Goal: Task Accomplishment & Management: Use online tool/utility

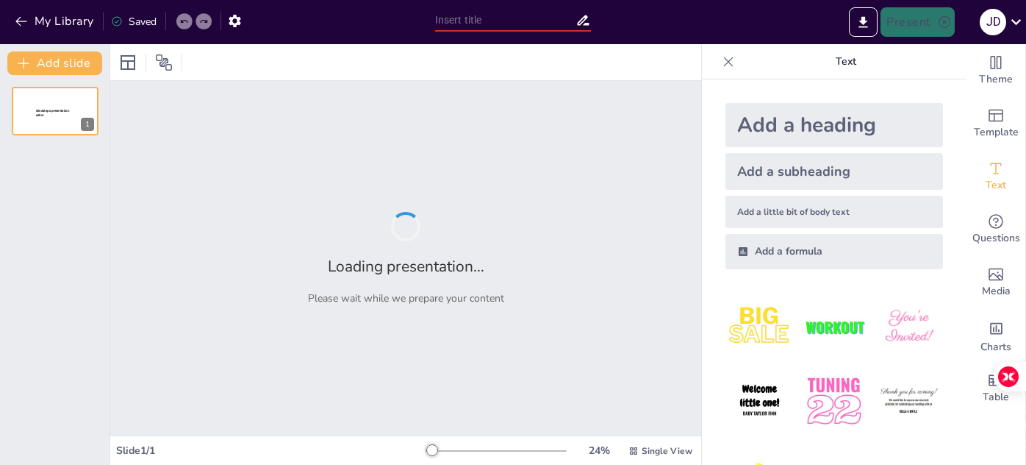
type input "Estructuración de la Malla Curricular: Integración de Normativas y Descripción …"
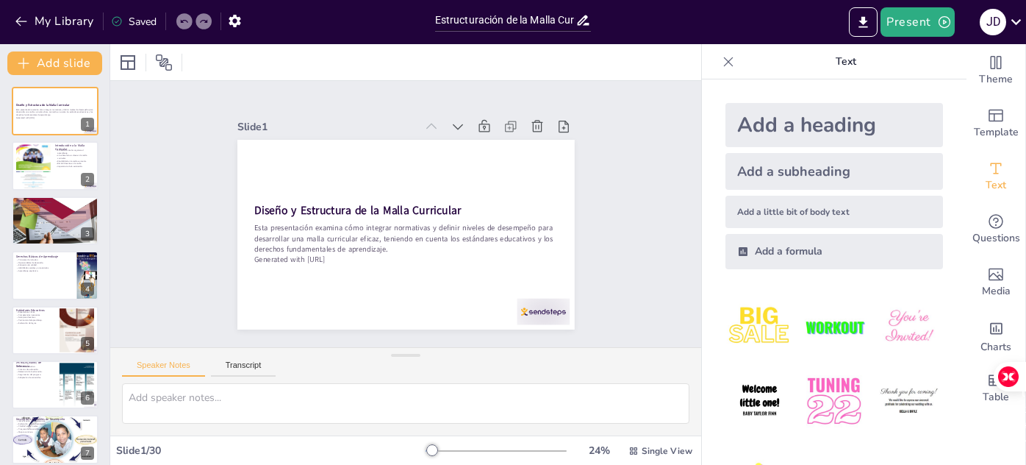
checkbox input "true"
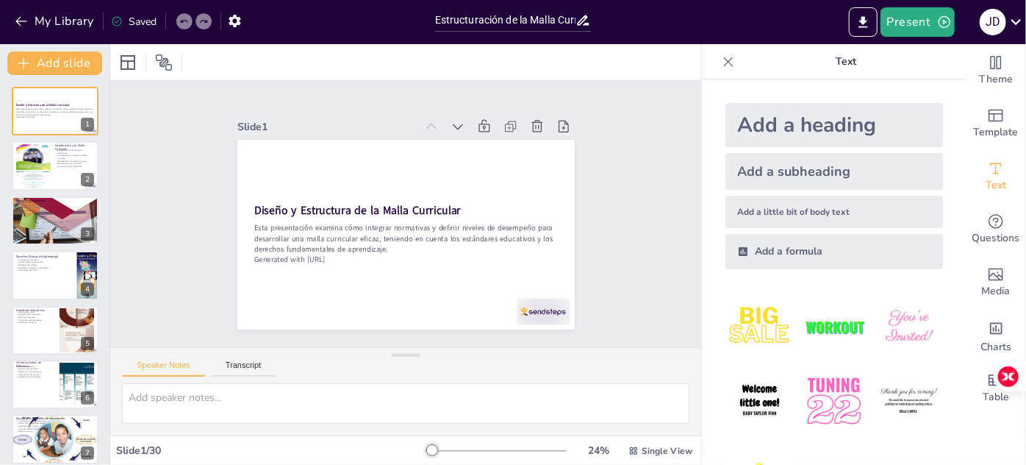
checkbox input "true"
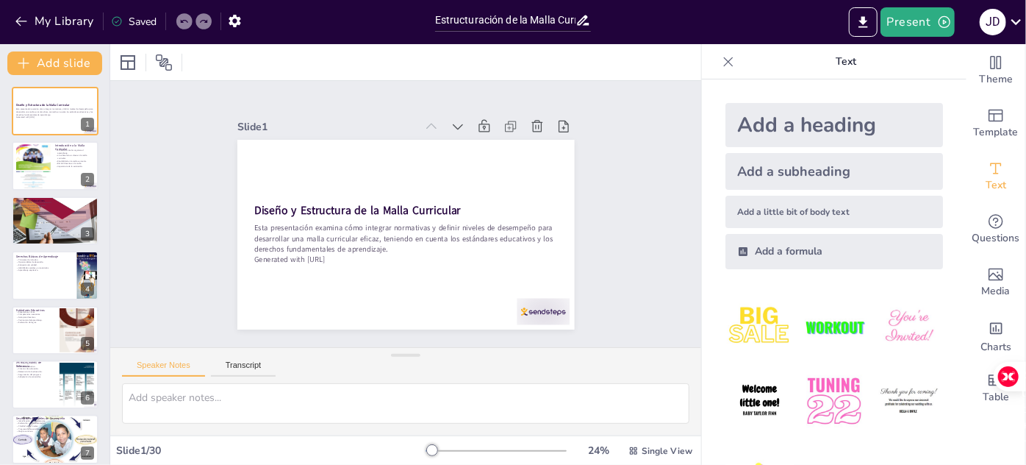
checkbox input "true"
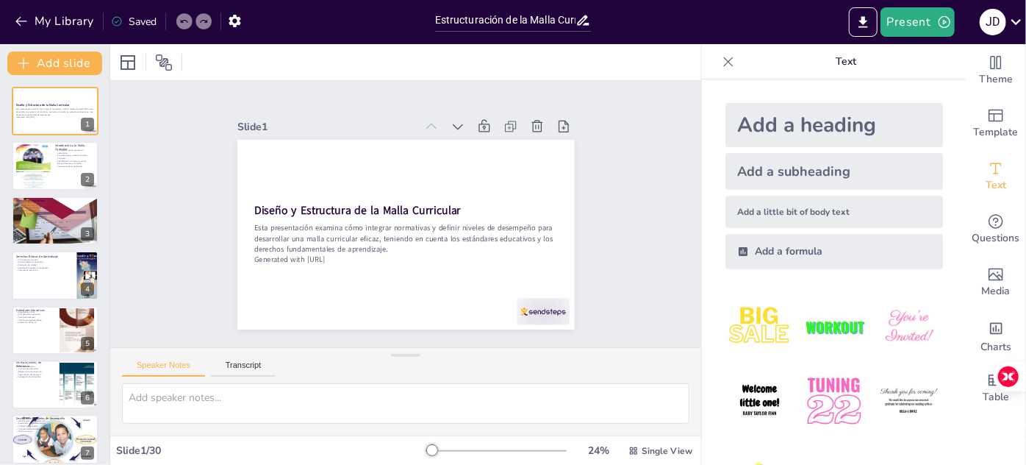
click at [818, 126] on div "Add a heading" at bounding box center [835, 125] width 218 height 44
checkbox input "true"
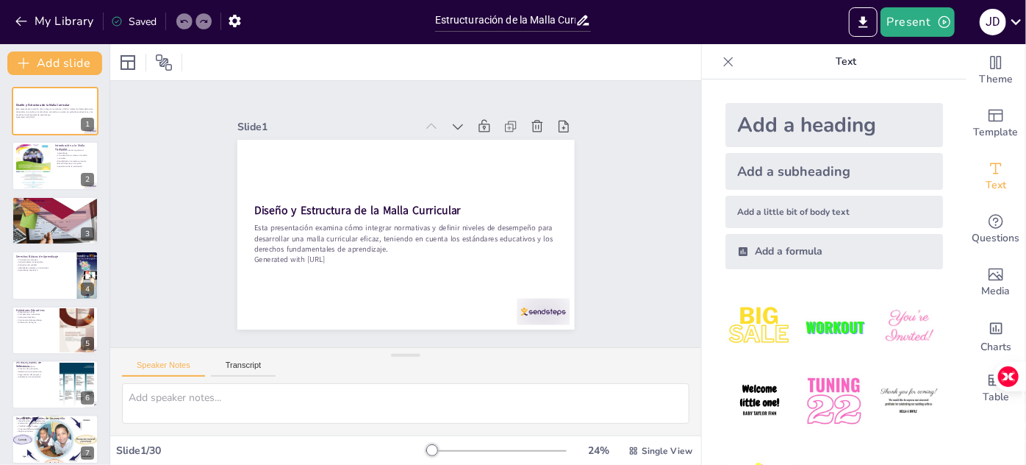
checkbox input "true"
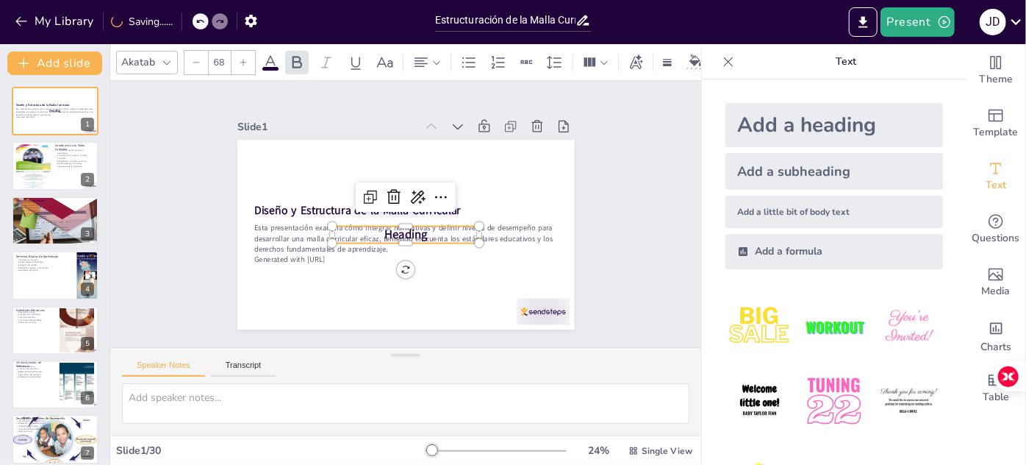
checkbox input "true"
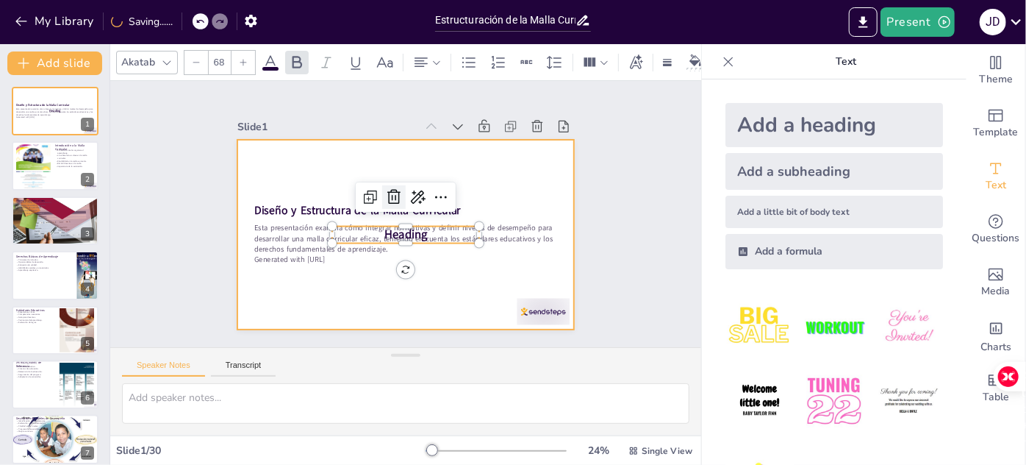
checkbox input "true"
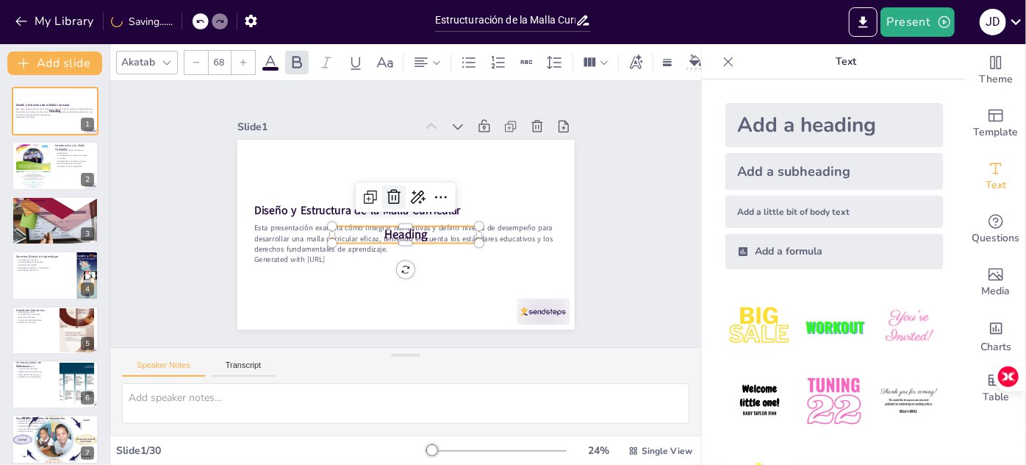
click at [390, 190] on icon at bounding box center [402, 194] width 24 height 24
checkbox input "true"
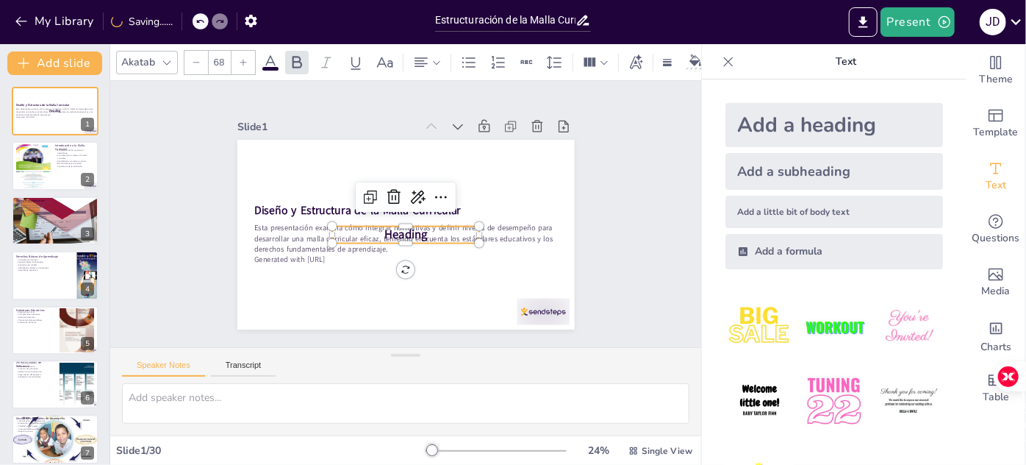
checkbox input "true"
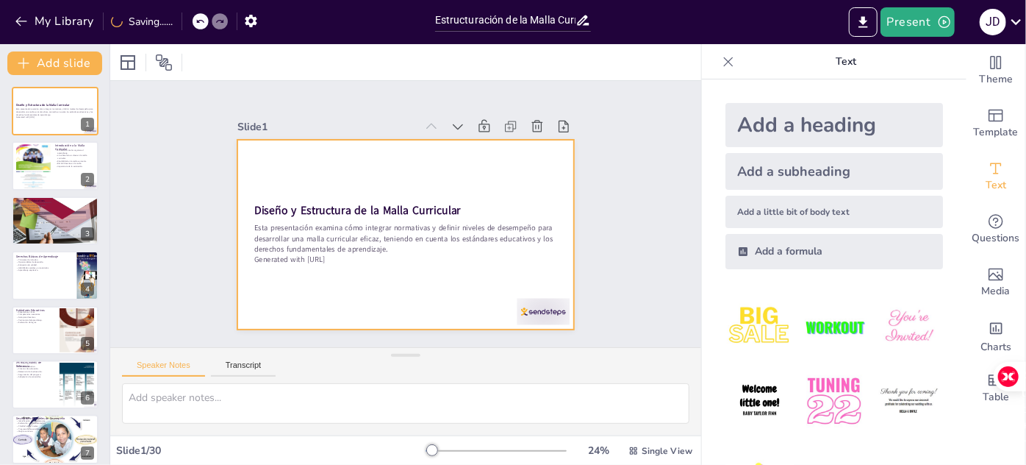
checkbox input "true"
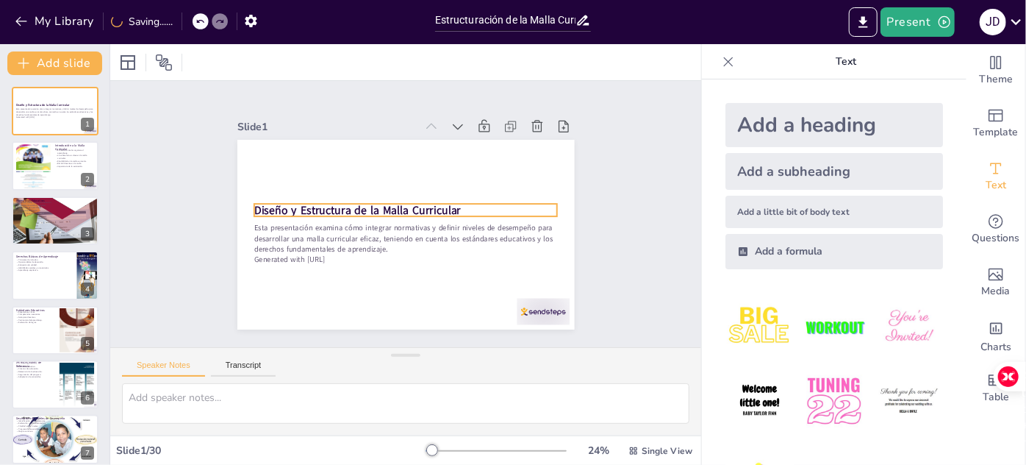
checkbox input "true"
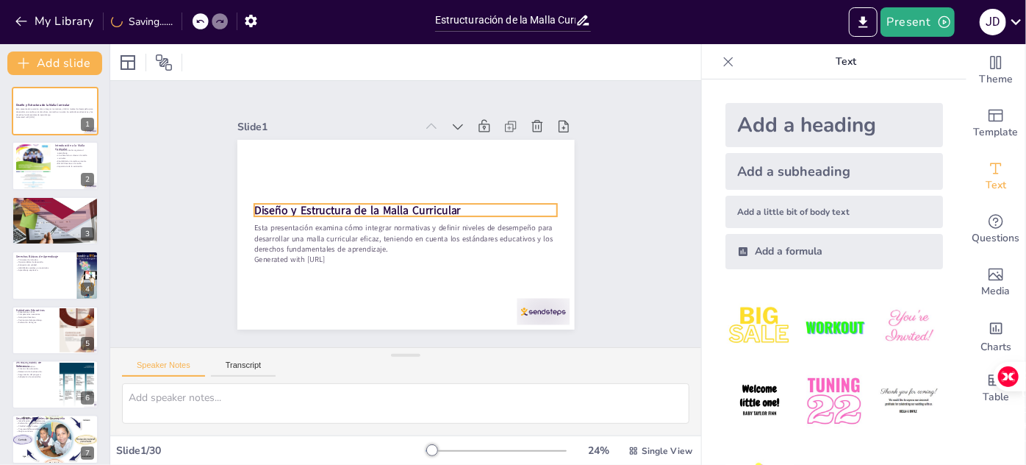
checkbox input "true"
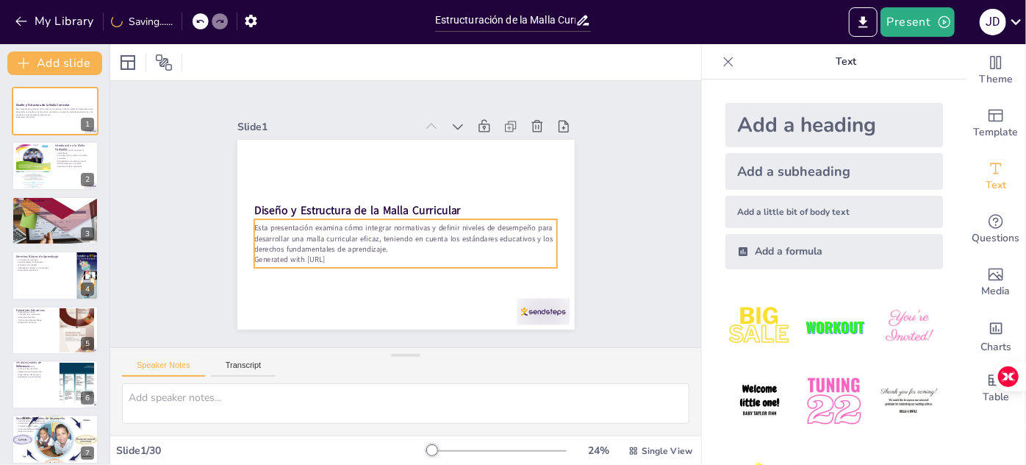
checkbox input "true"
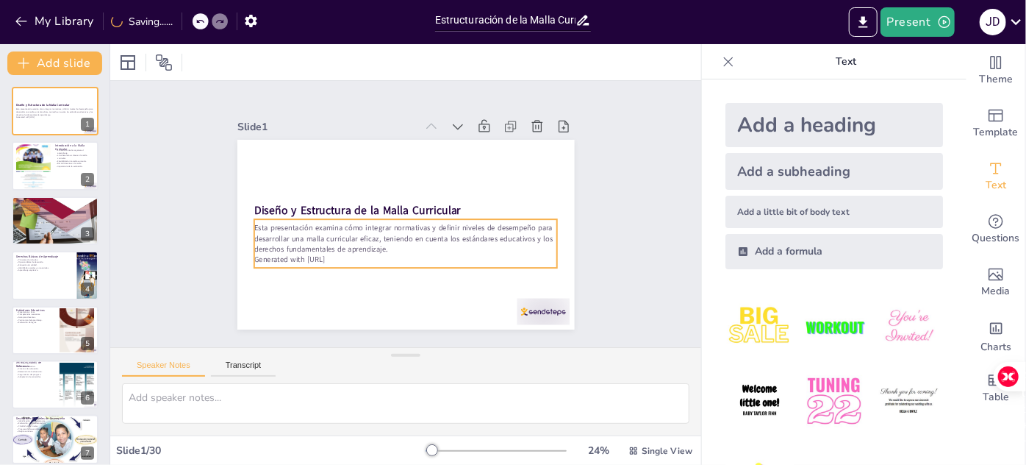
checkbox input "true"
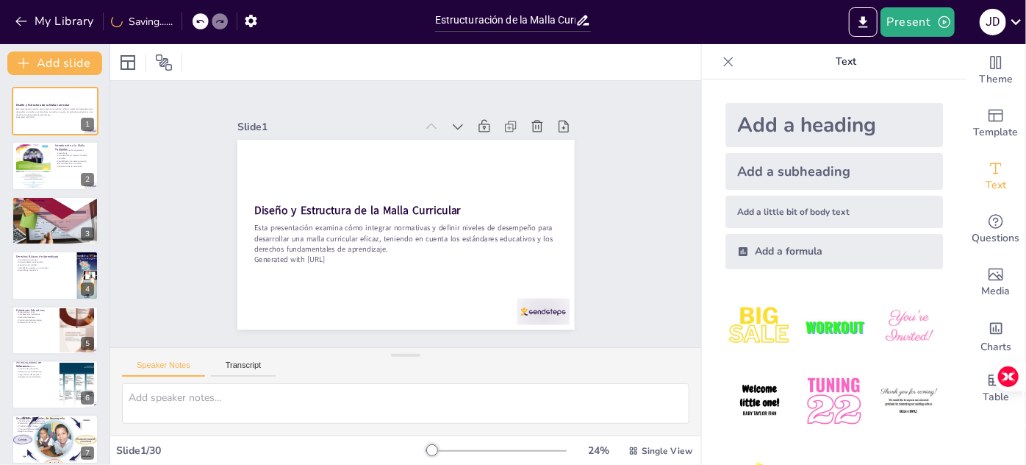
checkbox input "true"
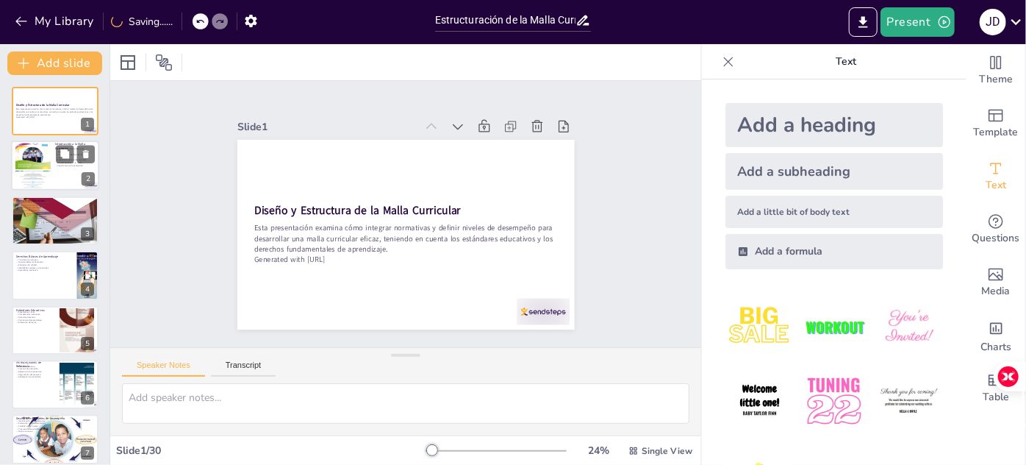
checkbox input "true"
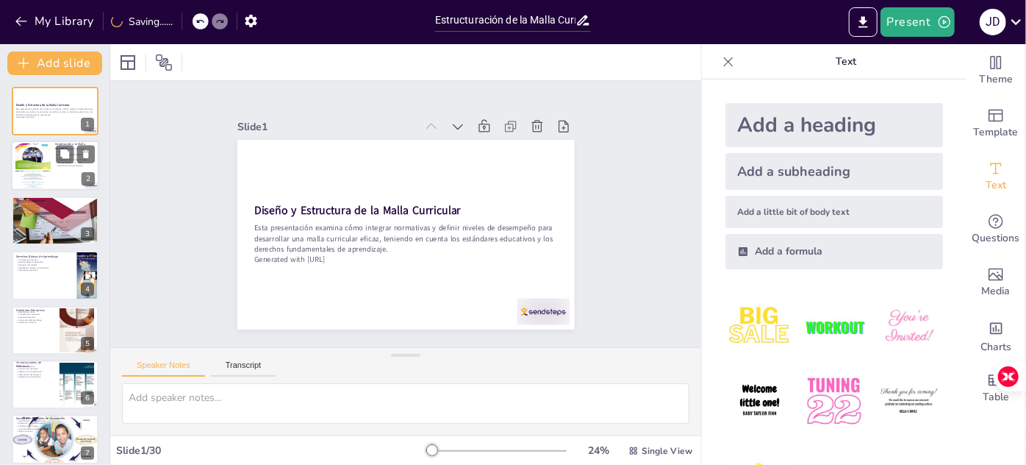
checkbox input "true"
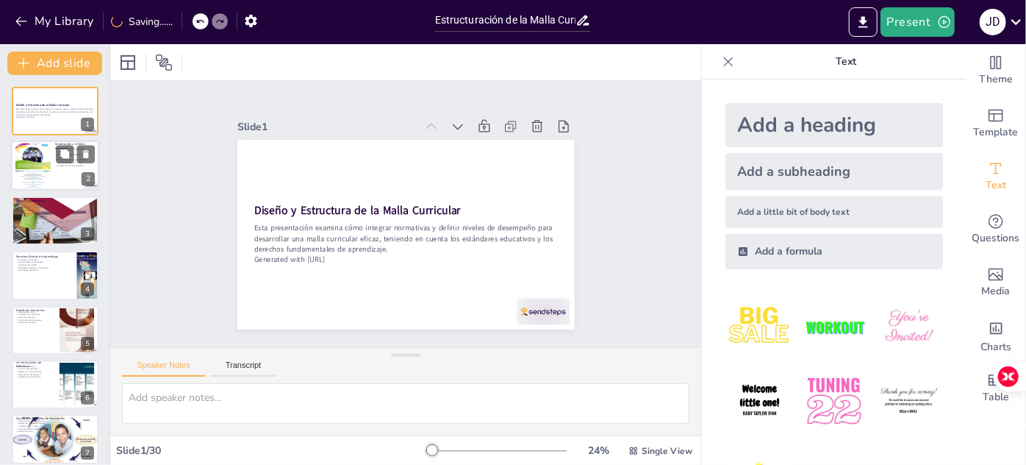
click at [53, 170] on div at bounding box center [55, 166] width 88 height 50
checkbox input "true"
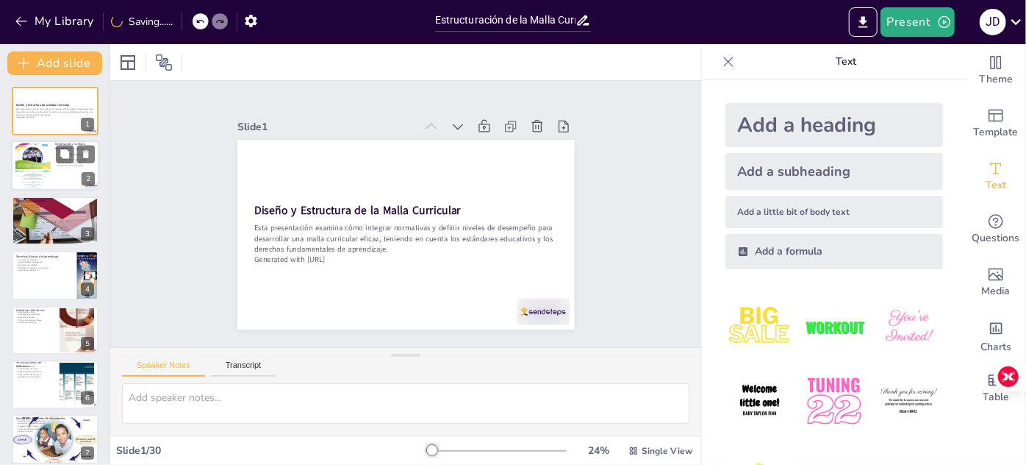
checkbox input "true"
type textarea "La malla curricular actúa como un mapa que guía tanto a docentes como a estudia…"
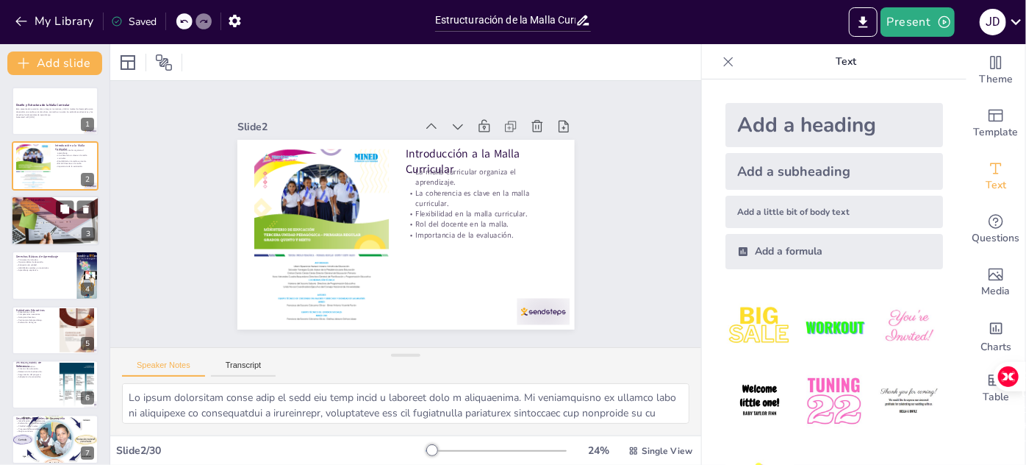
checkbox input "true"
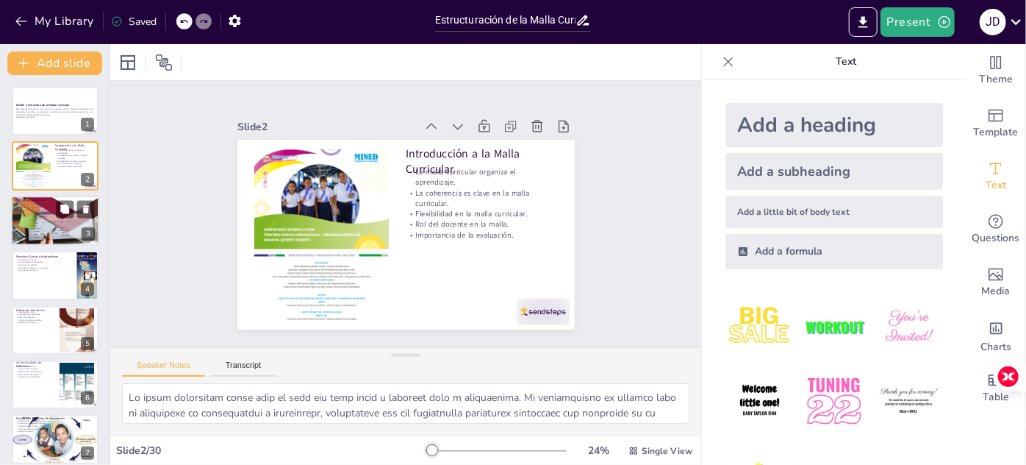
checkbox input "true"
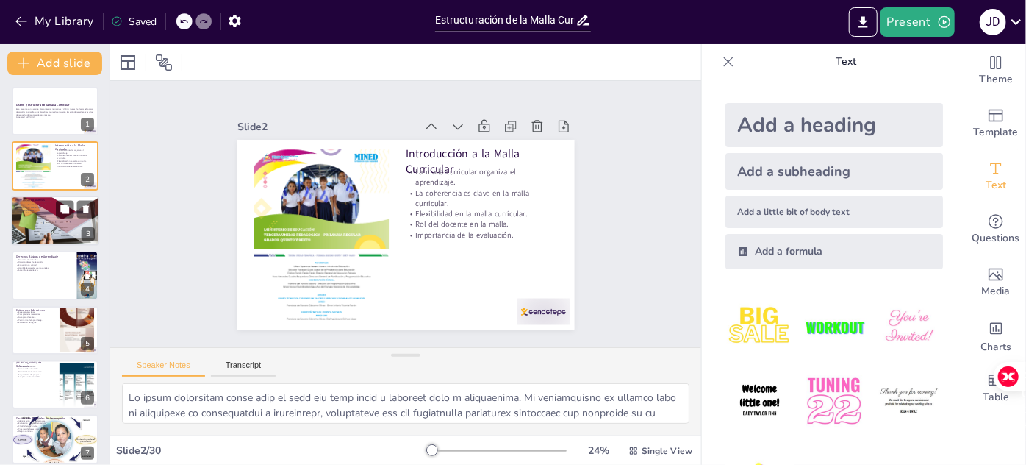
checkbox input "true"
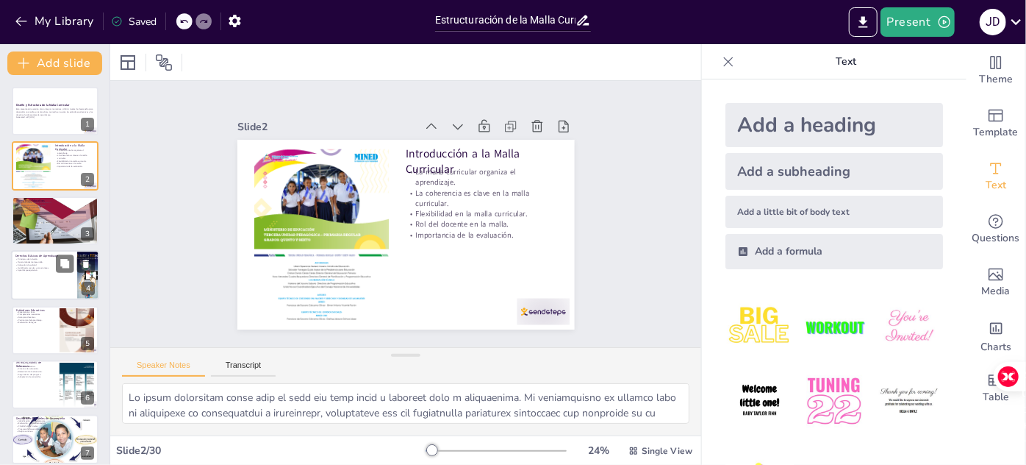
checkbox input "true"
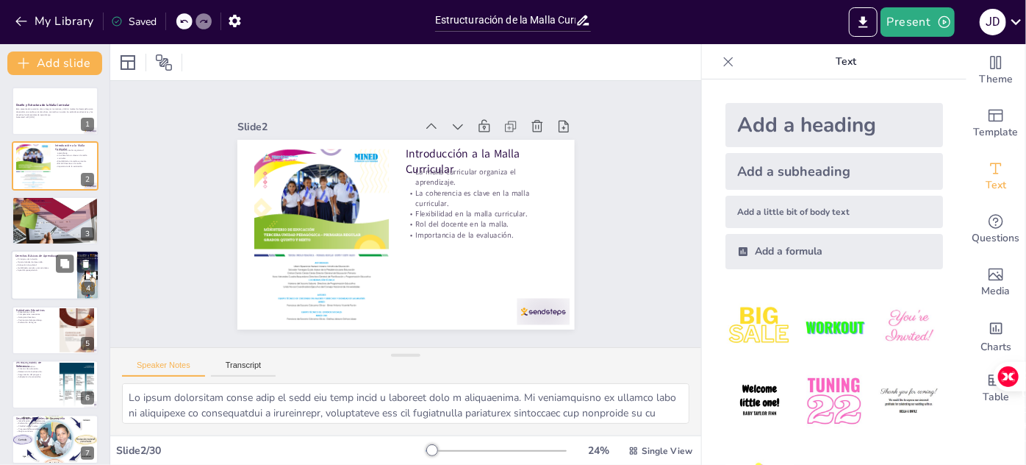
checkbox input "true"
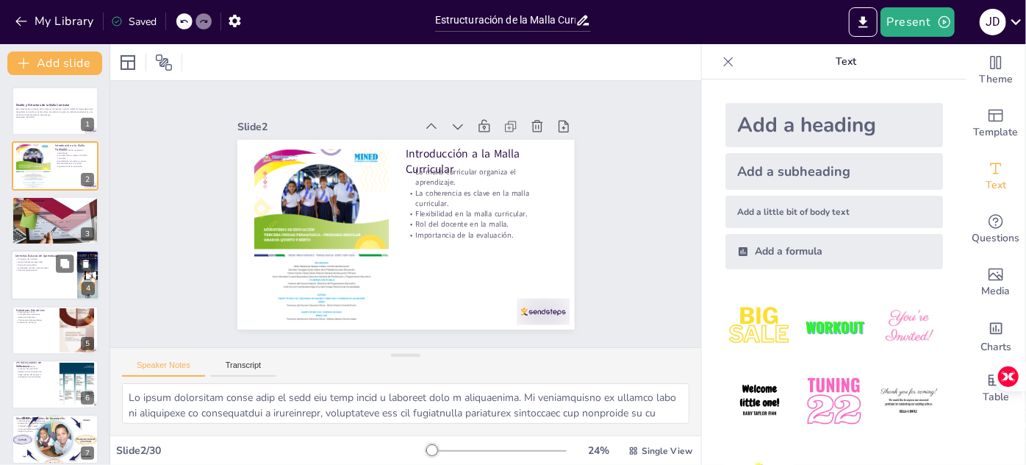
checkbox input "true"
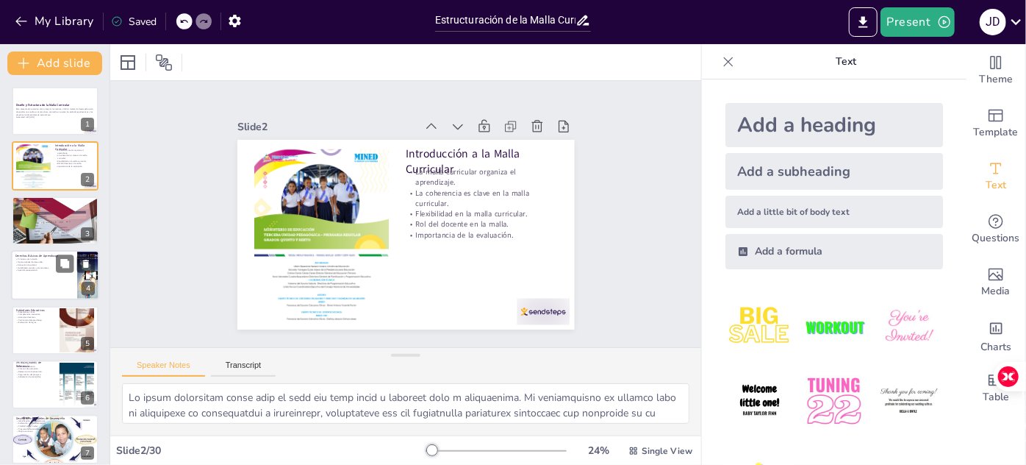
checkbox input "true"
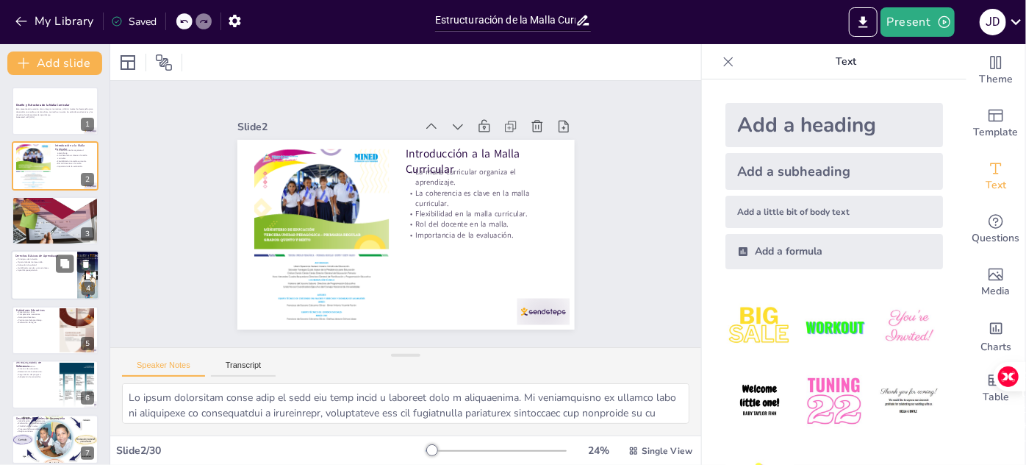
checkbox input "true"
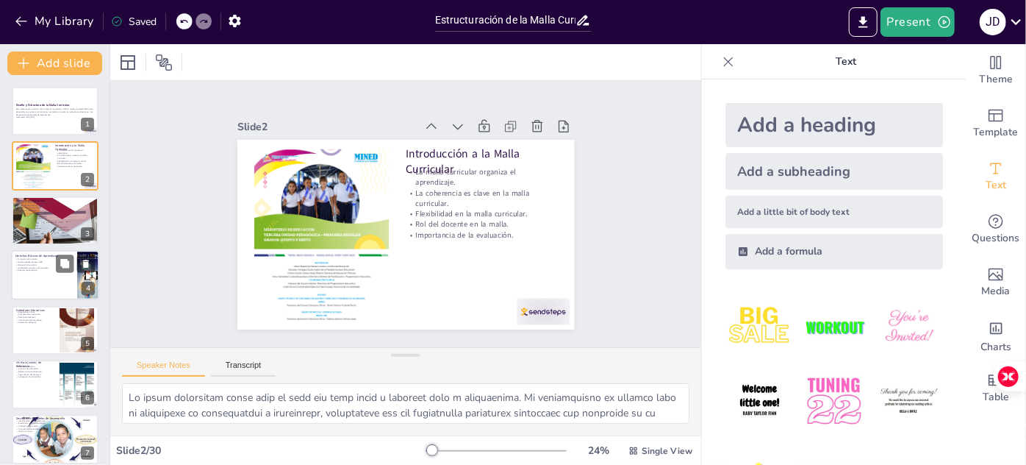
click at [39, 284] on div at bounding box center [55, 275] width 88 height 50
checkbox input "true"
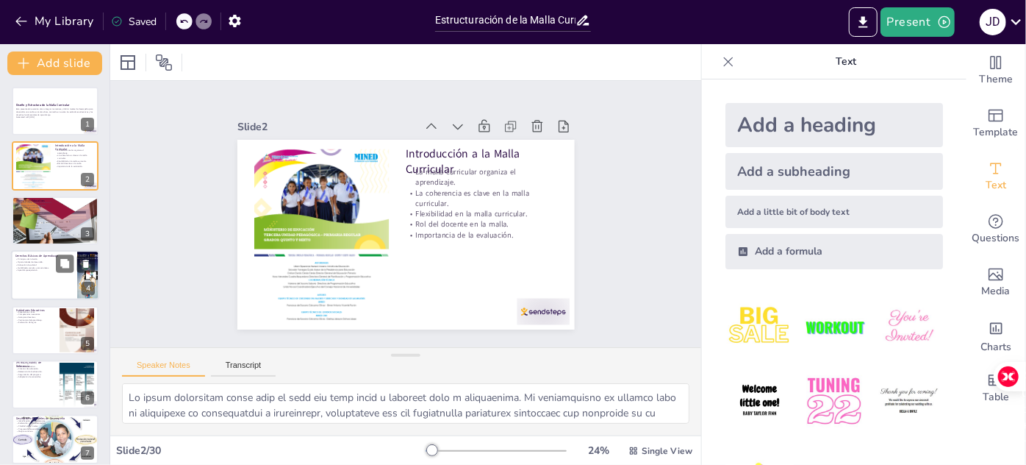
checkbox input "true"
type textarea "La inclusión es un principio clave que debe estar presente en la malla curricul…"
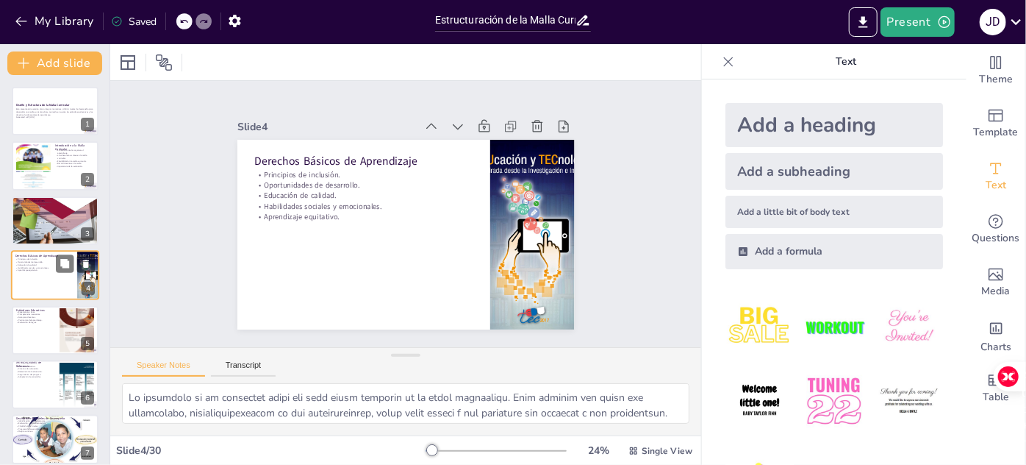
scroll to position [5, 0]
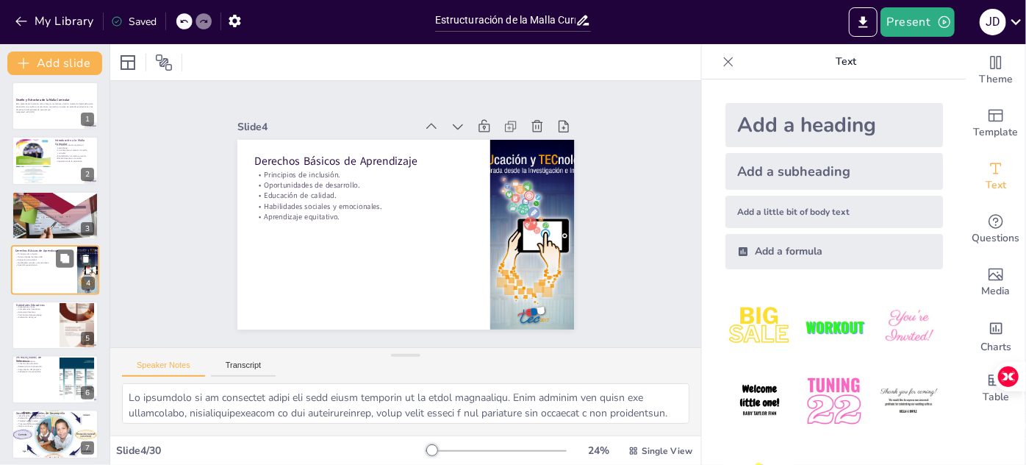
checkbox input "true"
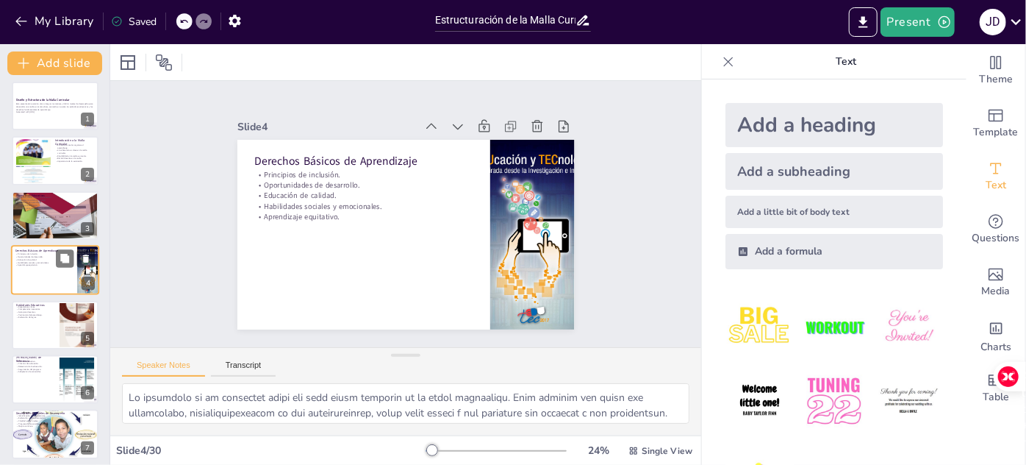
checkbox input "true"
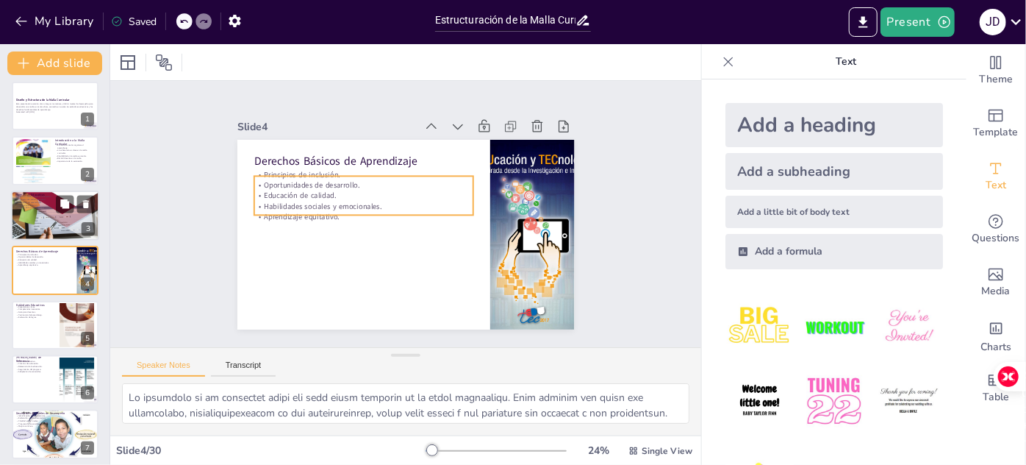
checkbox input "true"
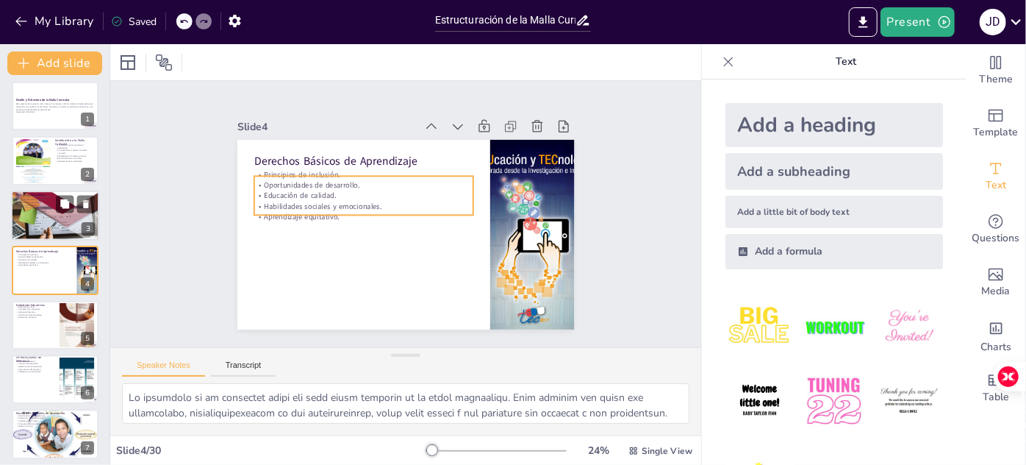
checkbox input "true"
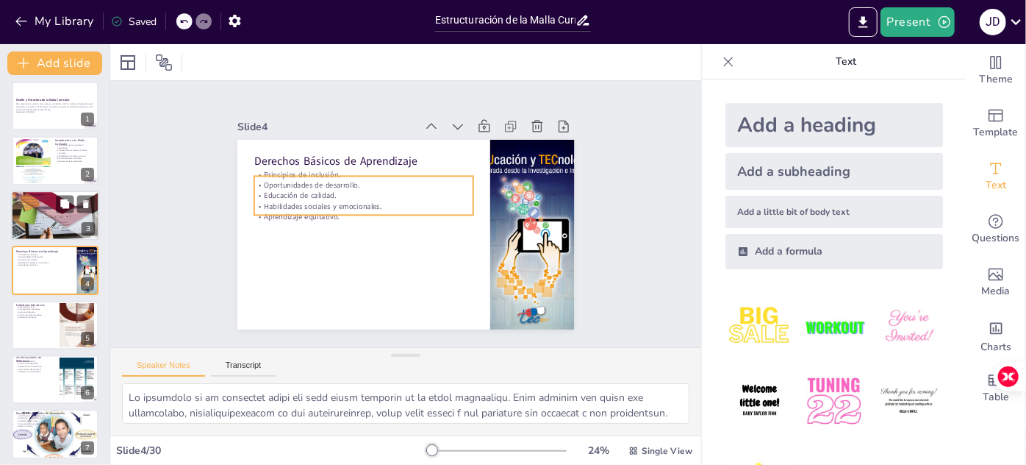
checkbox input "true"
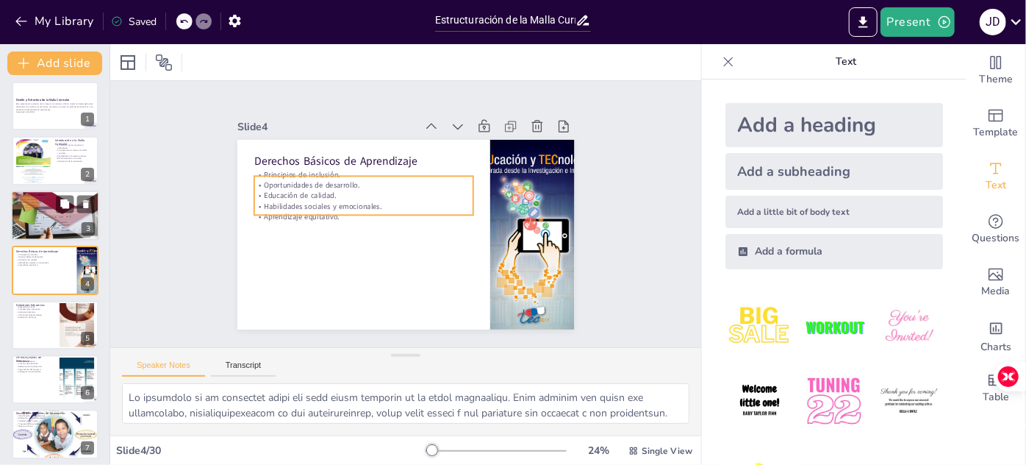
checkbox input "true"
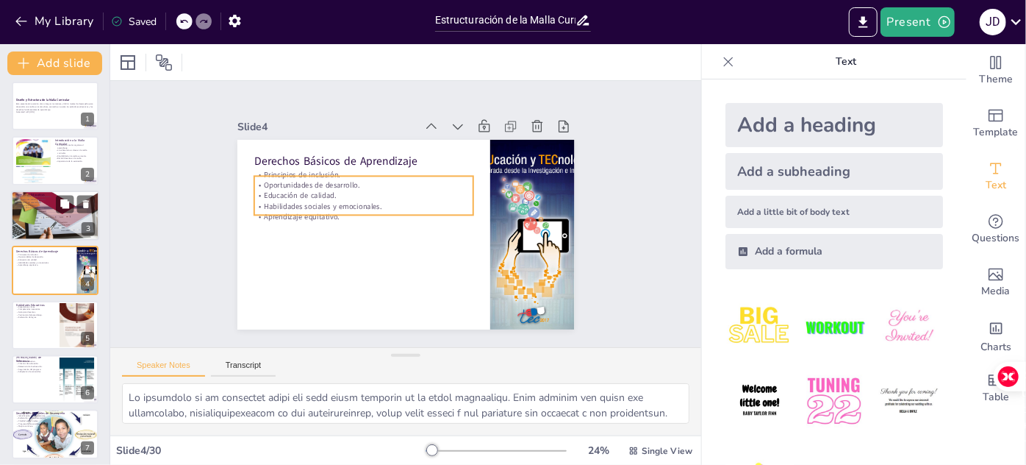
checkbox input "true"
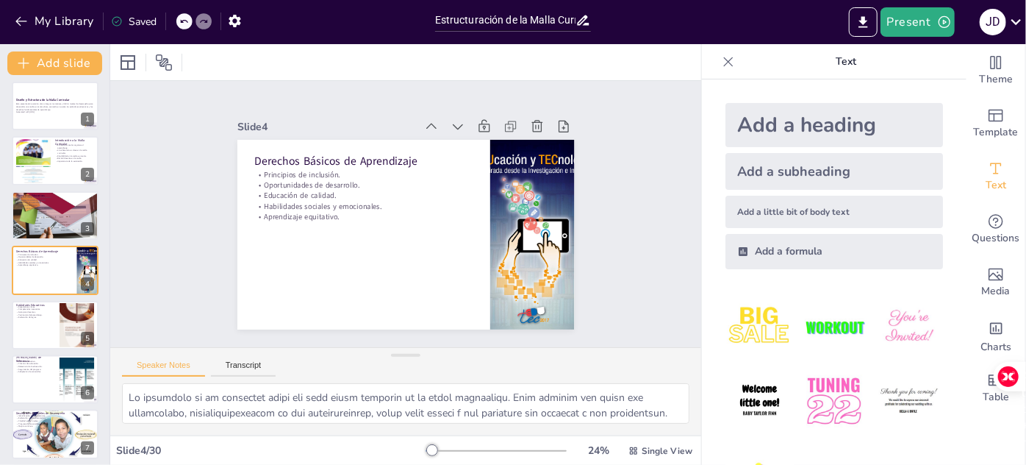
checkbox input "true"
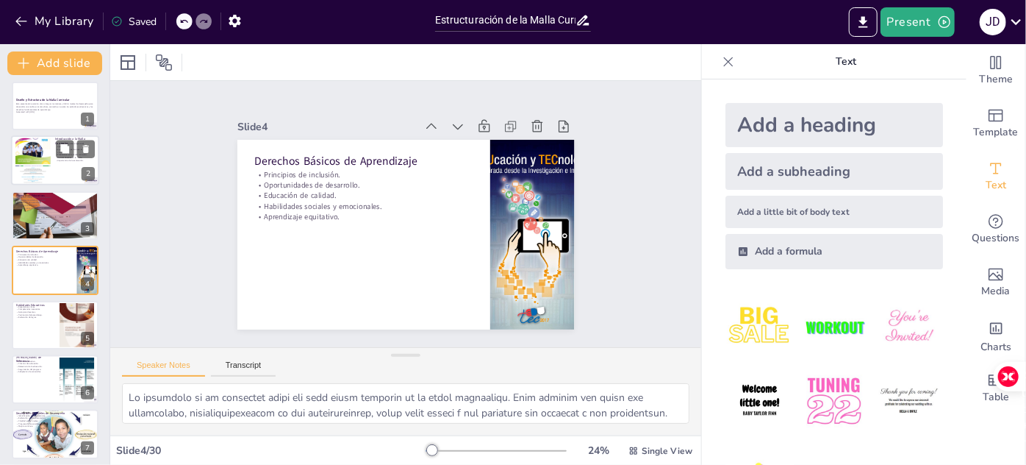
checkbox input "true"
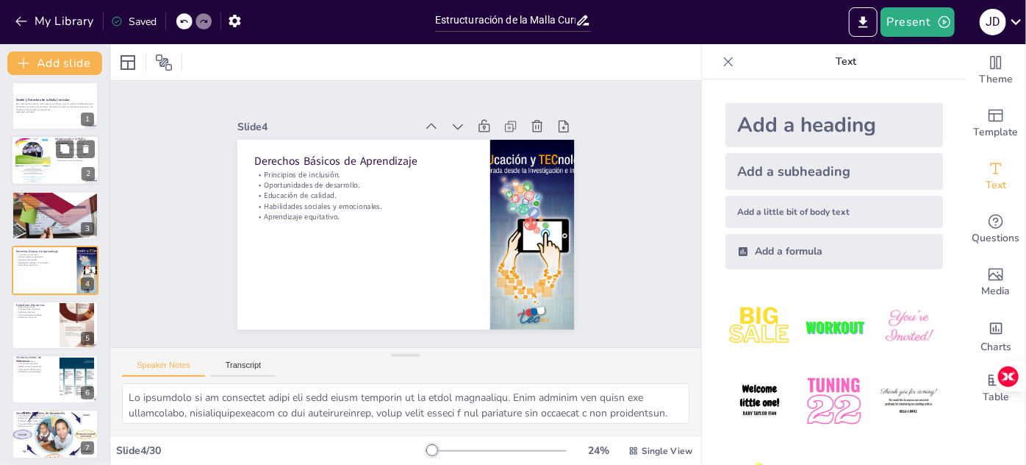
checkbox input "true"
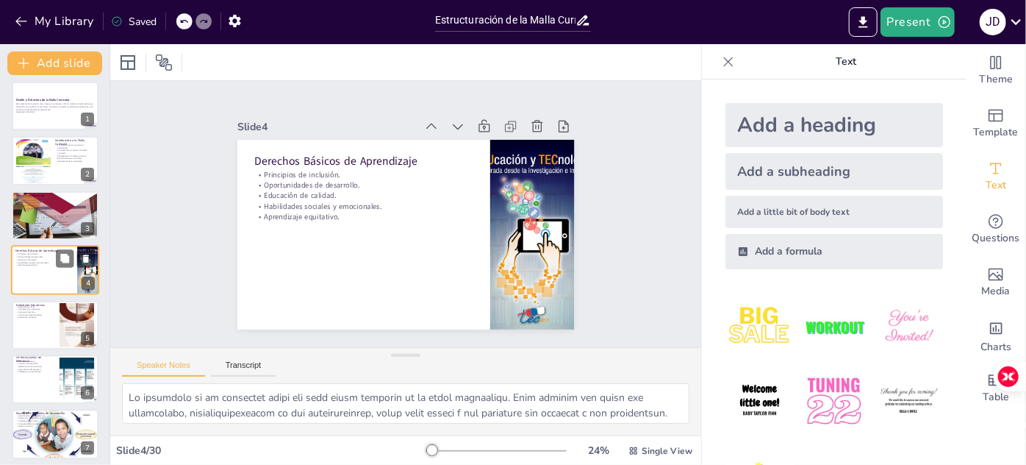
checkbox input "true"
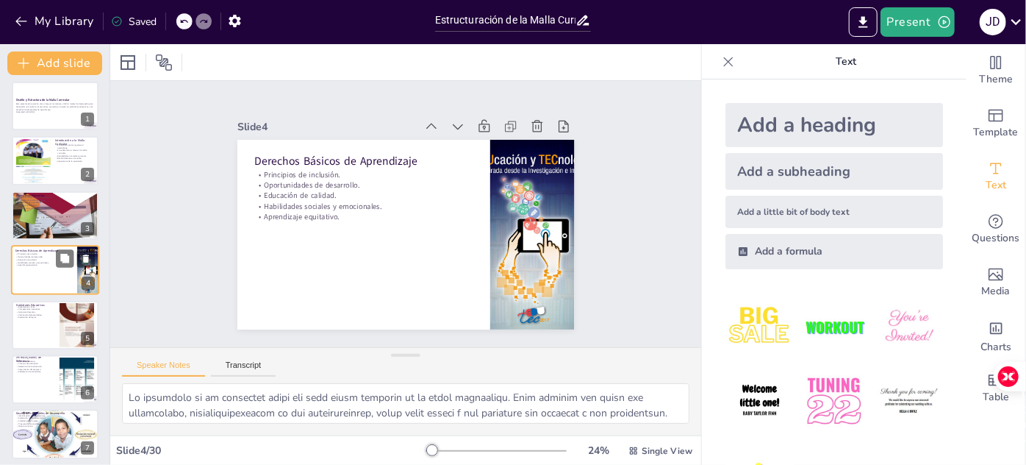
checkbox input "true"
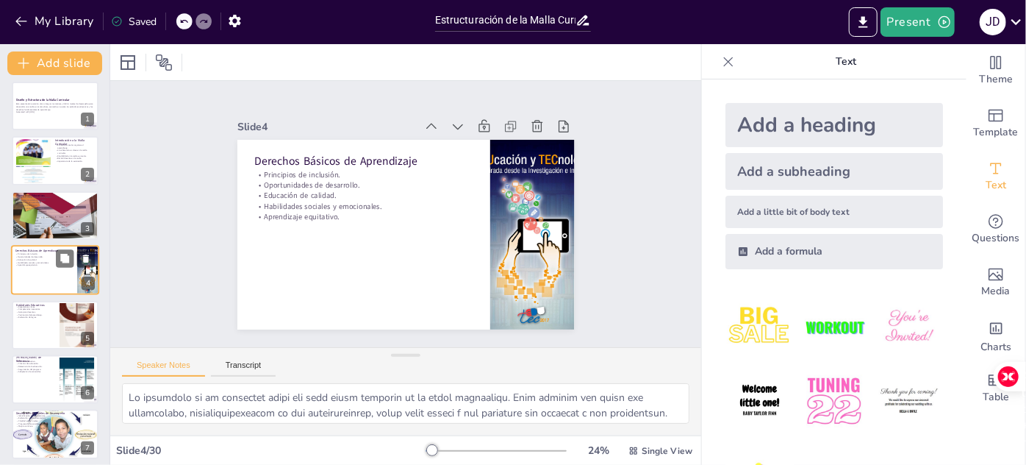
checkbox input "true"
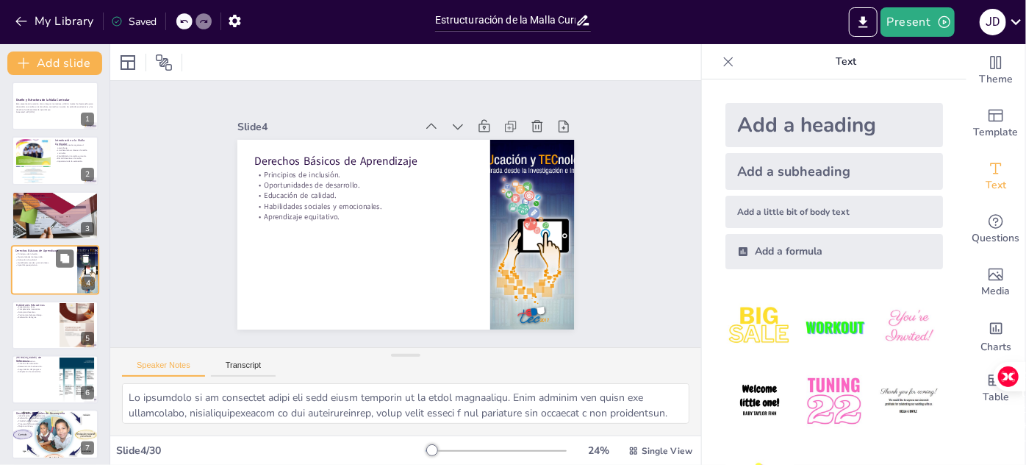
checkbox input "true"
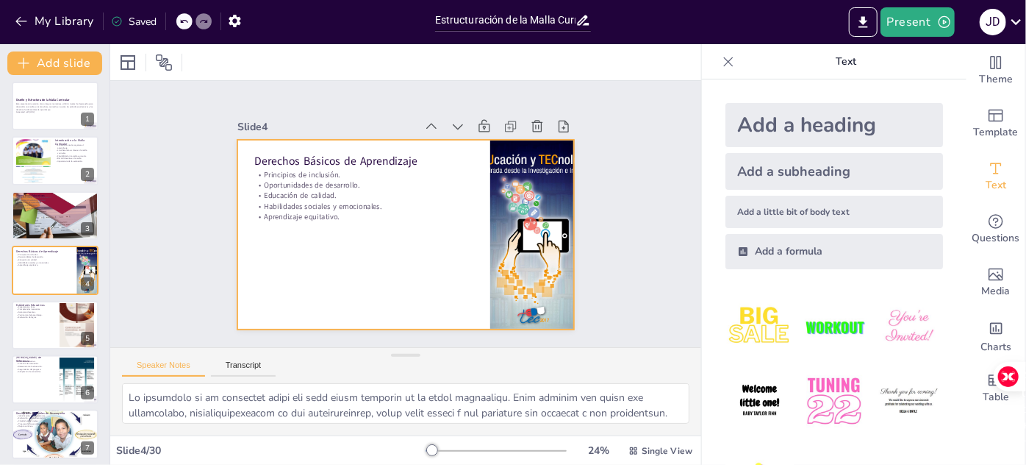
checkbox input "true"
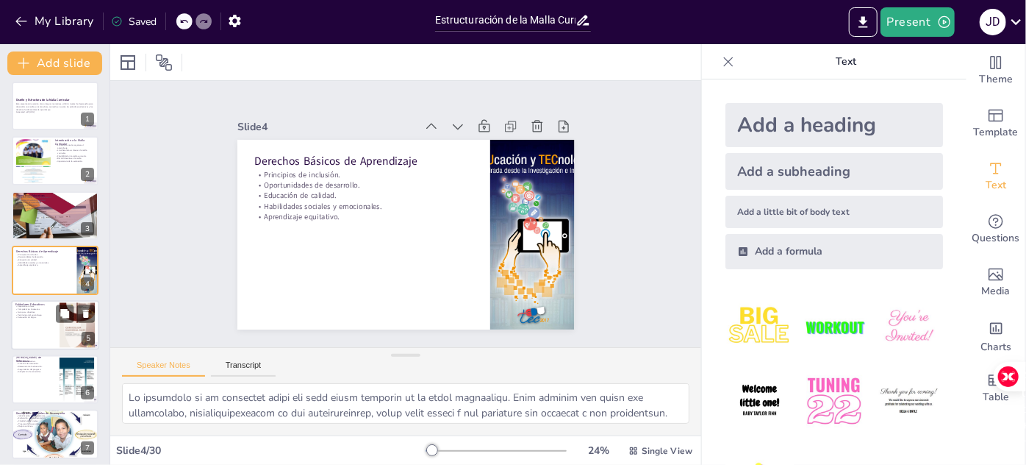
click at [37, 325] on div at bounding box center [55, 325] width 88 height 50
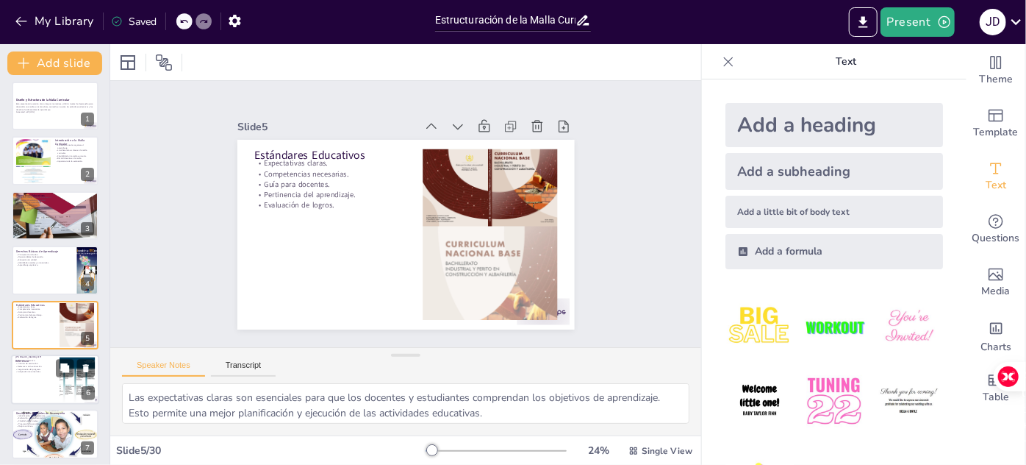
scroll to position [60, 0]
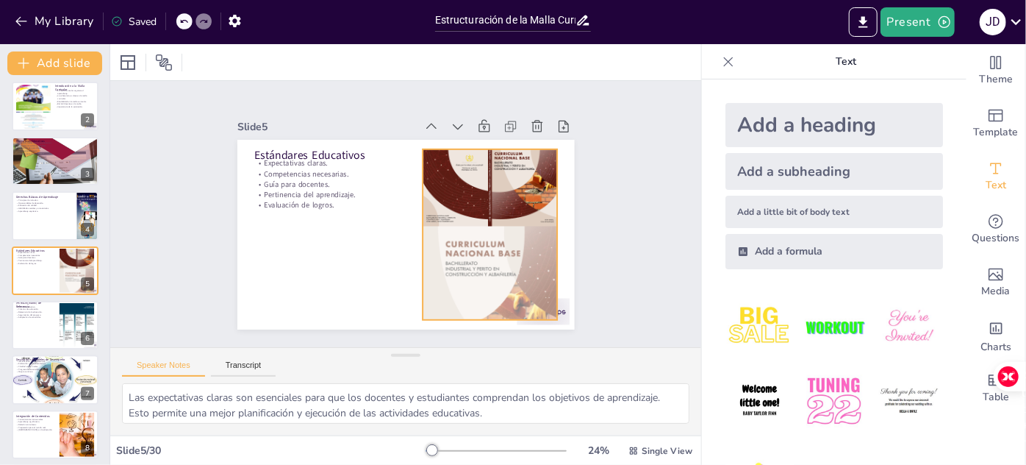
click at [468, 199] on div at bounding box center [468, 274] width 207 height 224
click at [286, 179] on icon at bounding box center [273, 191] width 25 height 25
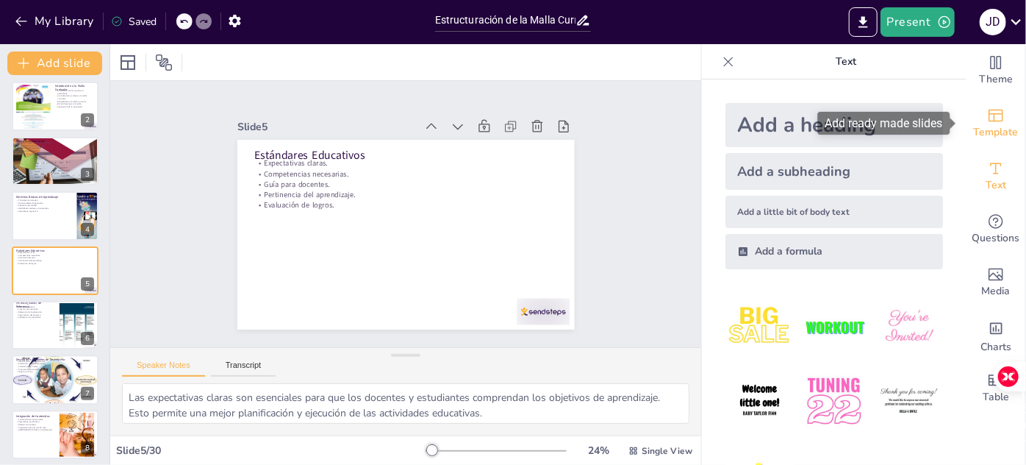
click at [993, 126] on span "Template" at bounding box center [996, 132] width 45 height 16
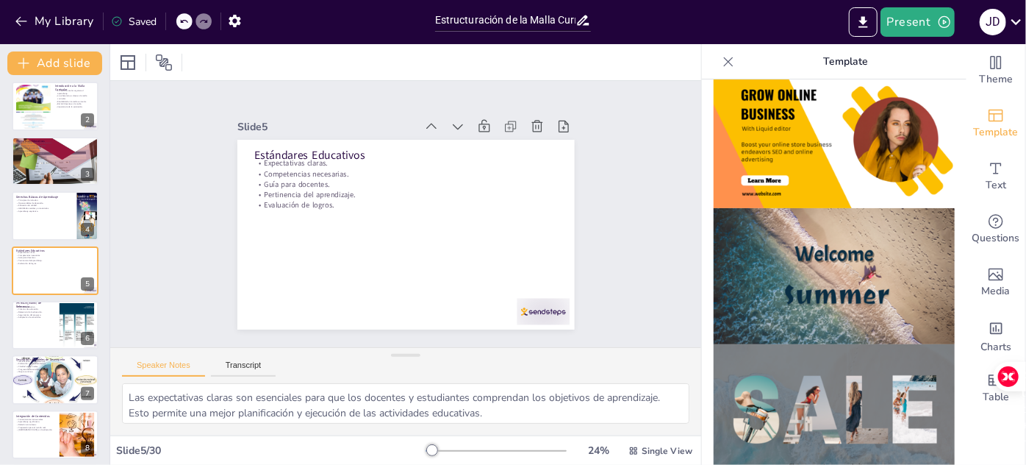
scroll to position [215, 0]
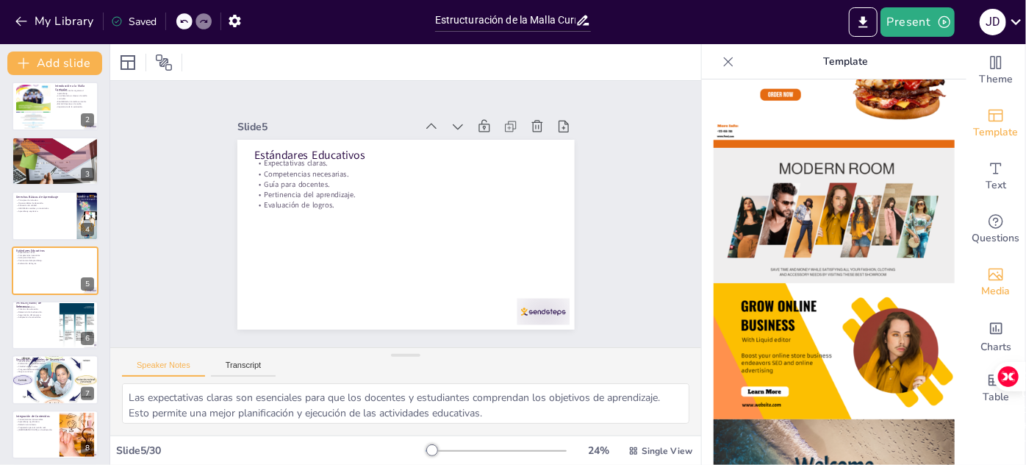
click at [990, 278] on icon "Add images, graphics, shapes or video" at bounding box center [996, 274] width 18 height 18
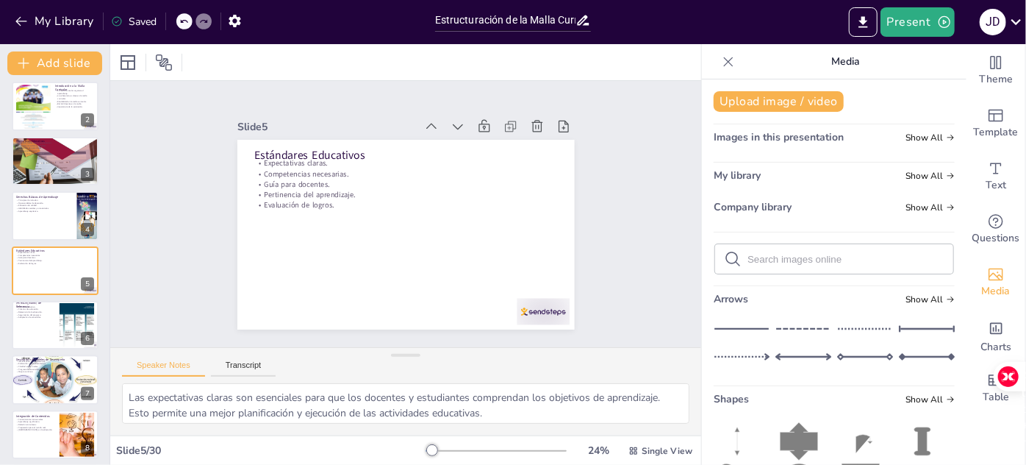
click at [613, 137] on div "Slide 1 Diseño y Estructura de la Malla Curricular Esta presentación examina có…" at bounding box center [405, 214] width 645 height 526
click at [990, 175] on icon "Add text boxes" at bounding box center [996, 169] width 18 height 18
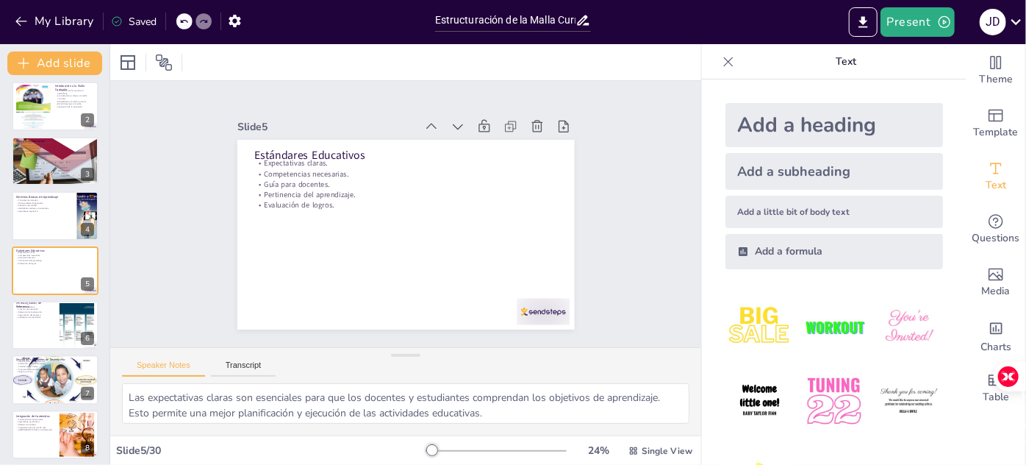
click at [782, 251] on div "Add a formula" at bounding box center [835, 251] width 218 height 35
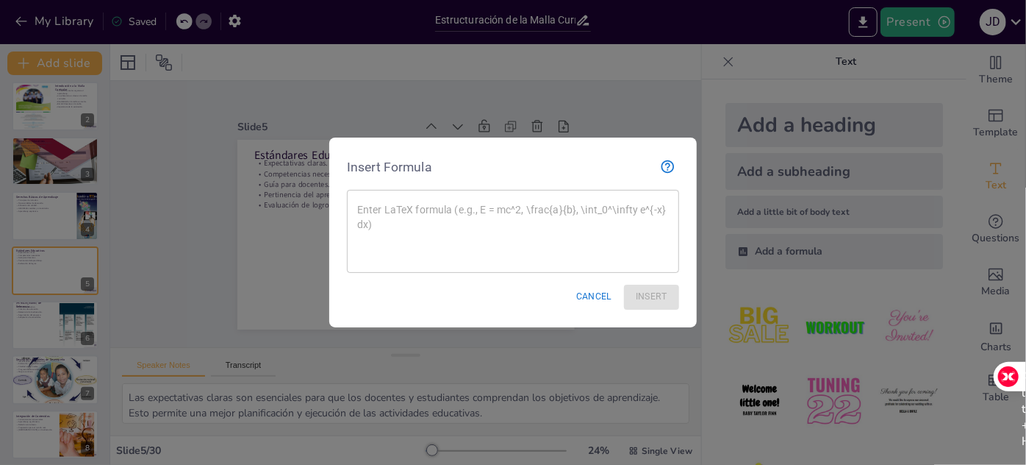
click at [590, 295] on button "Cancel" at bounding box center [595, 297] width 48 height 24
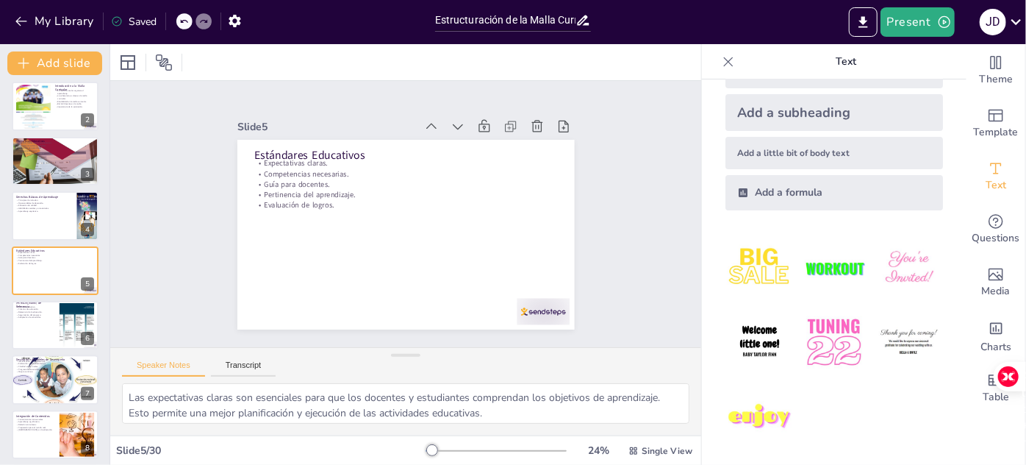
scroll to position [62, 0]
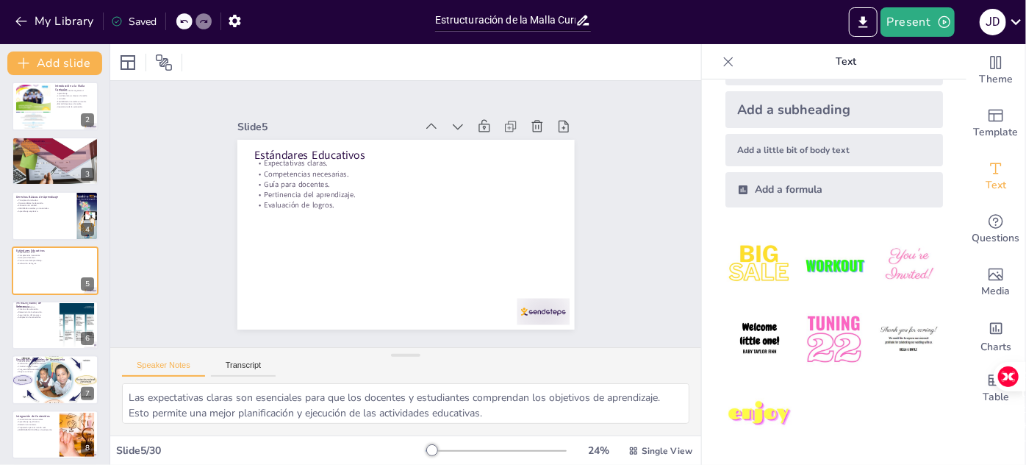
click at [751, 335] on img at bounding box center [760, 339] width 68 height 68
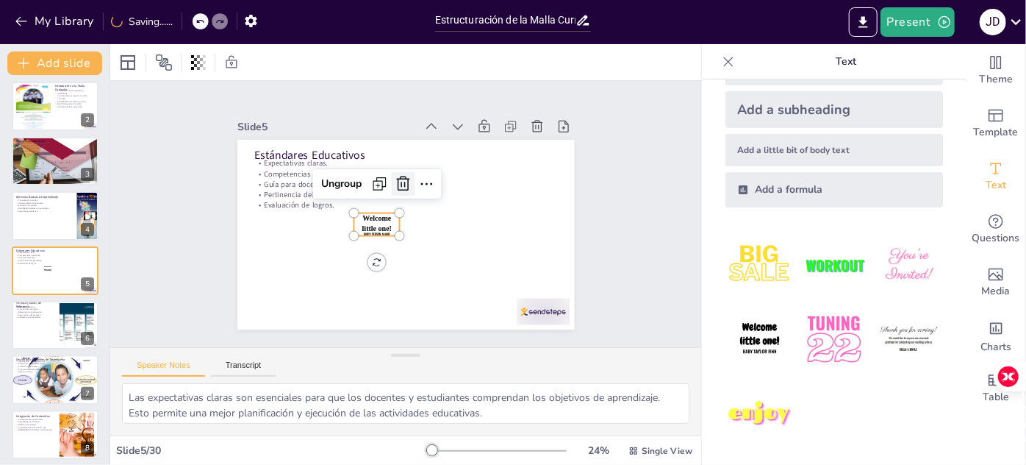
click at [419, 225] on icon at bounding box center [428, 235] width 19 height 20
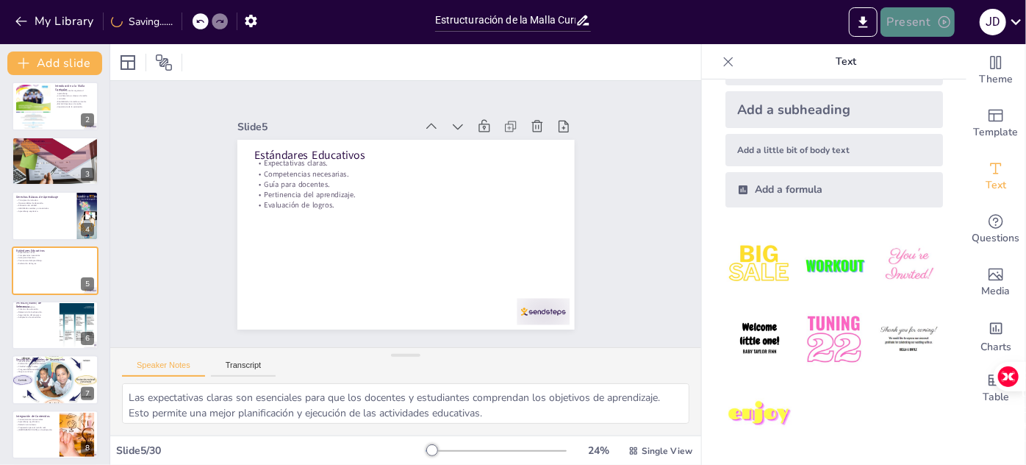
click at [914, 26] on button "Present" at bounding box center [918, 21] width 74 height 29
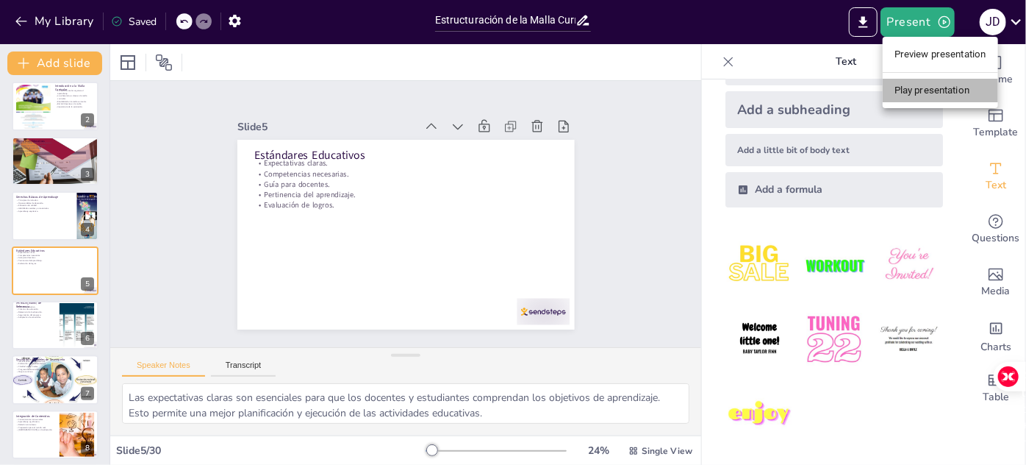
click at [921, 90] on li "Play presentation" at bounding box center [940, 91] width 115 height 24
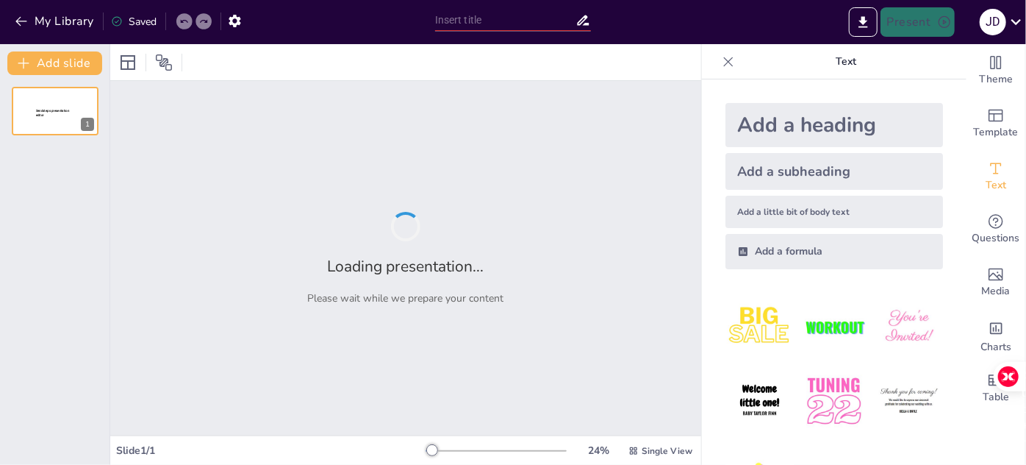
type input "Estructuración de la Malla Curricular: Integración de Normativas y Descripción …"
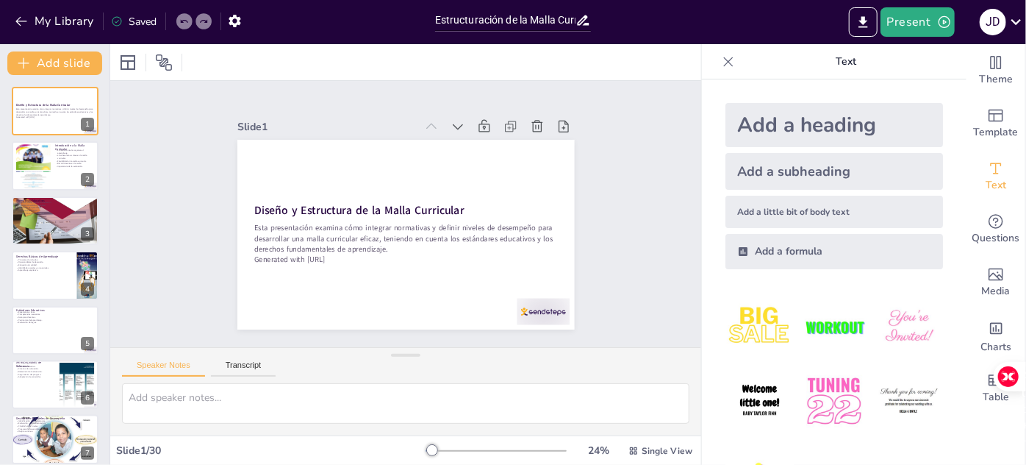
checkbox input "true"
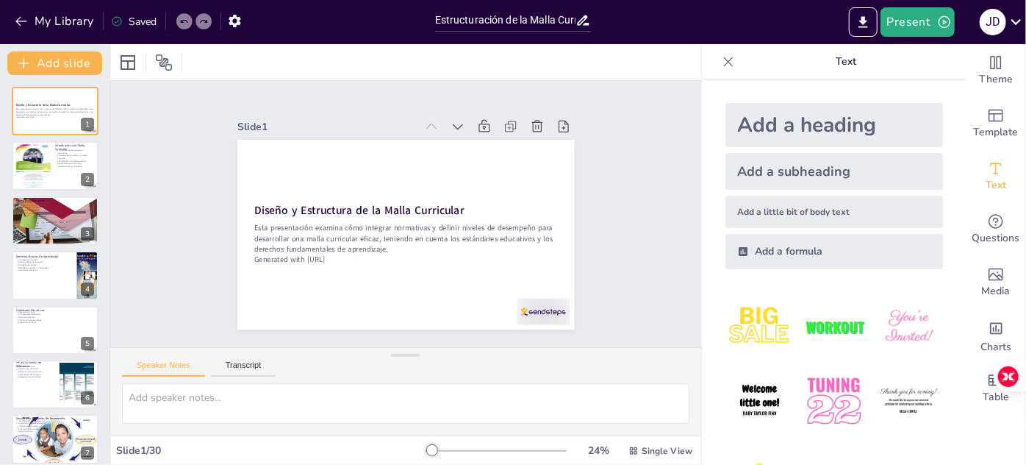
checkbox input "true"
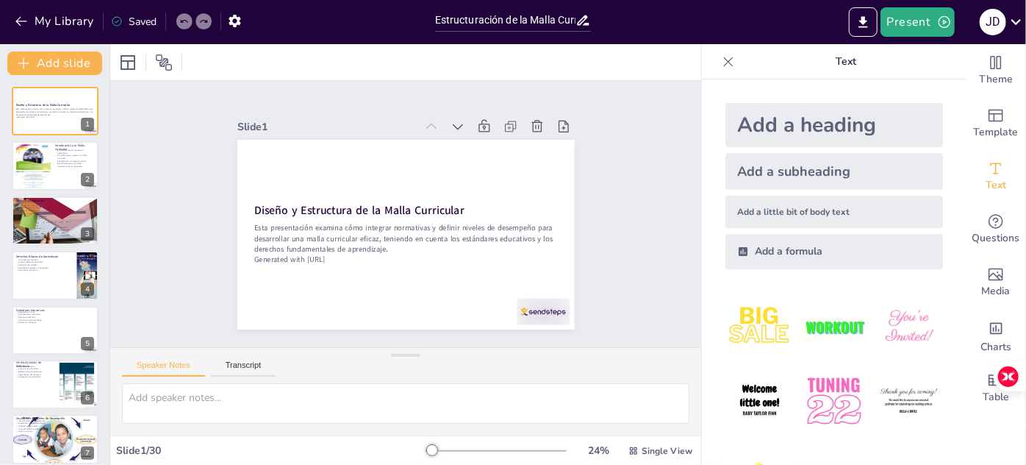
checkbox input "true"
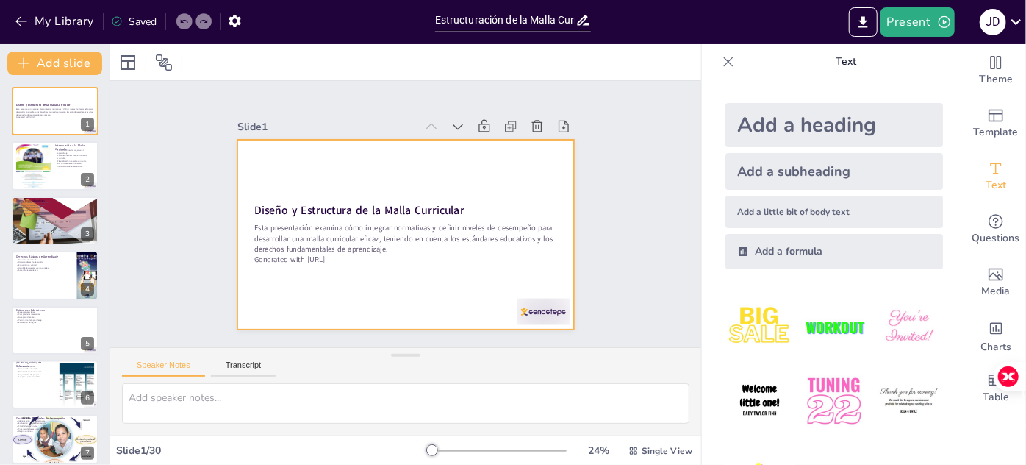
checkbox input "true"
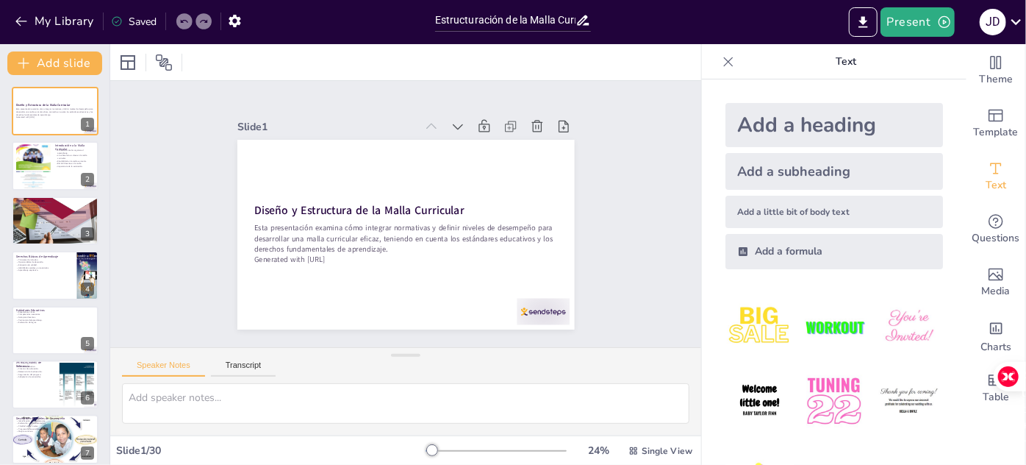
checkbox input "true"
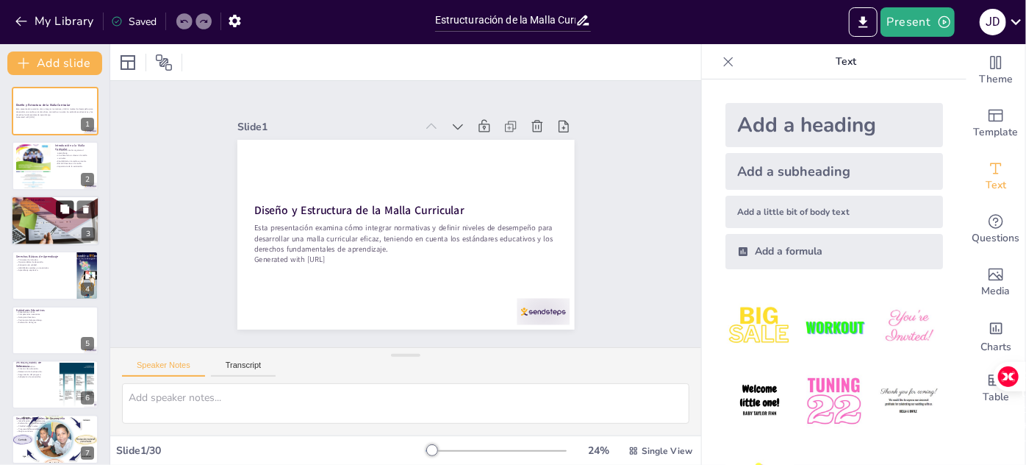
checkbox input "true"
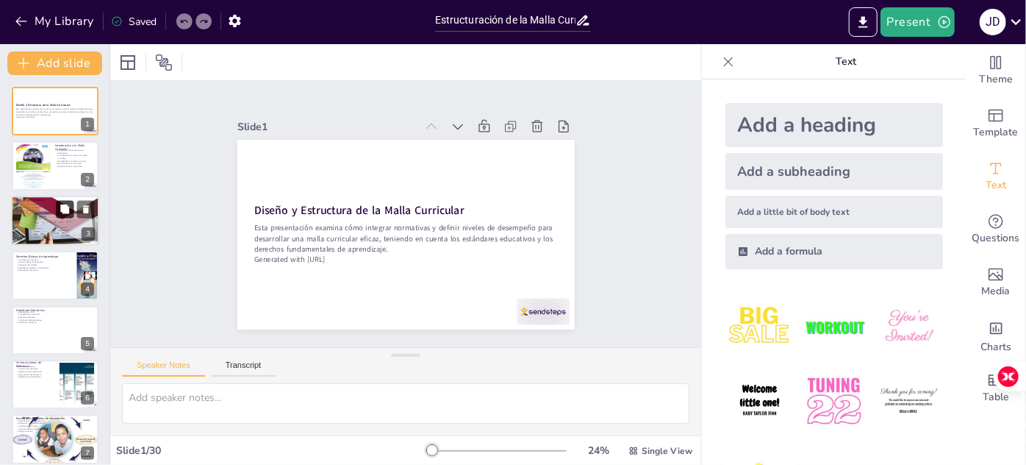
checkbox input "true"
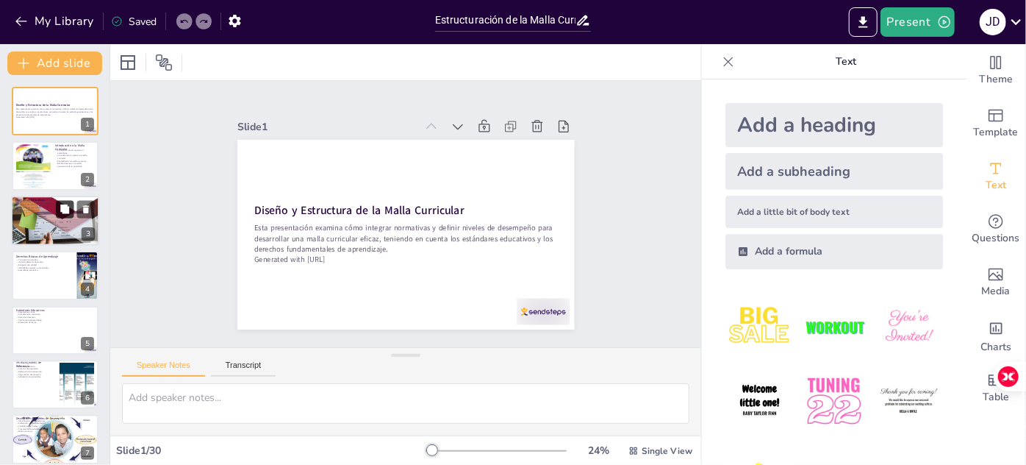
checkbox input "true"
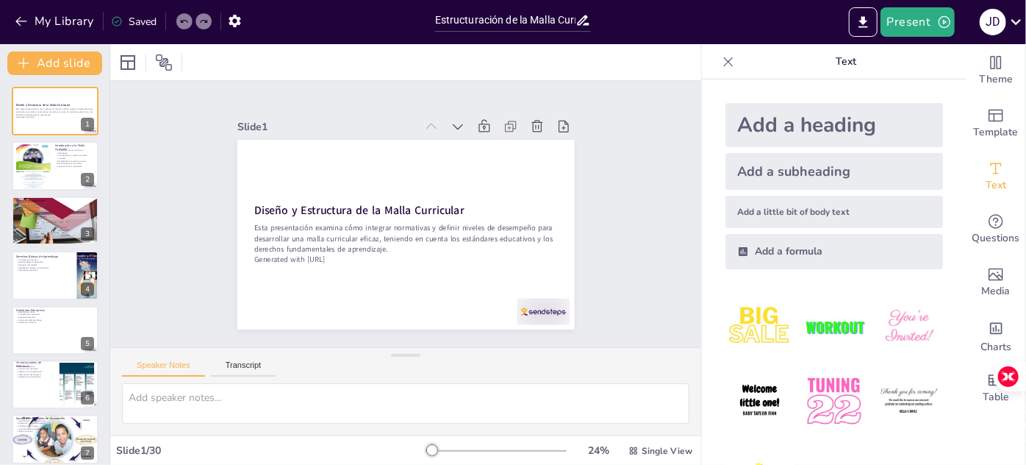
checkbox input "true"
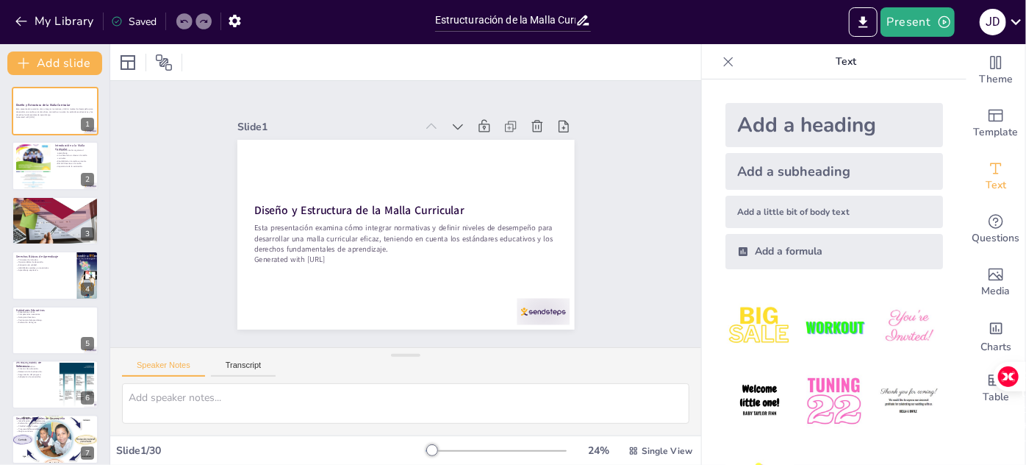
checkbox input "true"
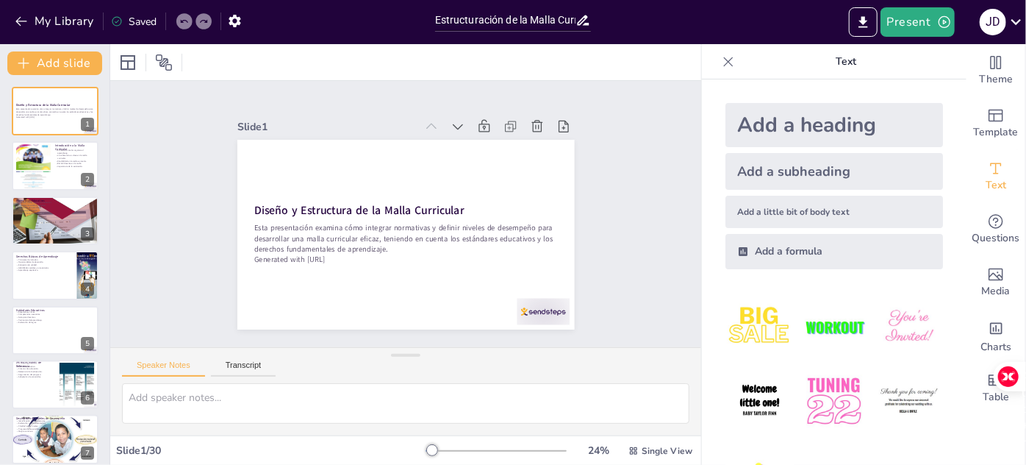
checkbox input "true"
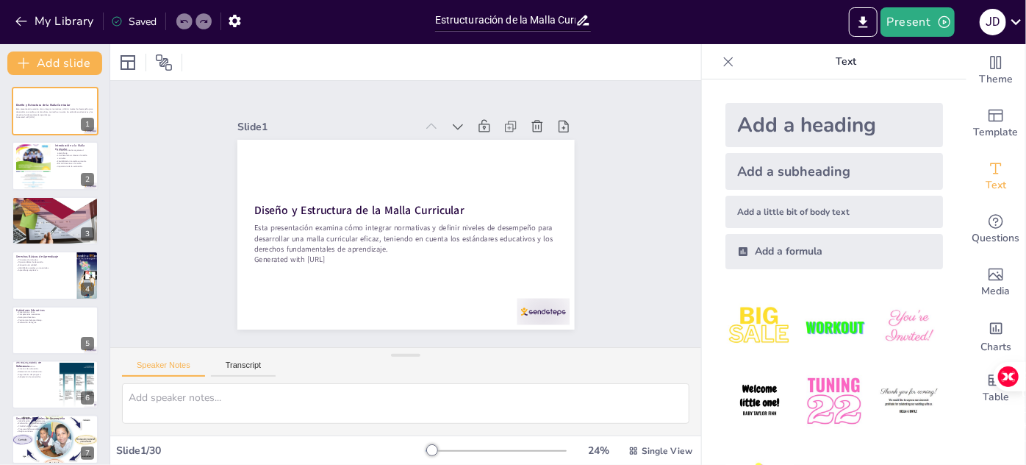
checkbox input "true"
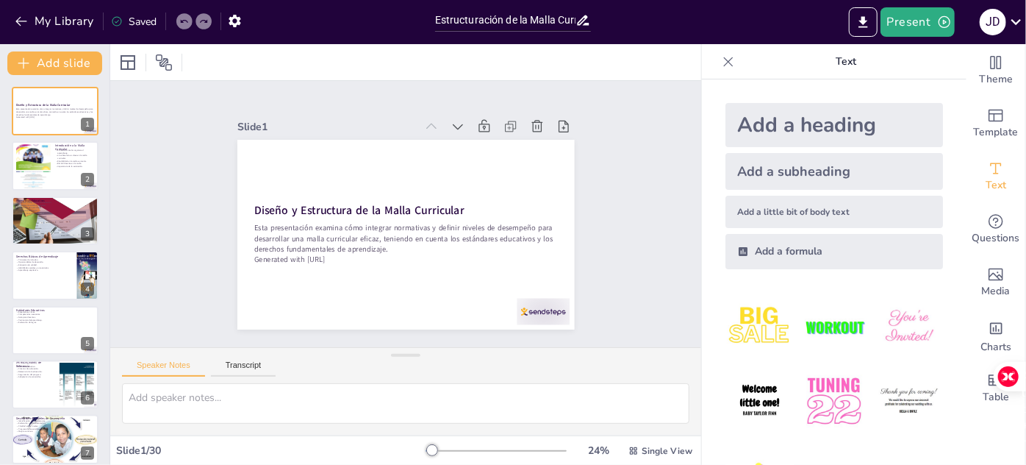
checkbox input "true"
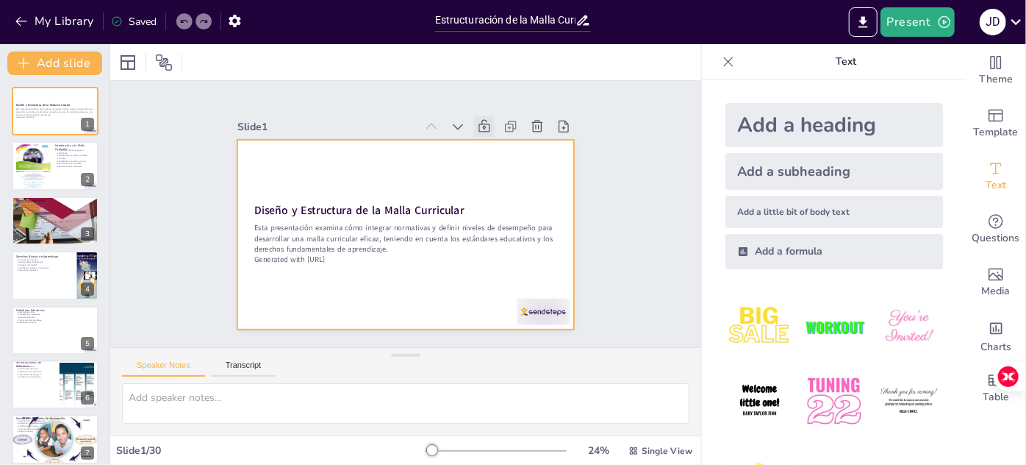
checkbox input "true"
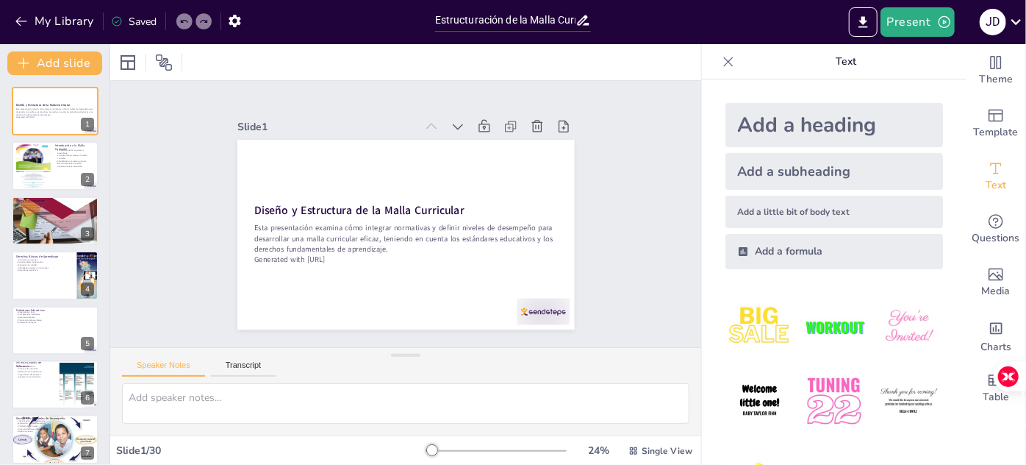
checkbox input "true"
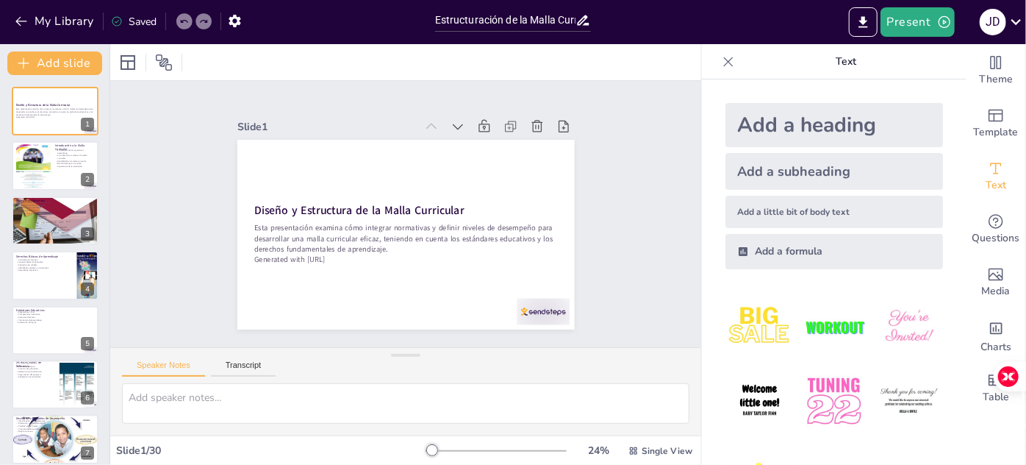
checkbox input "true"
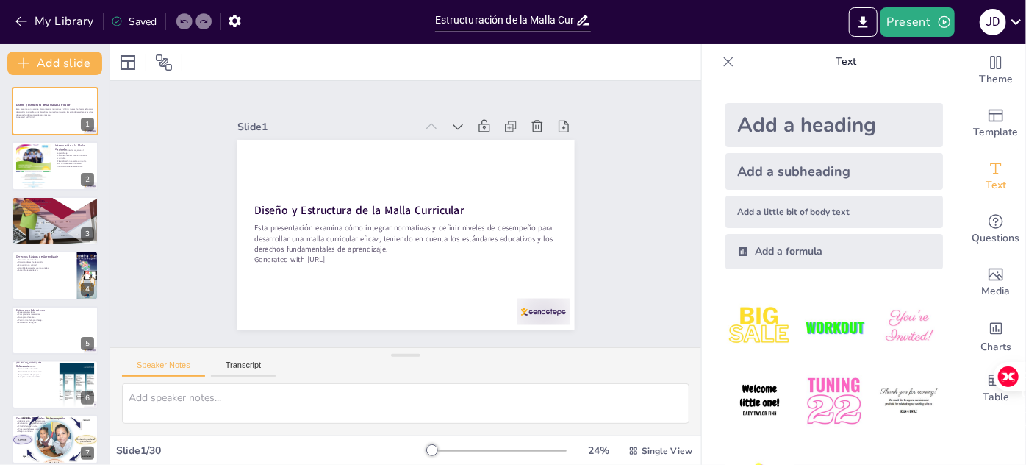
checkbox input "true"
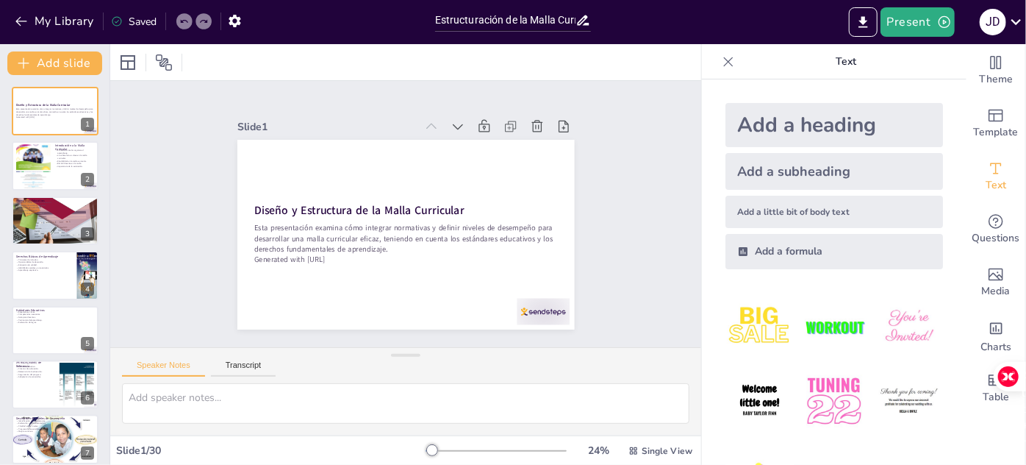
checkbox input "true"
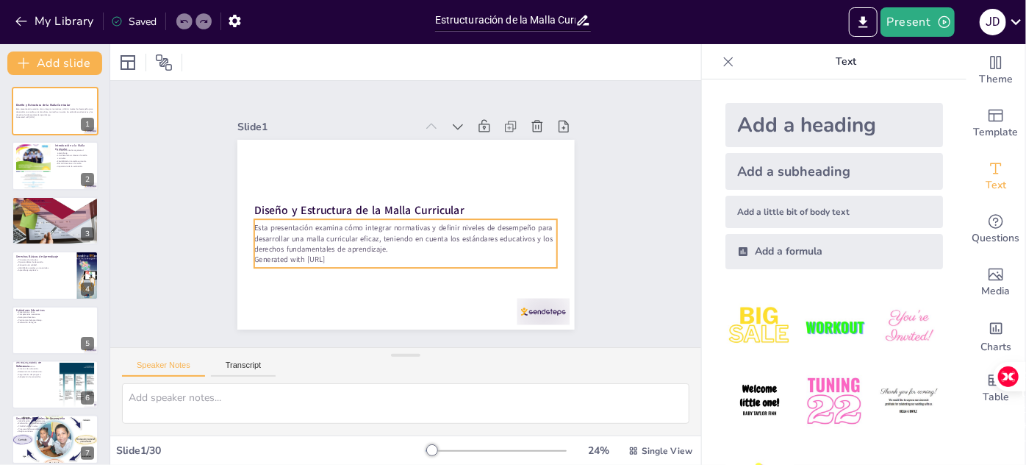
checkbox input "true"
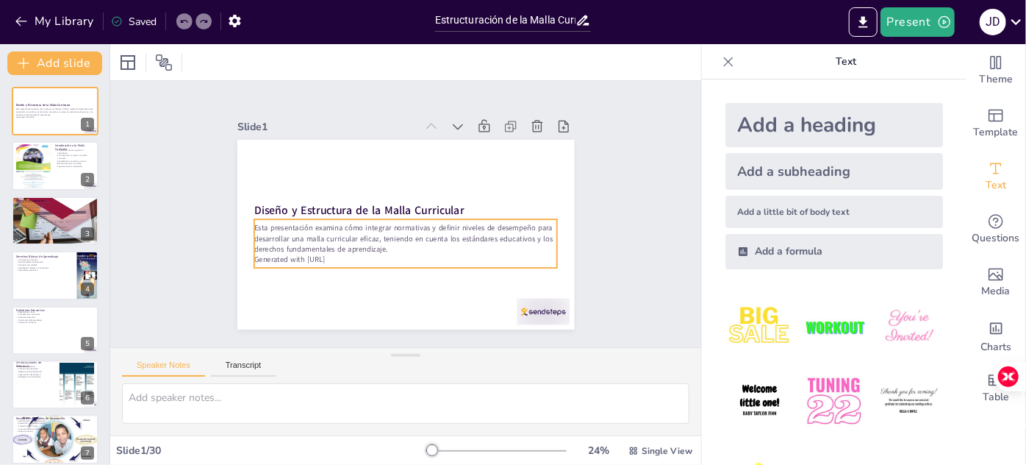
checkbox input "true"
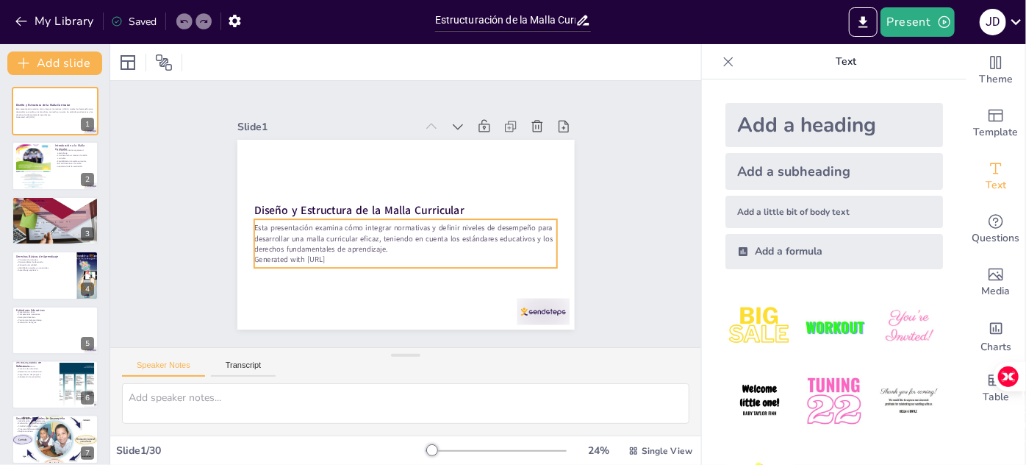
checkbox input "true"
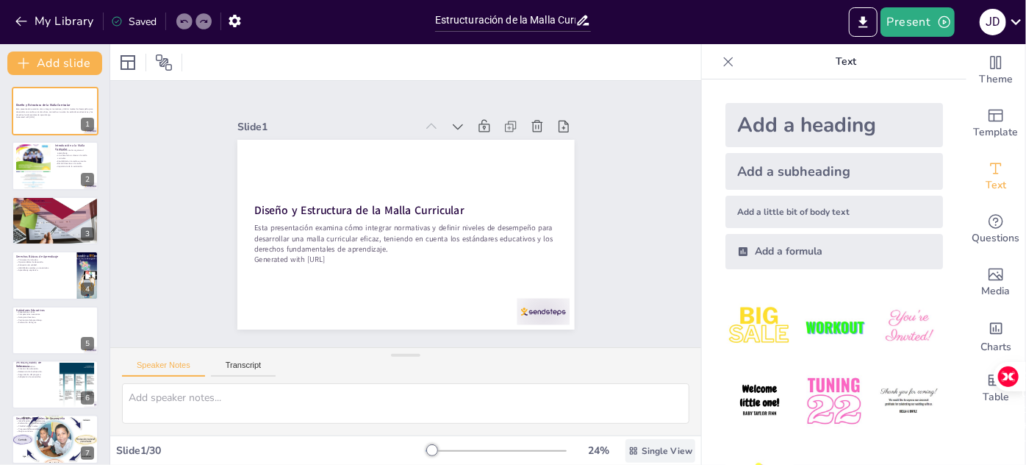
click at [642, 454] on span "Single View" at bounding box center [667, 451] width 51 height 12
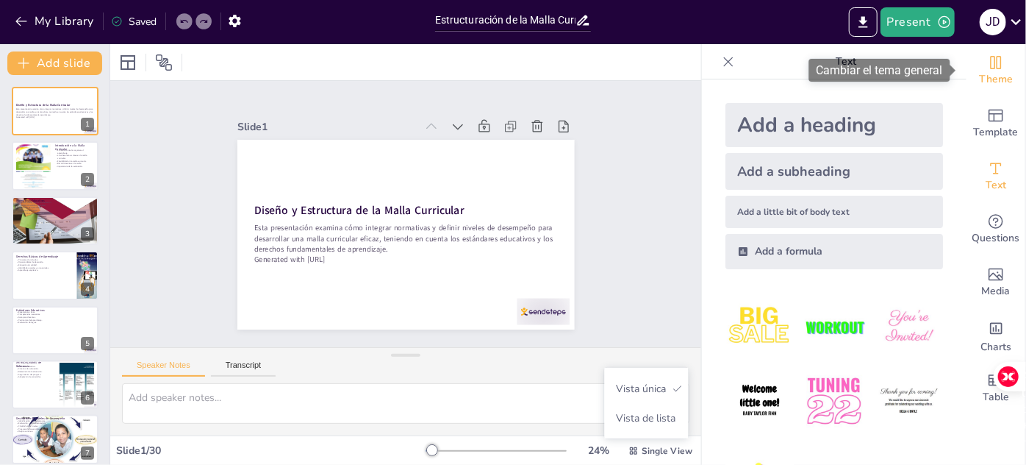
click at [990, 74] on span "Theme" at bounding box center [996, 79] width 34 height 16
checkbox input "true"
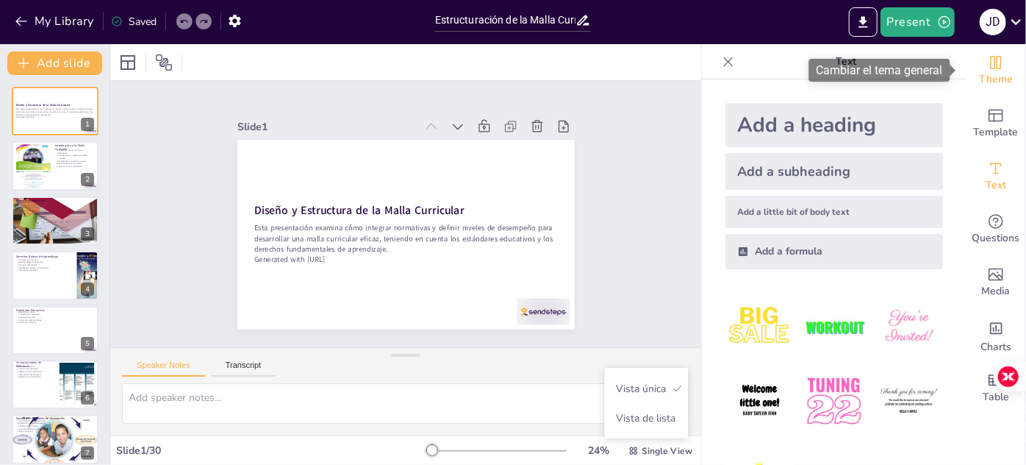
checkbox input "true"
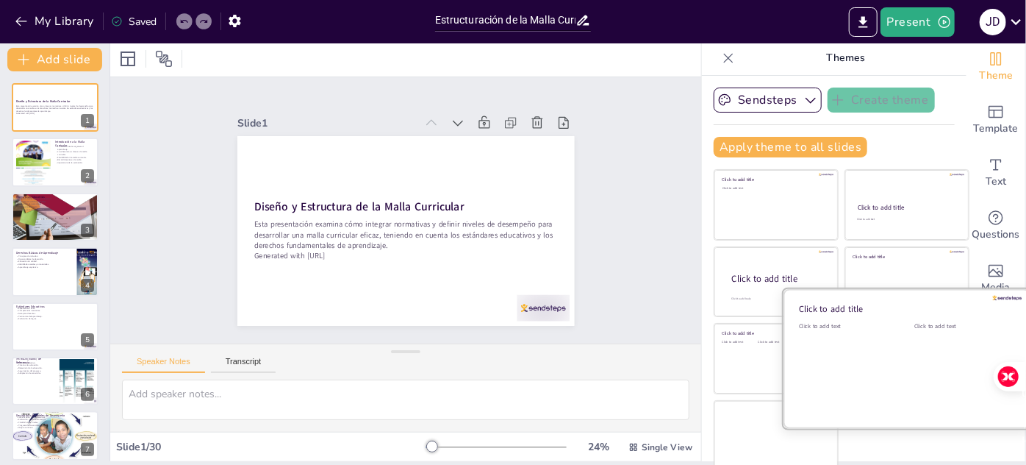
scroll to position [7, 0]
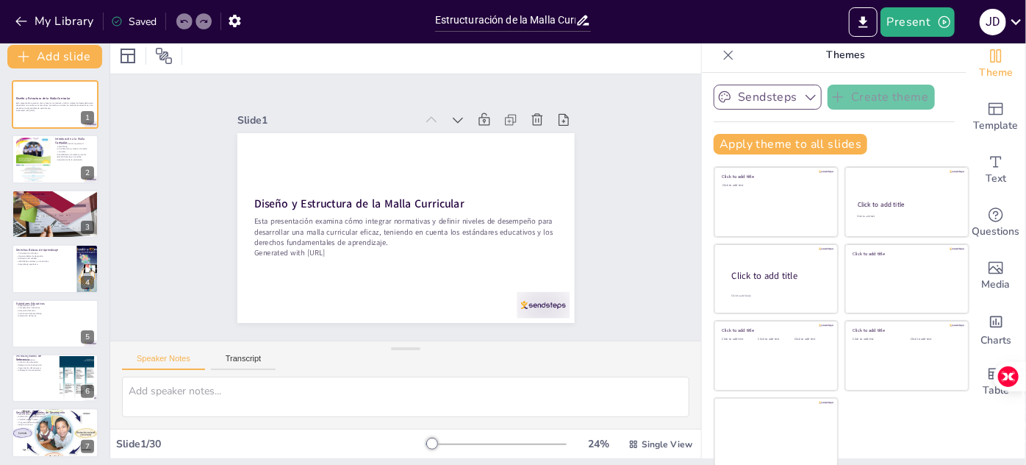
click at [804, 102] on icon "button" at bounding box center [811, 97] width 15 height 15
click at [757, 145] on span "Sendsteps" at bounding box center [779, 147] width 66 height 14
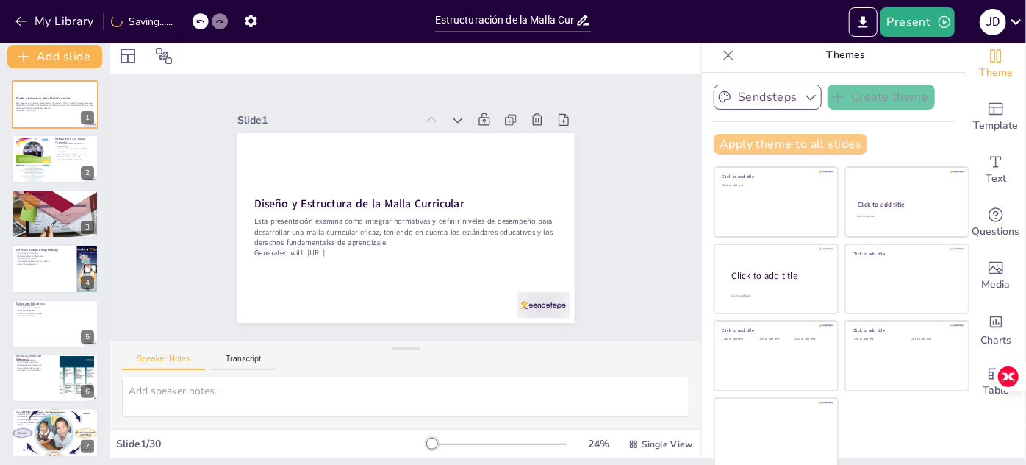
click at [810, 137] on button "Apply theme to all slides" at bounding box center [791, 144] width 154 height 21
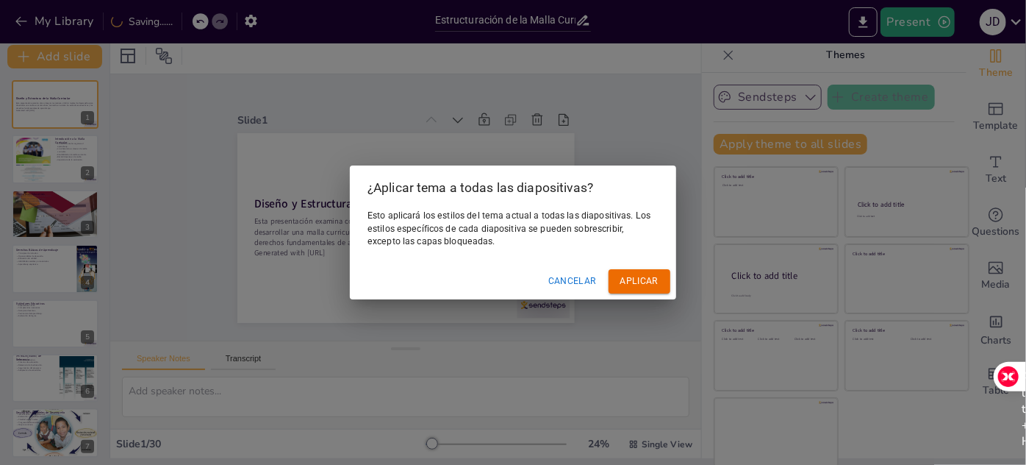
click at [633, 279] on font "Aplicar" at bounding box center [640, 281] width 38 height 10
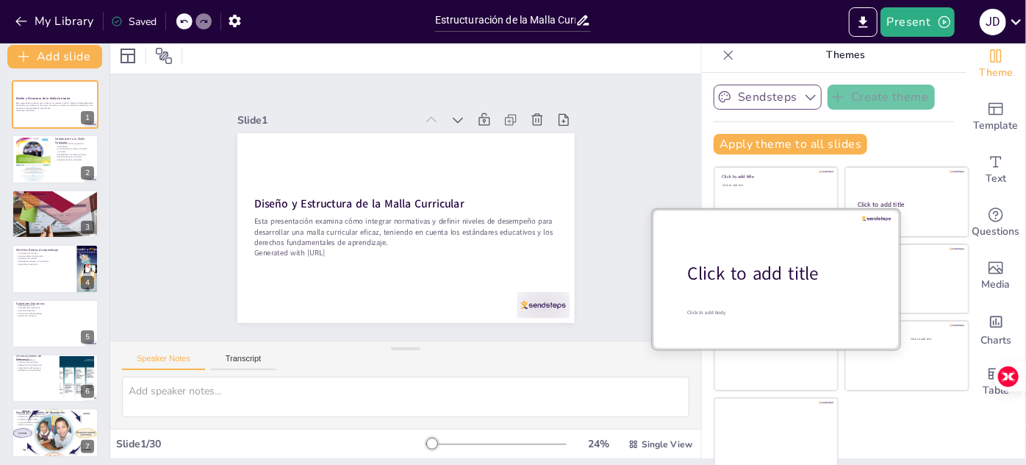
click at [752, 290] on div at bounding box center [776, 278] width 247 height 139
checkbox input "true"
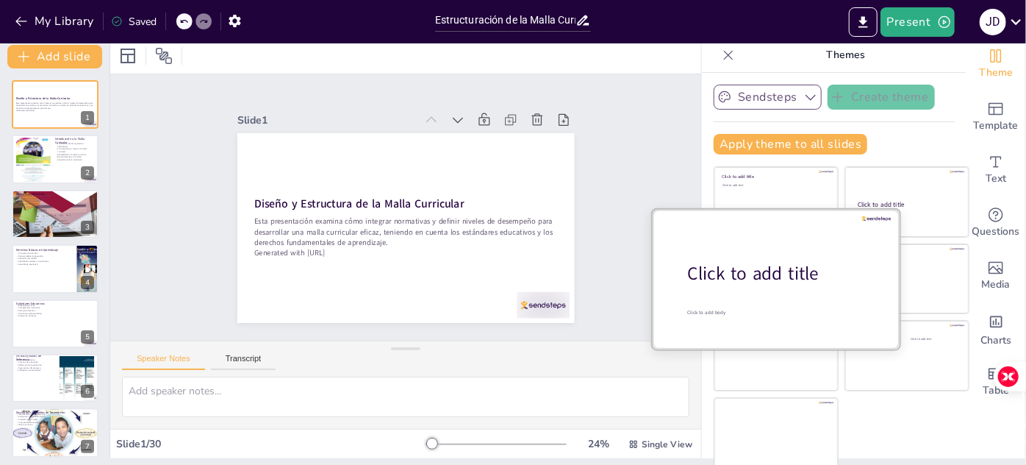
checkbox input "true"
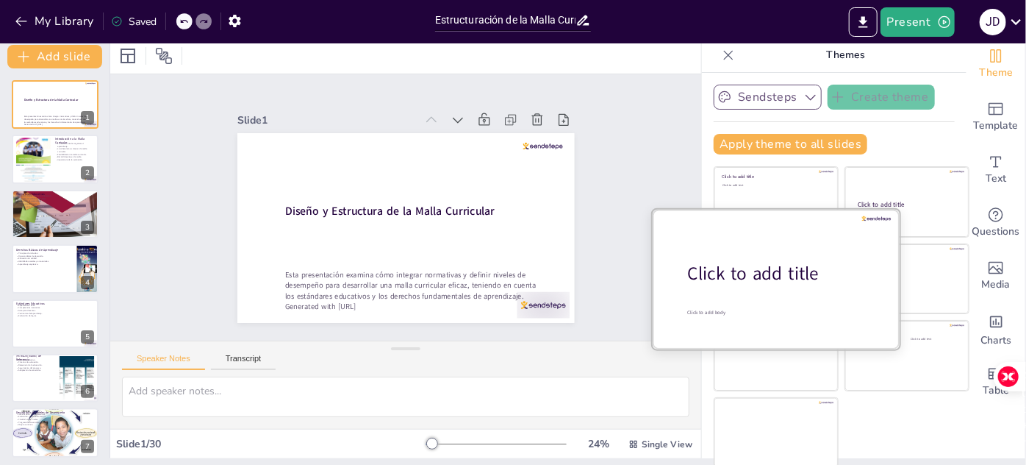
click at [749, 289] on div at bounding box center [776, 278] width 247 height 139
checkbox input "true"
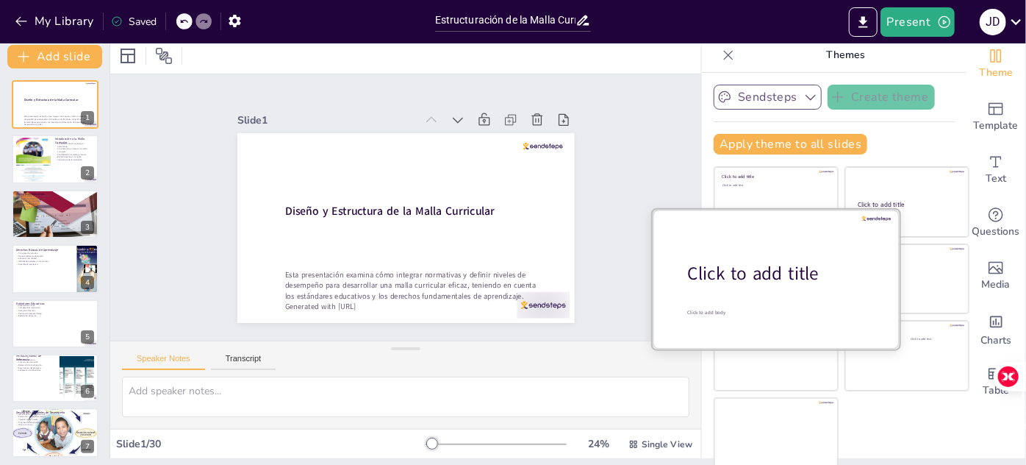
checkbox input "true"
click at [749, 289] on div at bounding box center [776, 278] width 247 height 139
checkbox input "true"
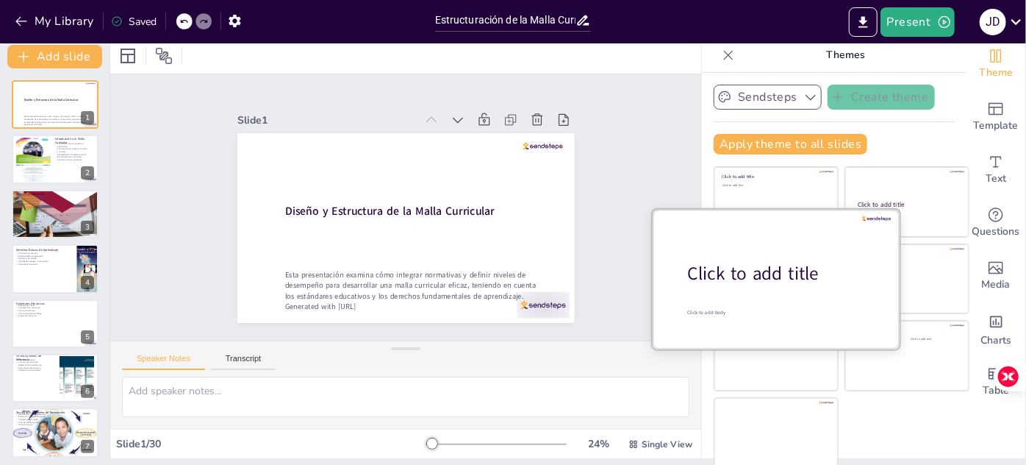
checkbox input "true"
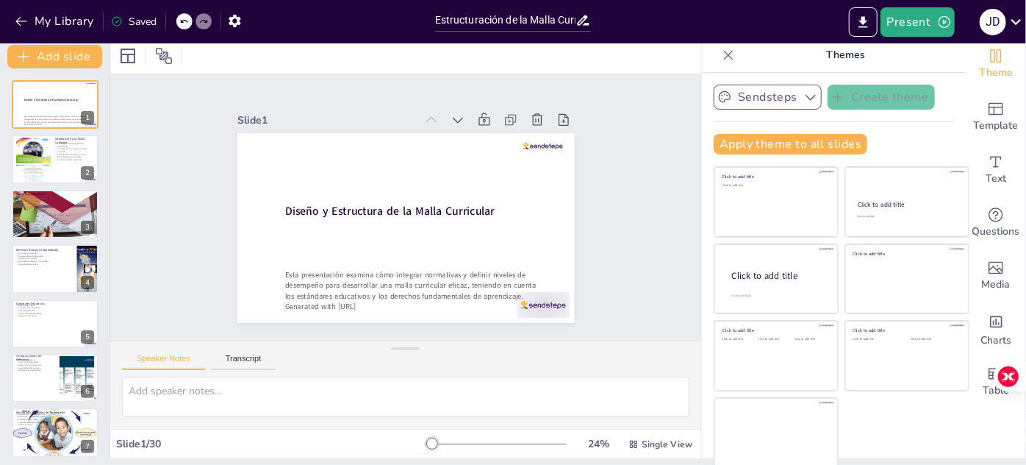
click at [762, 96] on button "Sendsteps" at bounding box center [768, 97] width 108 height 25
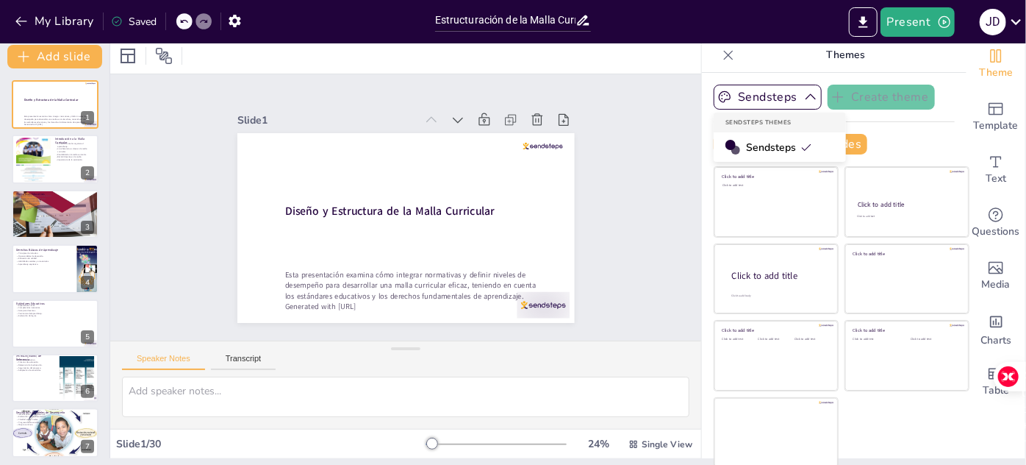
click at [763, 144] on span "Sendsteps" at bounding box center [779, 147] width 66 height 14
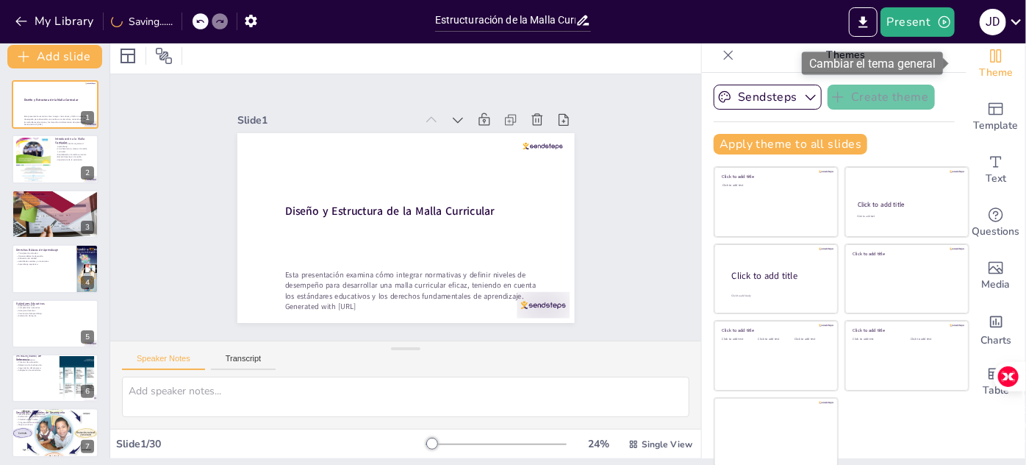
click at [984, 65] on span "Theme" at bounding box center [996, 73] width 34 height 16
checkbox input "true"
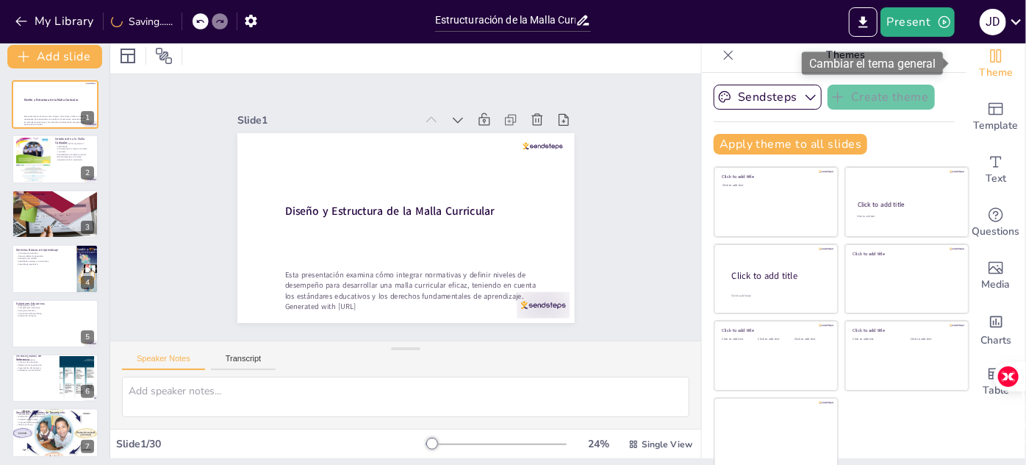
checkbox input "true"
click at [984, 65] on span "Theme" at bounding box center [996, 73] width 34 height 16
checkbox input "true"
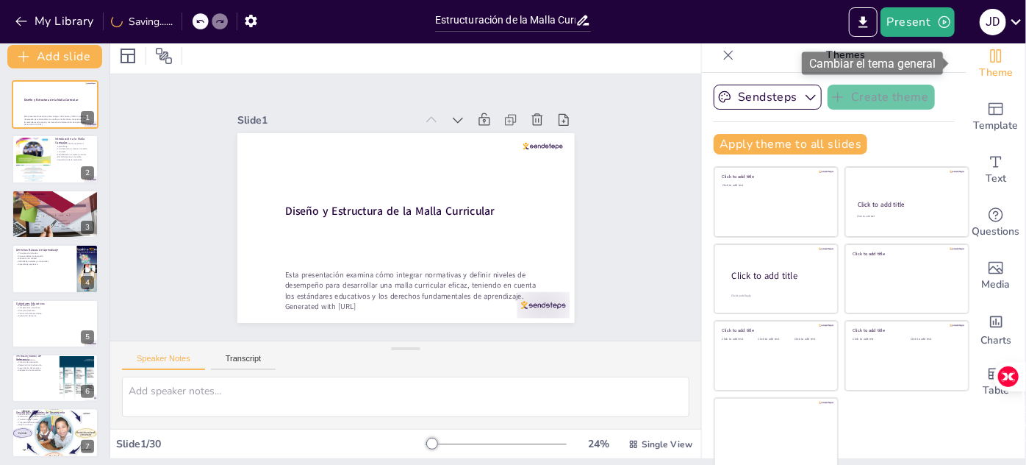
checkbox input "true"
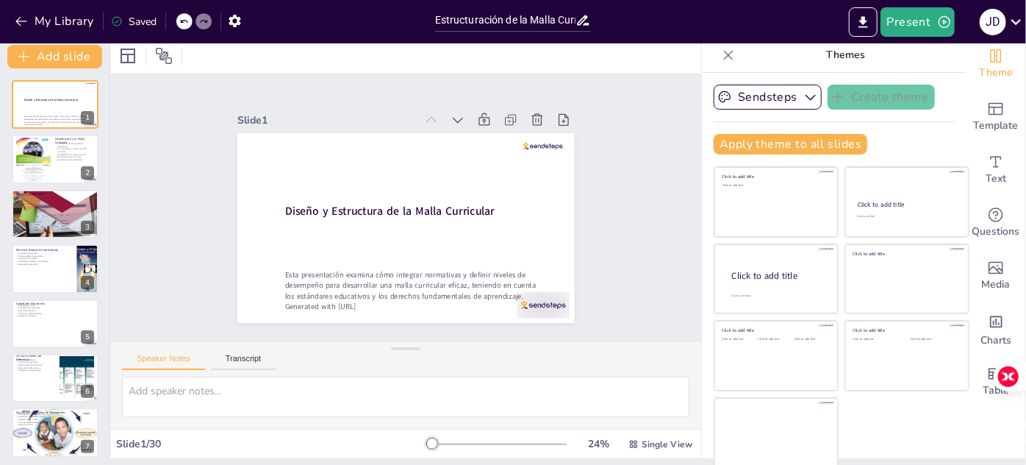
click at [840, 52] on p "Themes" at bounding box center [846, 54] width 212 height 35
checkbox input "true"
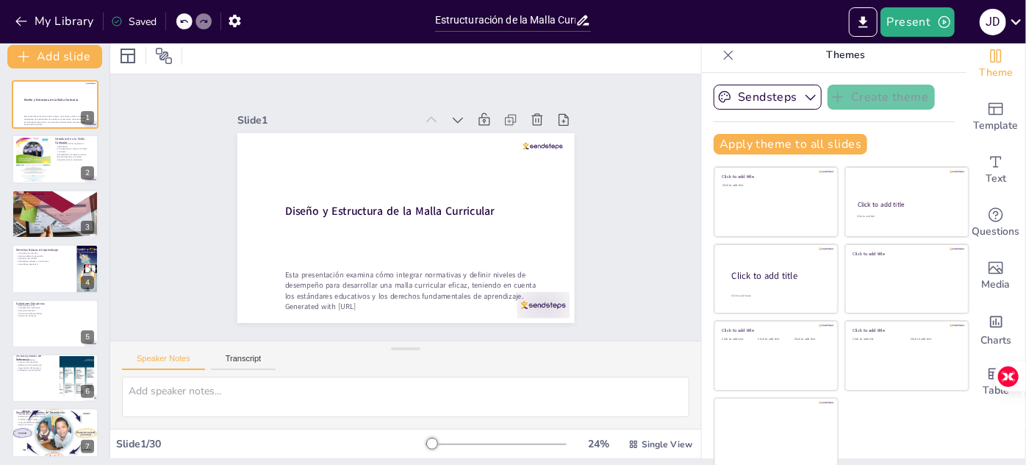
checkbox input "true"
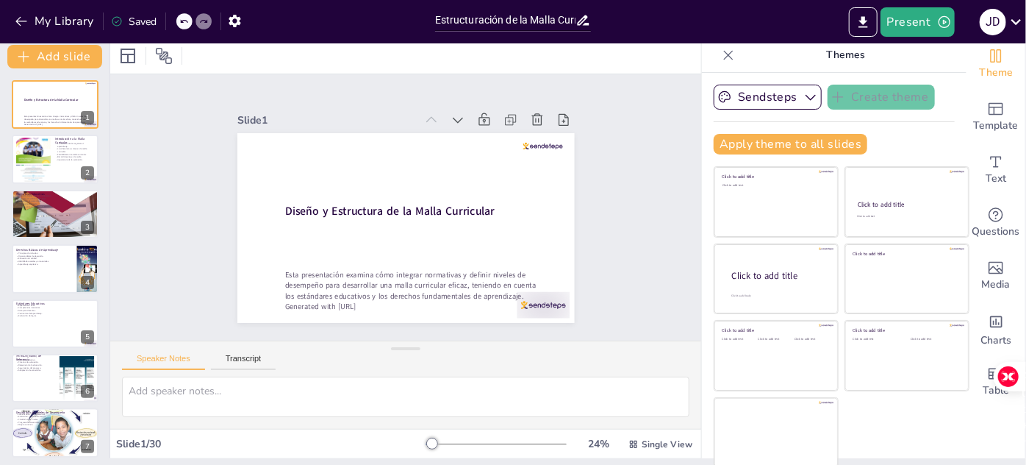
checkbox input "true"
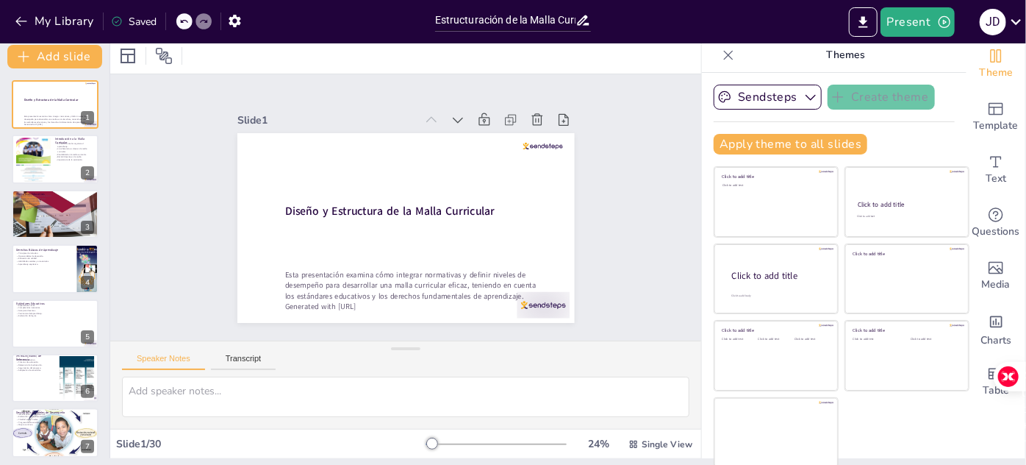
checkbox input "true"
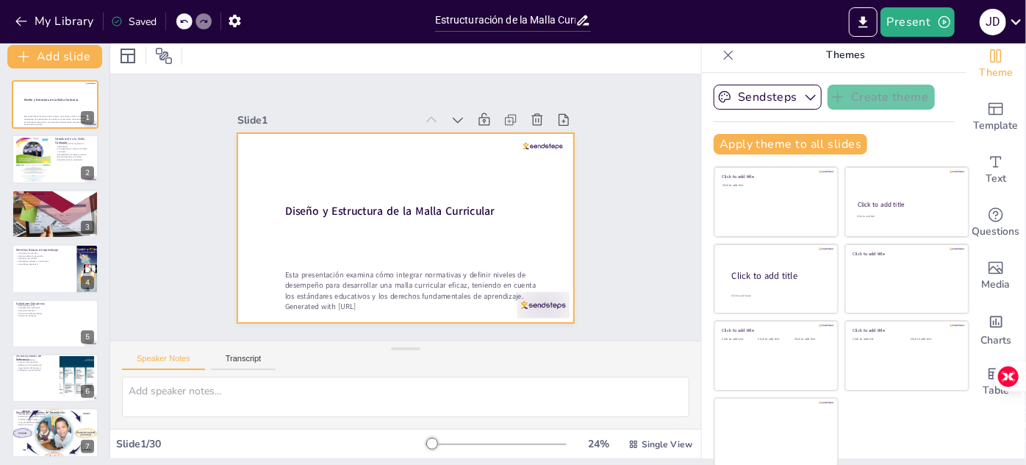
checkbox input "true"
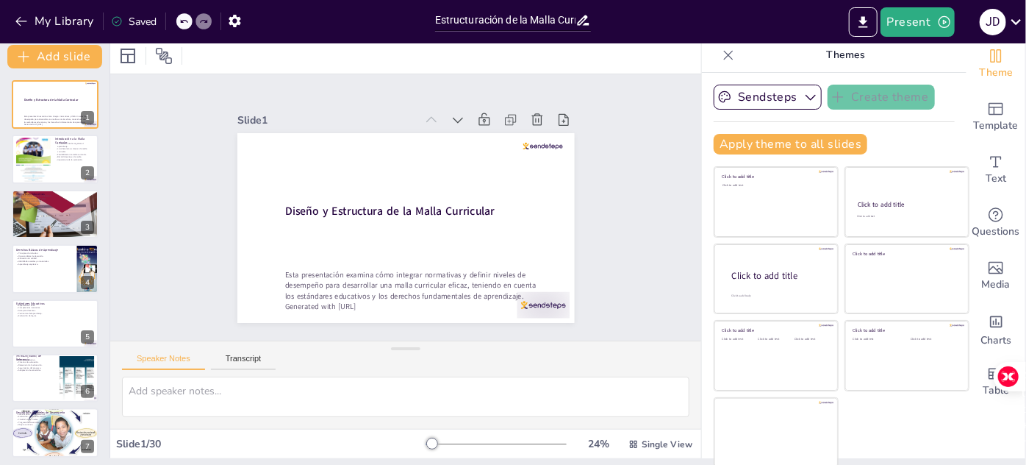
checkbox input "true"
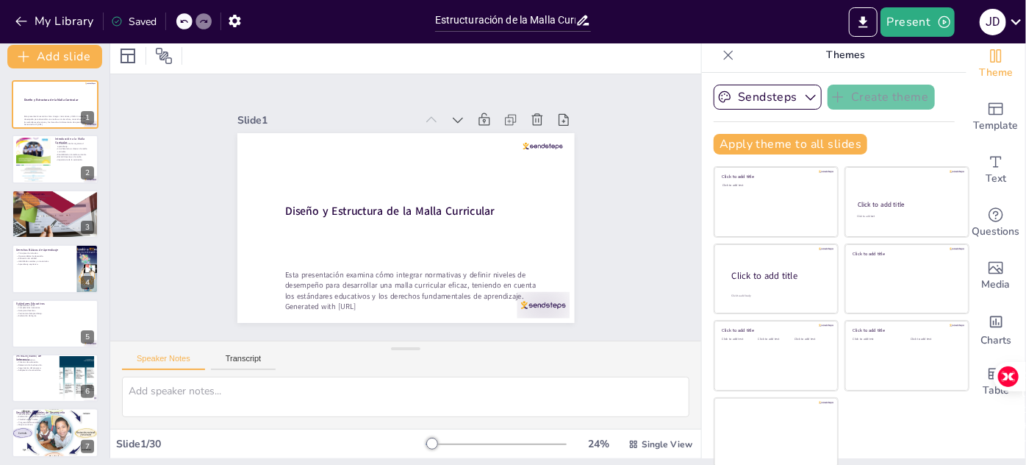
checkbox input "true"
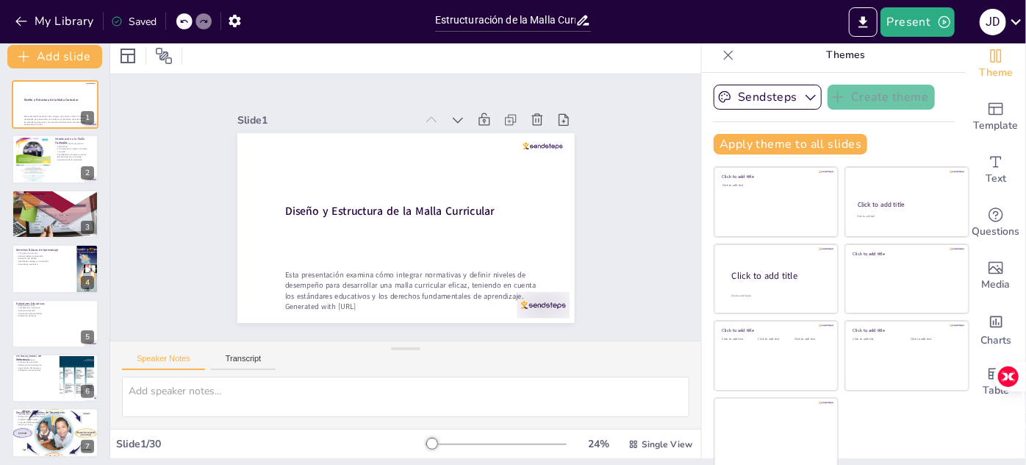
checkbox input "true"
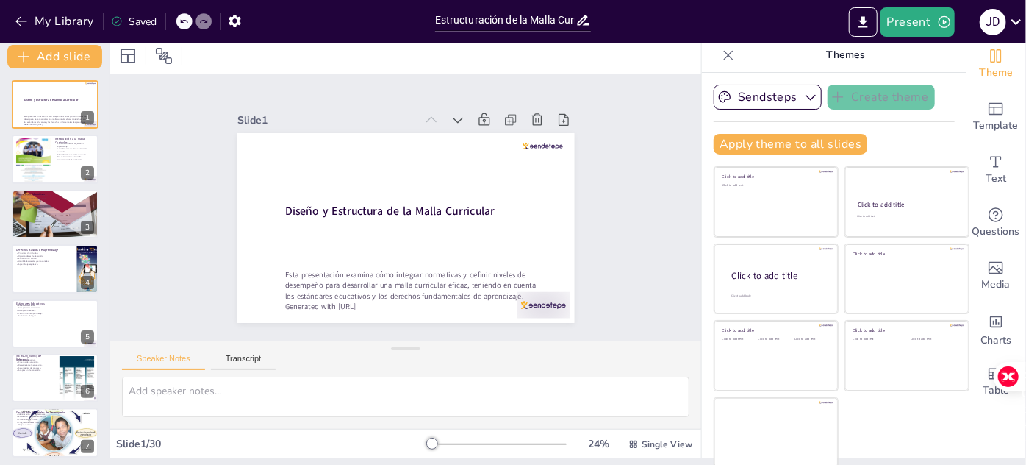
checkbox input "true"
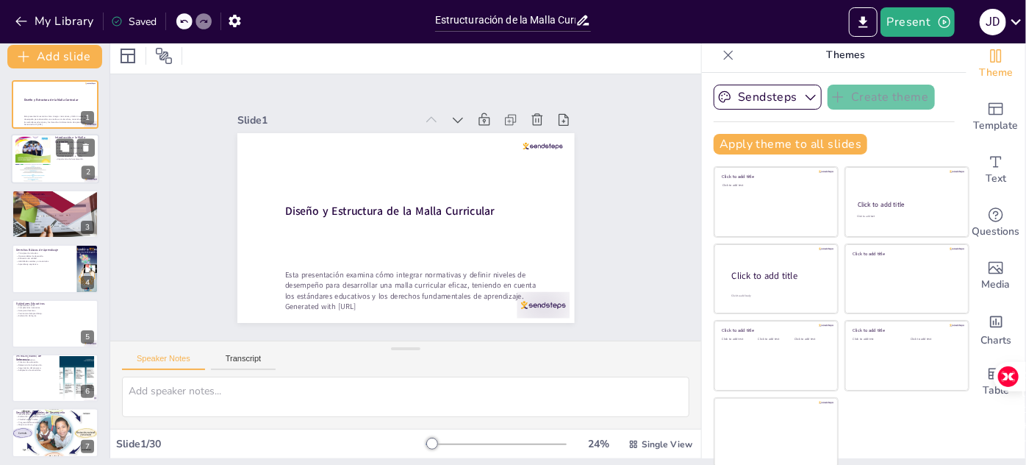
checkbox input "true"
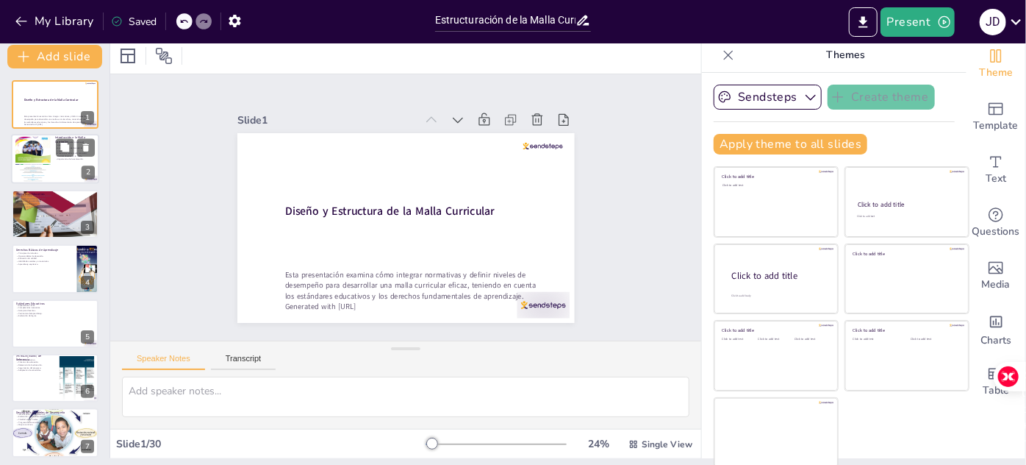
checkbox input "true"
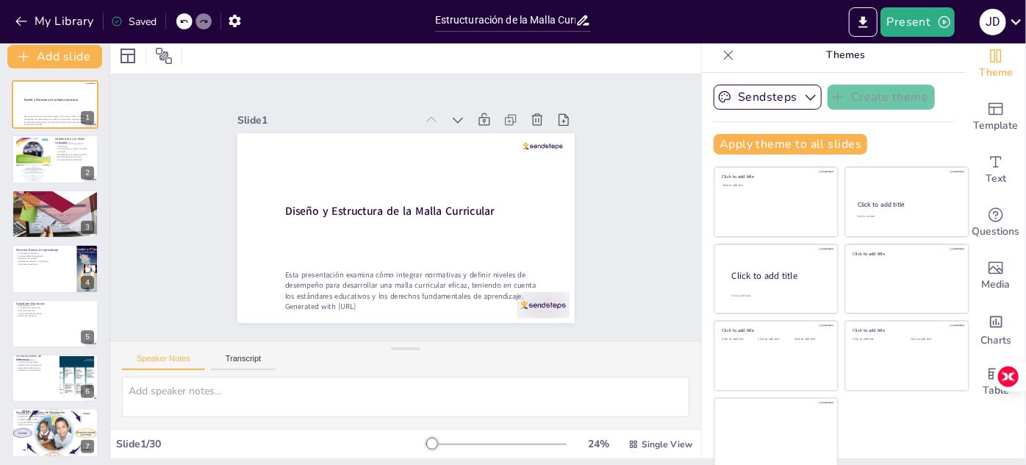
checkbox input "true"
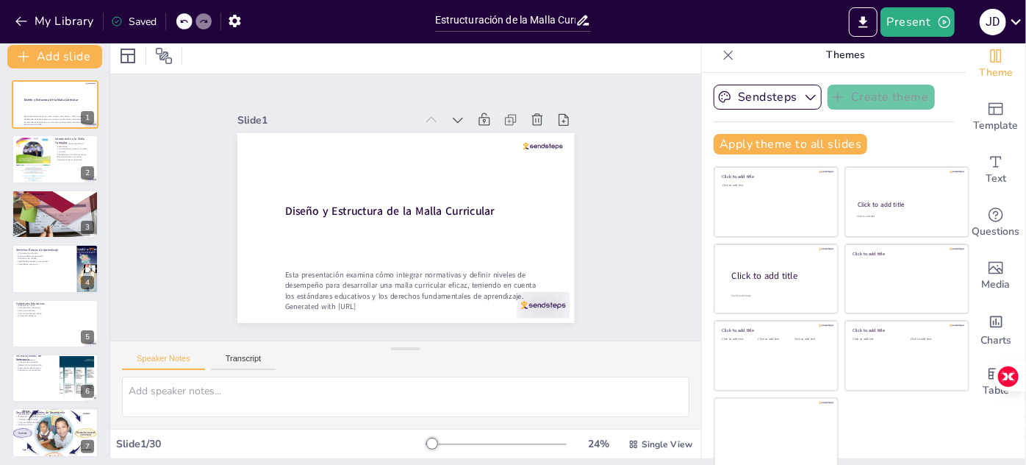
checkbox input "true"
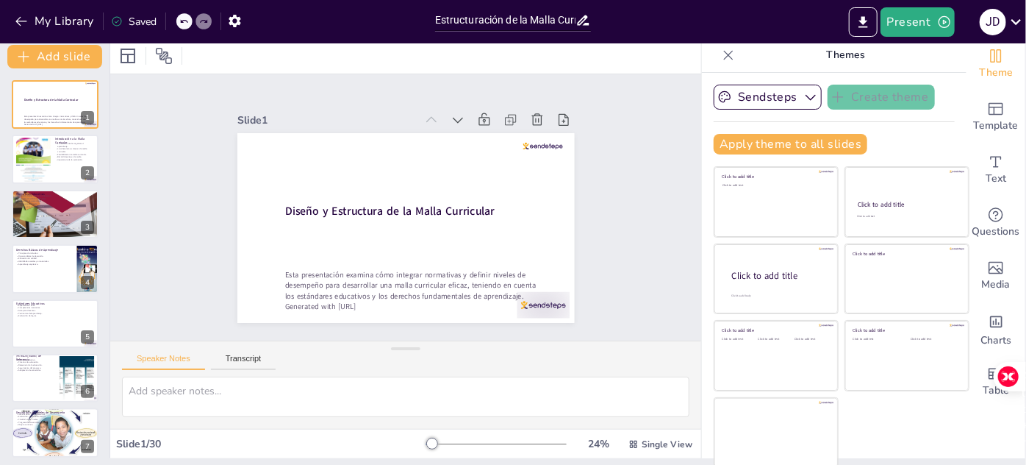
checkbox input "true"
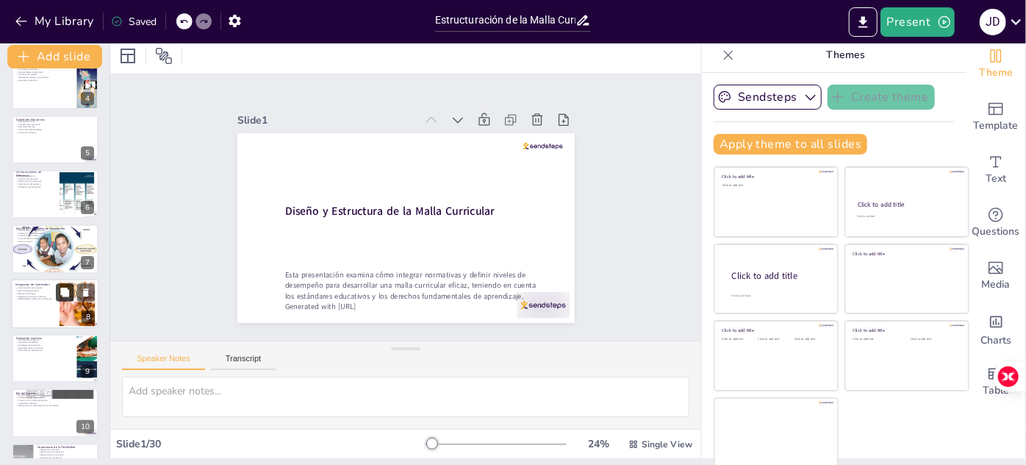
scroll to position [267, 0]
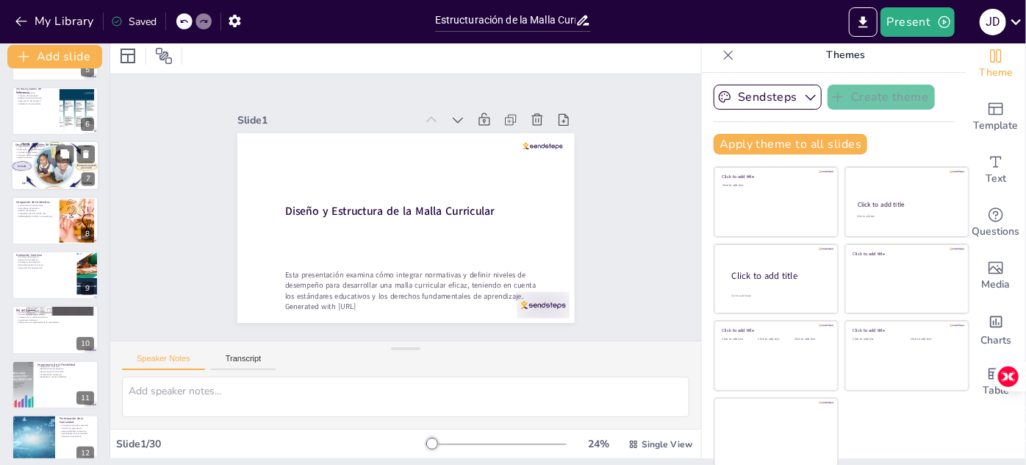
click at [47, 174] on div at bounding box center [55, 166] width 88 height 62
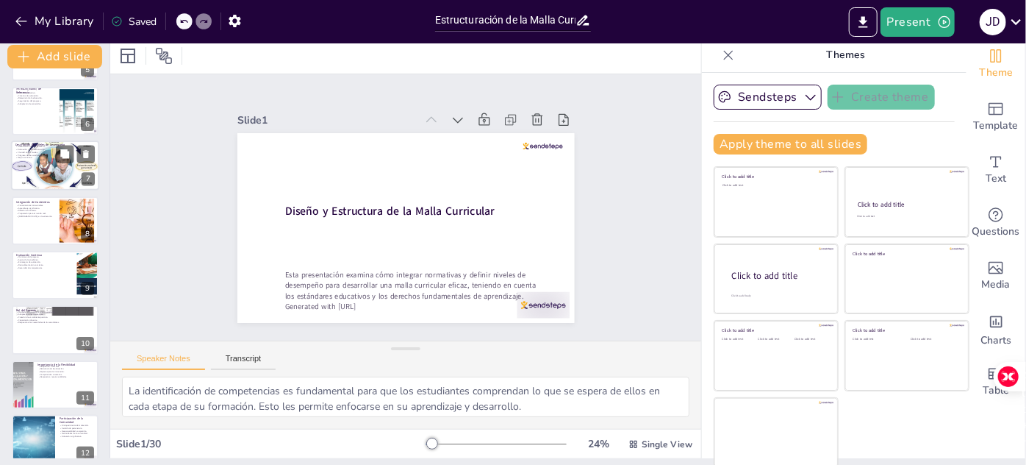
scroll to position [169, 0]
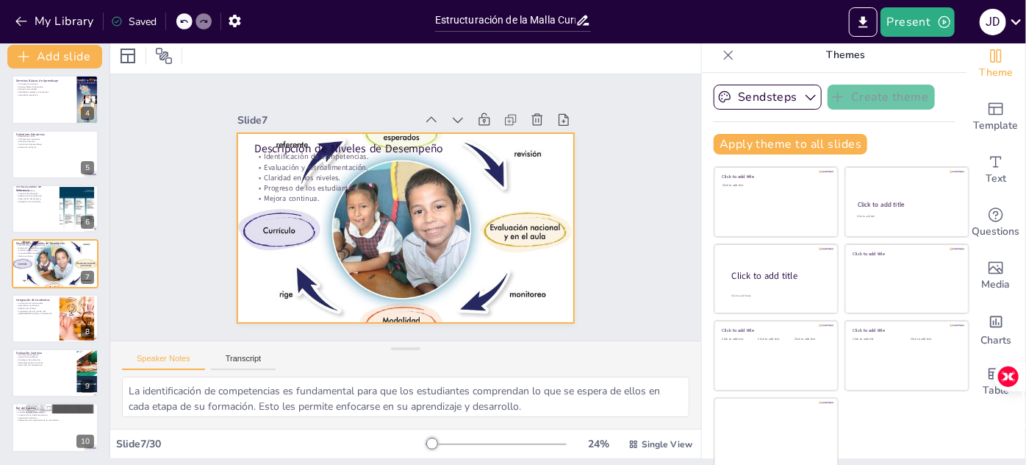
click at [444, 246] on div at bounding box center [387, 215] width 355 height 405
click at [465, 272] on div at bounding box center [480, 287] width 31 height 31
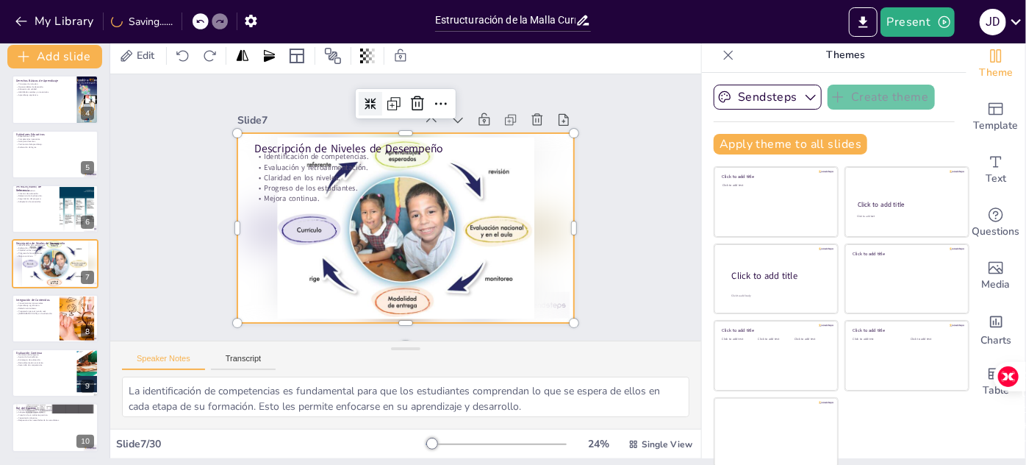
click at [499, 154] on icon at bounding box center [505, 160] width 13 height 13
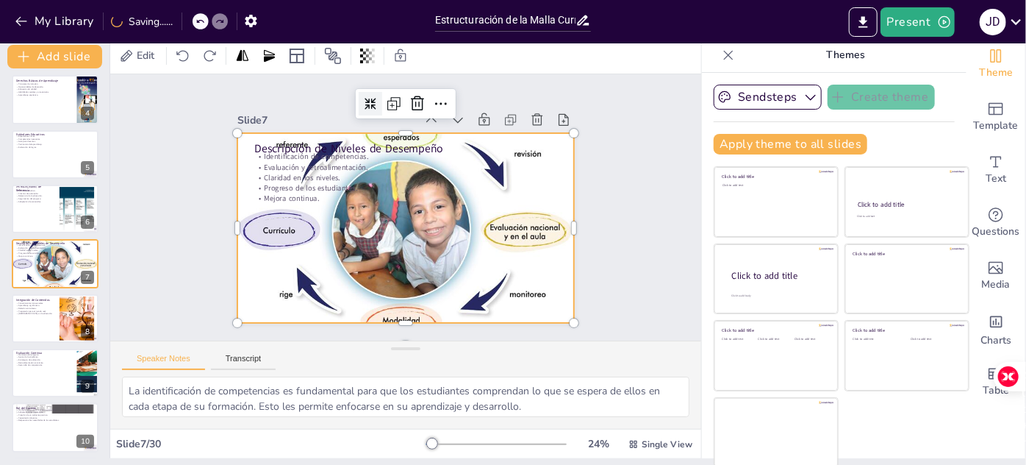
click at [309, 237] on icon at bounding box center [302, 243] width 12 height 12
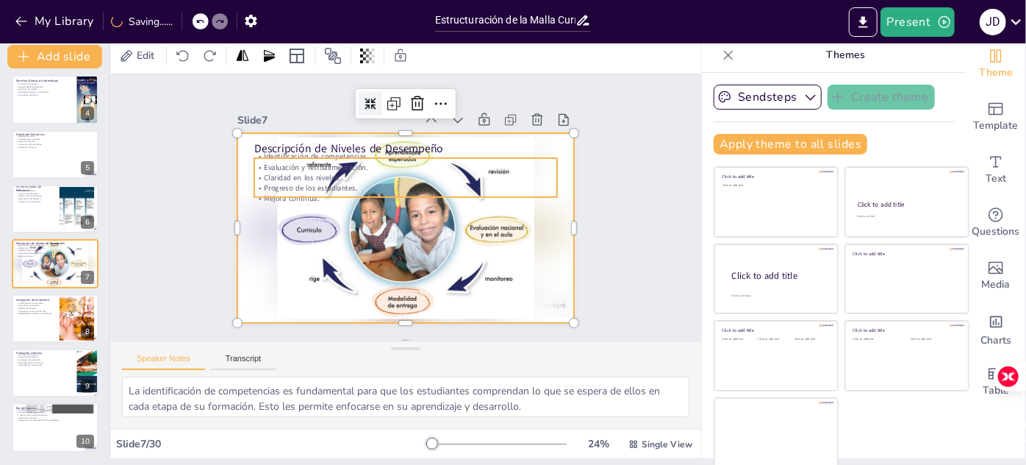
scroll to position [22, 0]
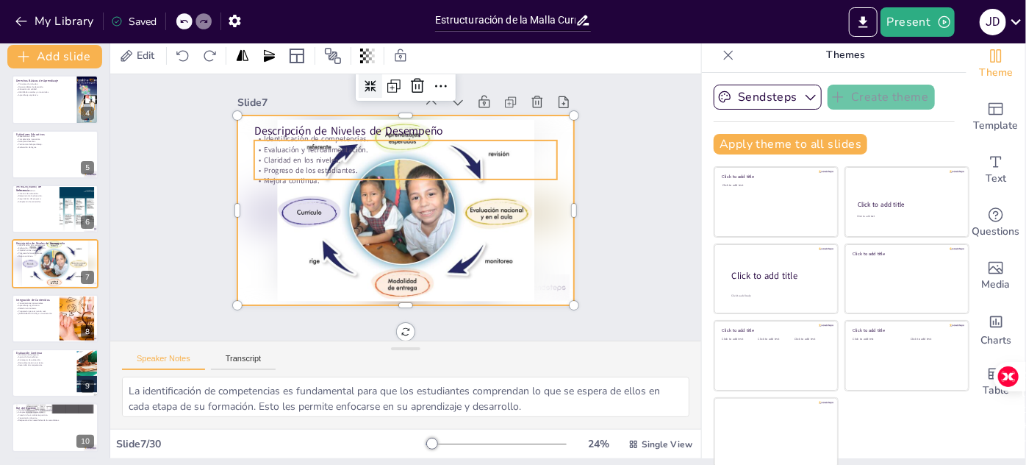
click at [287, 154] on p "Claridad en los niveles." at bounding box center [426, 164] width 282 height 133
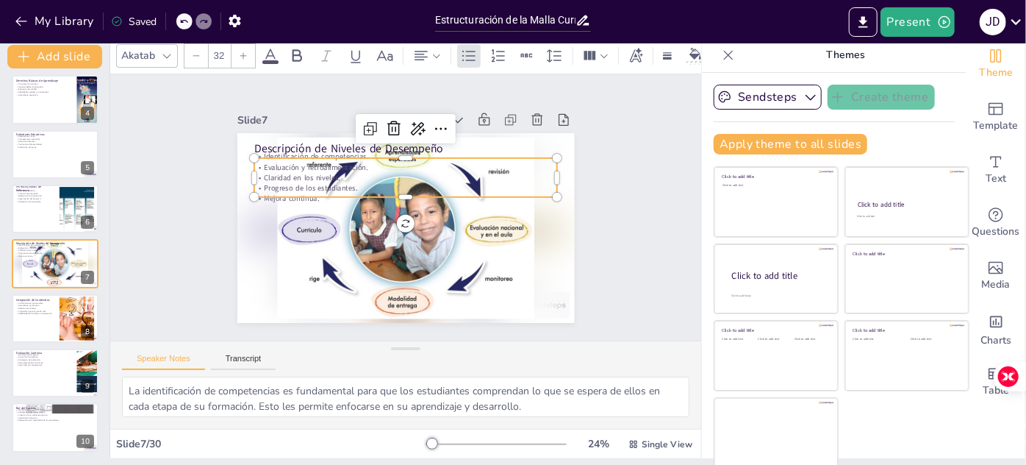
scroll to position [0, 0]
click at [412, 276] on icon at bounding box center [410, 286] width 21 height 21
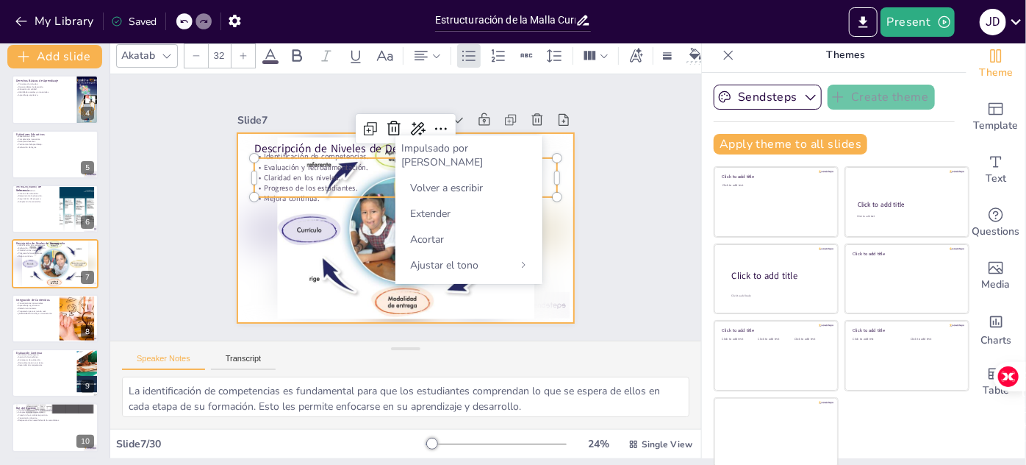
click at [299, 279] on div at bounding box center [416, 189] width 387 height 333
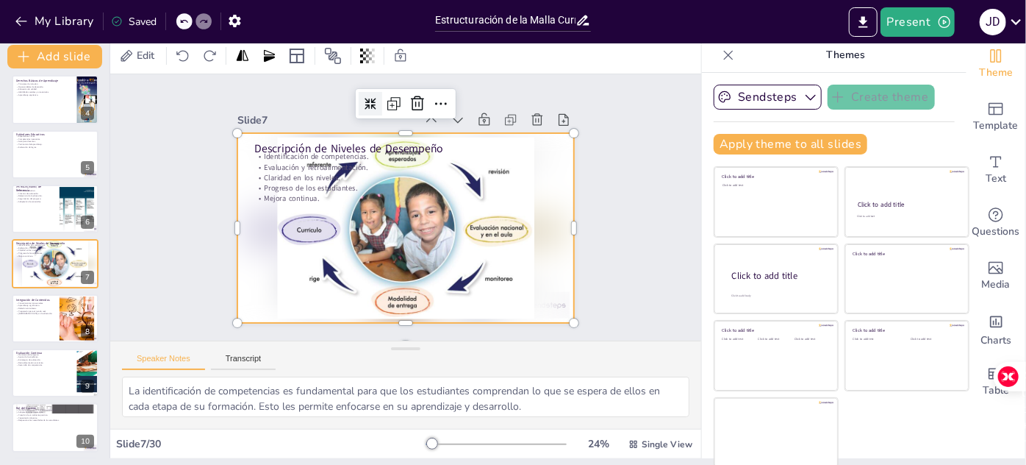
click at [388, 250] on div at bounding box center [390, 221] width 367 height 378
click at [396, 217] on div at bounding box center [386, 211] width 256 height 369
click at [379, 293] on div at bounding box center [387, 215] width 310 height 385
click at [433, 225] on div at bounding box center [387, 217] width 333 height 387
click at [393, 301] on div at bounding box center [387, 215] width 310 height 385
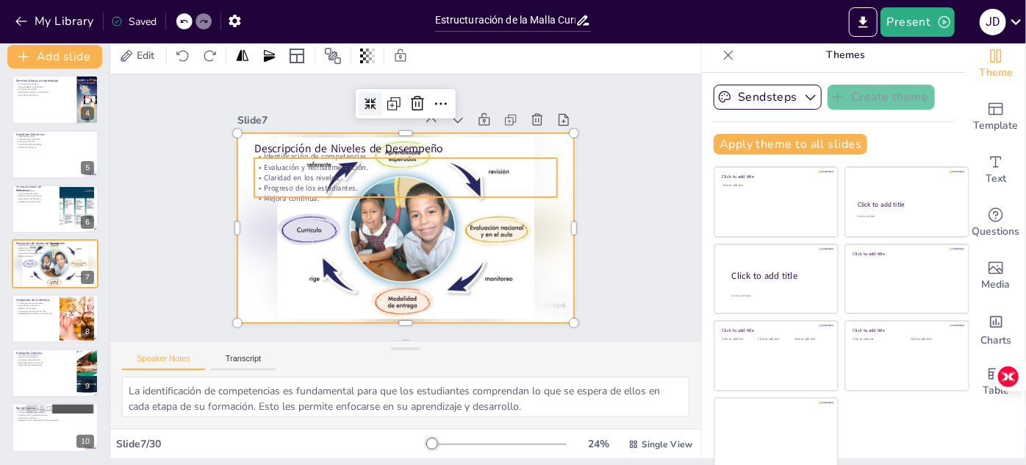
click at [462, 164] on div "Identificación de competencias. Evaluación y retroalimentación. Claridad en los…" at bounding box center [436, 208] width 52 height 304
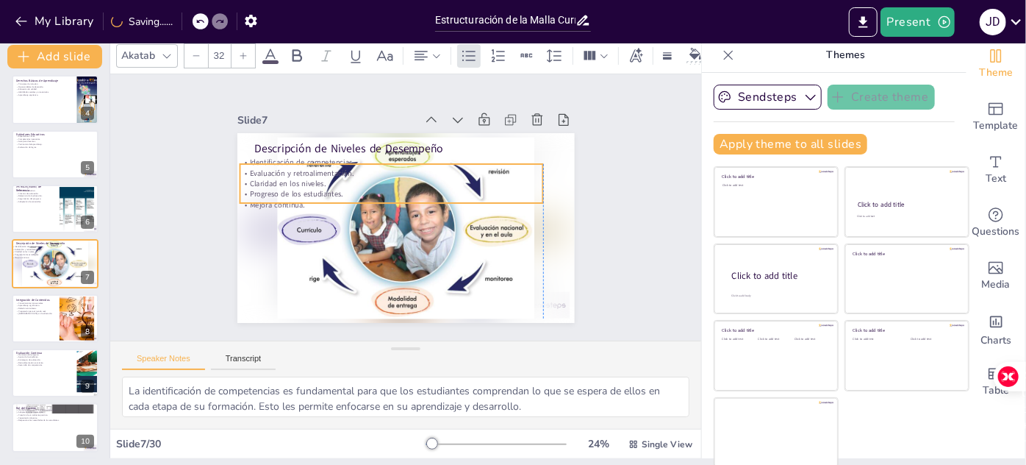
drag, startPoint x: 397, startPoint y: 171, endPoint x: 378, endPoint y: 179, distance: 20.8
click at [378, 179] on p "Claridad en los niveles." at bounding box center [392, 232] width 161 height 268
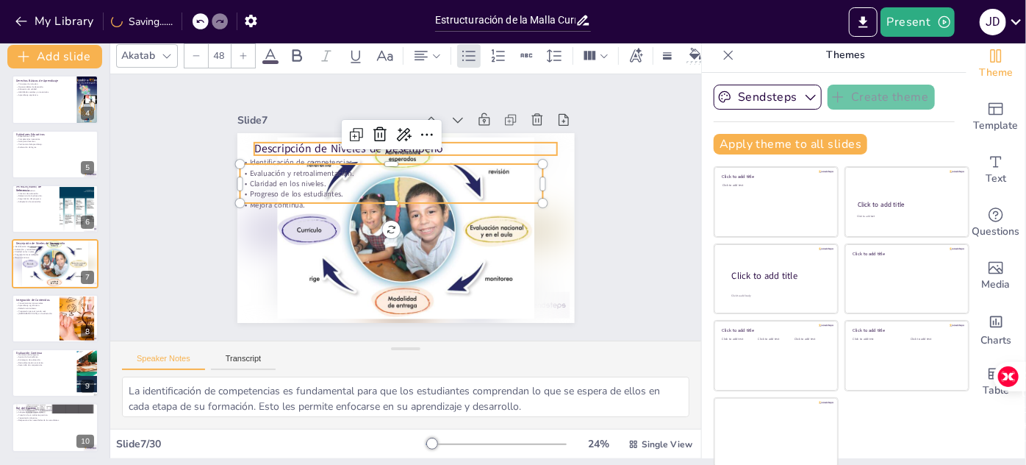
click at [318, 242] on p "Descripción de Niveles de Desempeño" at bounding box center [412, 266] width 304 height 48
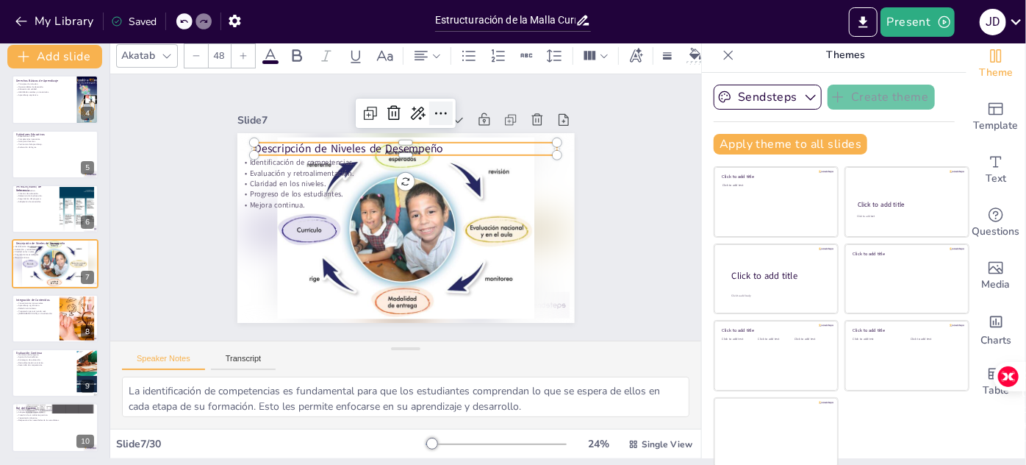
click at [493, 223] on icon at bounding box center [502, 232] width 19 height 19
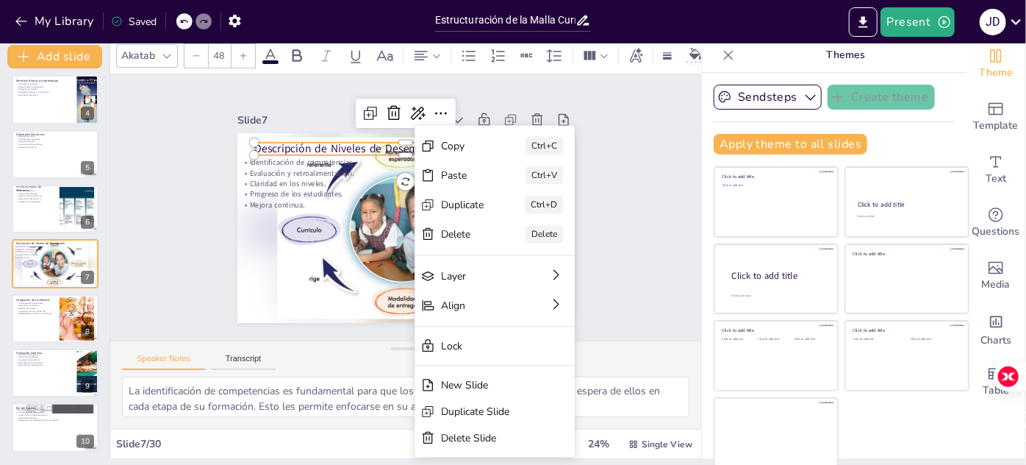
click at [607, 205] on div "Slide 1 Diseño y Estructura de la Malla Curricular Esta presentación examina có…" at bounding box center [405, 207] width 615 height 326
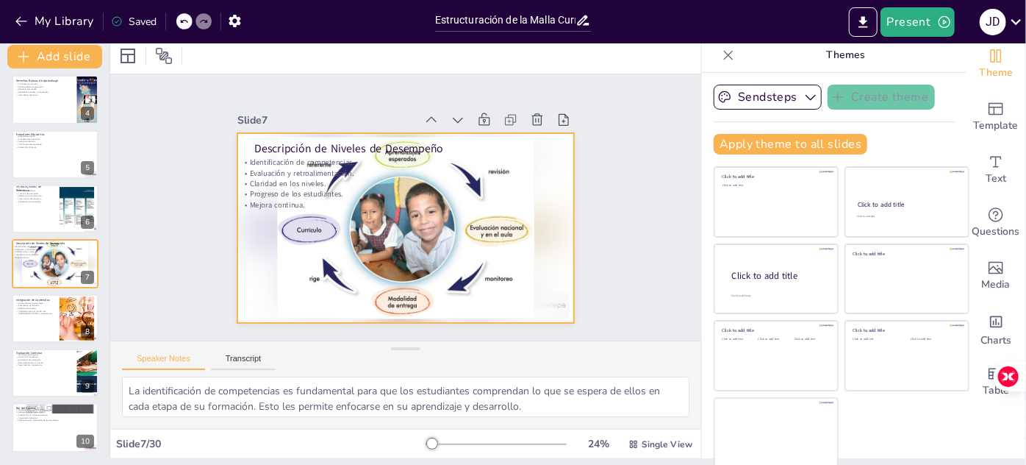
click at [390, 223] on div at bounding box center [395, 189] width 387 height 333
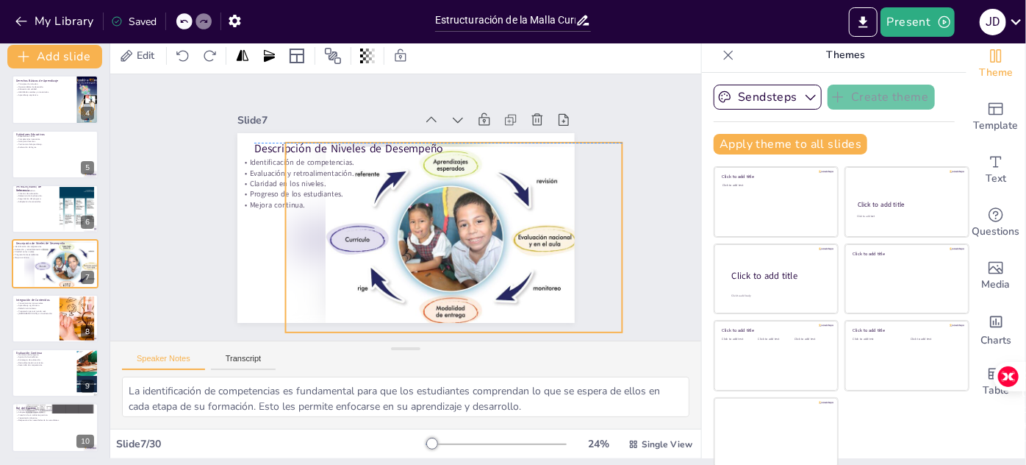
drag, startPoint x: 390, startPoint y: 223, endPoint x: 435, endPoint y: 229, distance: 46.1
click at [435, 229] on div at bounding box center [362, 243] width 285 height 379
click at [56, 310] on button at bounding box center [65, 307] width 18 height 18
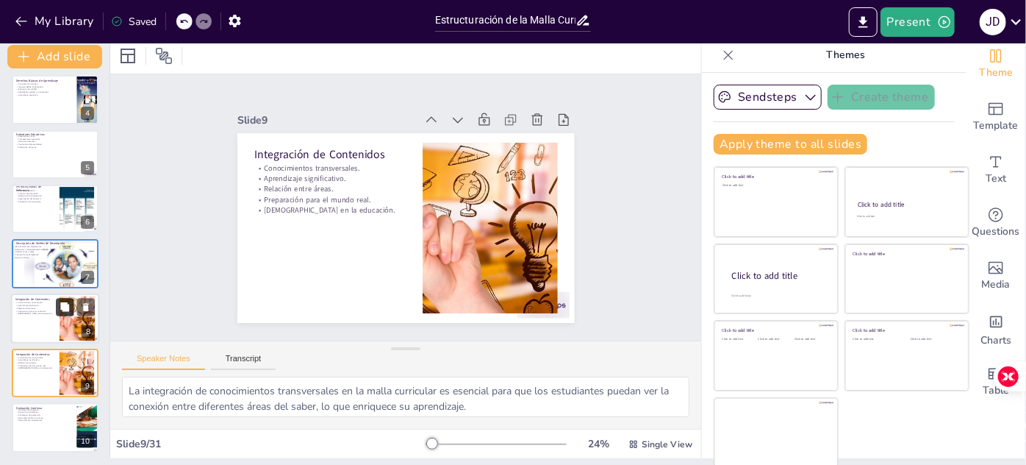
scroll to position [278, 0]
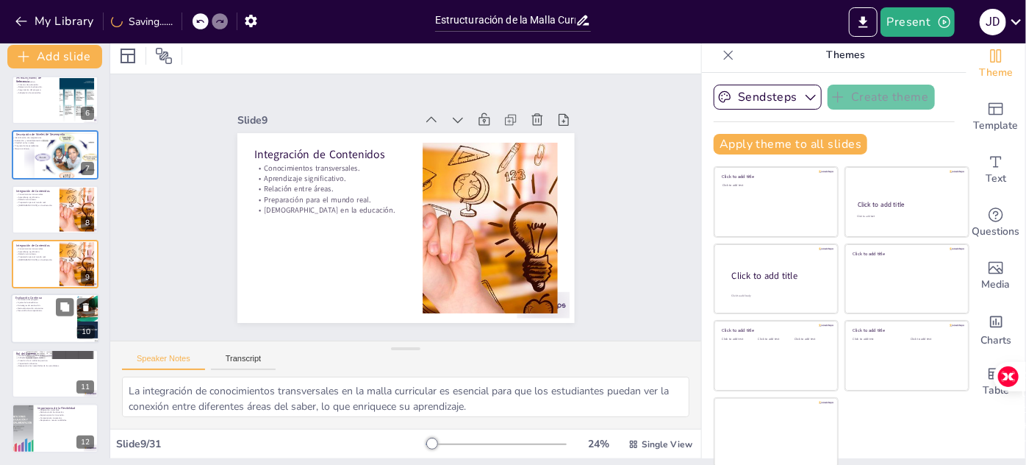
click at [55, 324] on div at bounding box center [55, 319] width 88 height 50
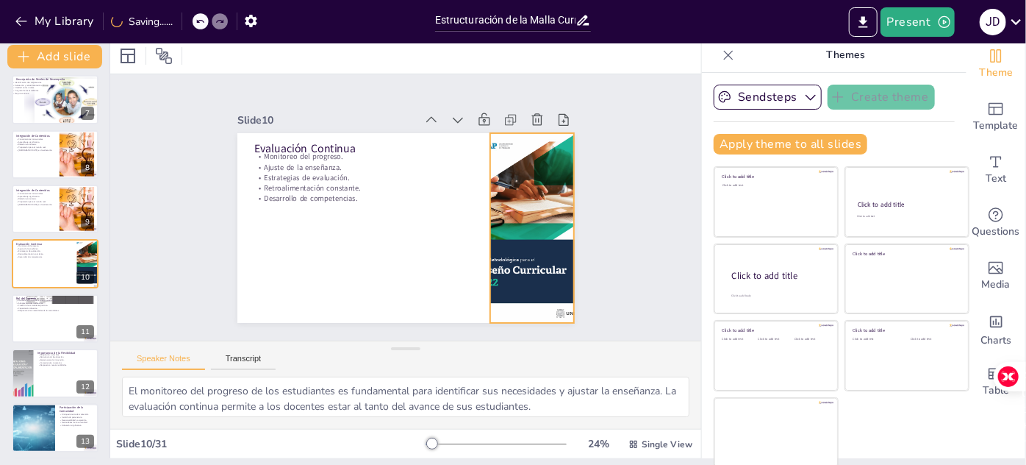
click at [467, 237] on div at bounding box center [359, 326] width 215 height 179
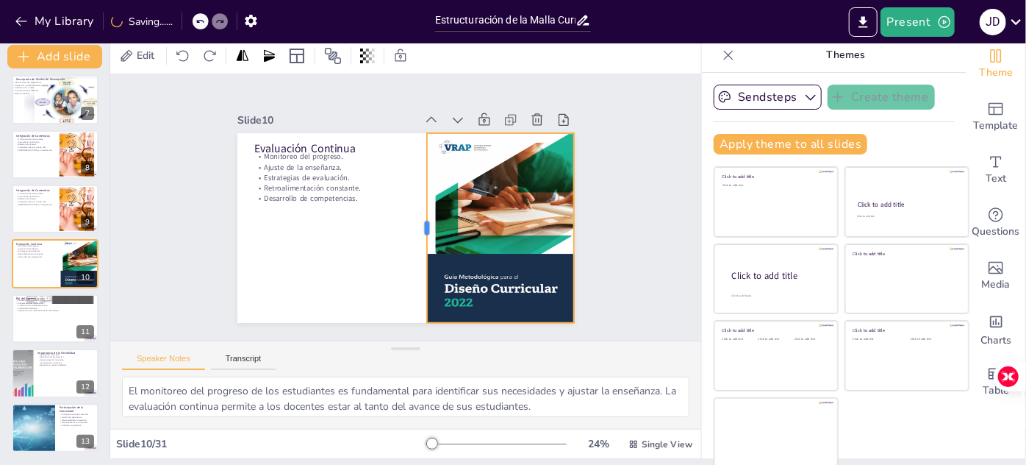
drag, startPoint x: 479, startPoint y: 219, endPoint x: 415, endPoint y: 223, distance: 63.3
click at [415, 223] on div at bounding box center [413, 183] width 160 height 121
click at [54, 310] on p "Respuesta a las necesidades de los estudiantes." at bounding box center [54, 311] width 79 height 3
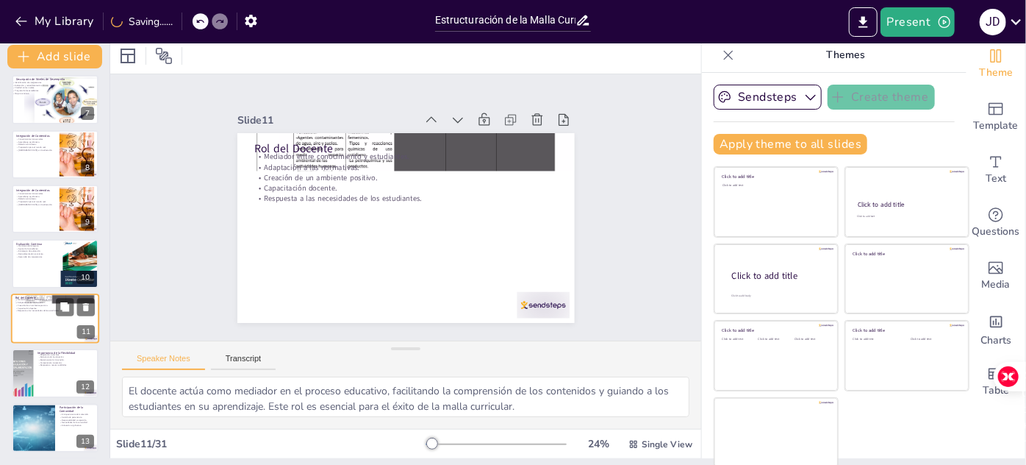
scroll to position [388, 0]
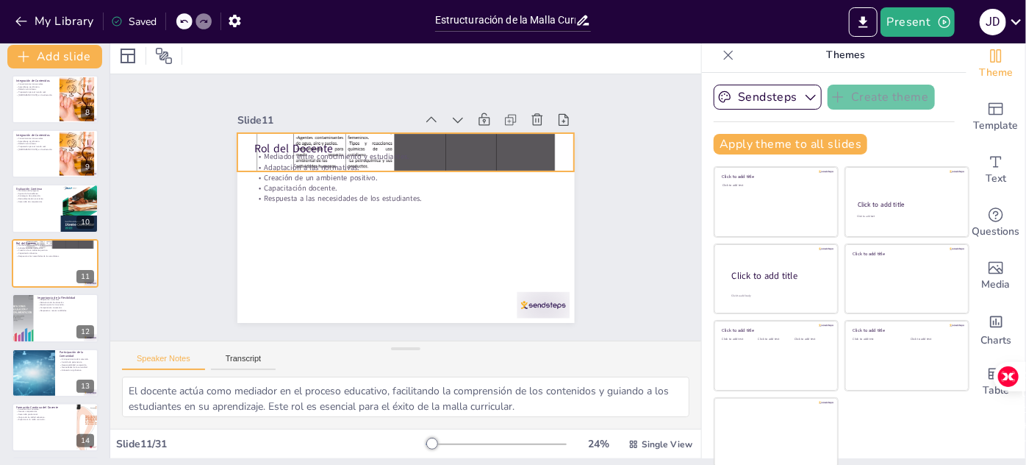
click at [416, 132] on div at bounding box center [388, 155] width 401 height 352
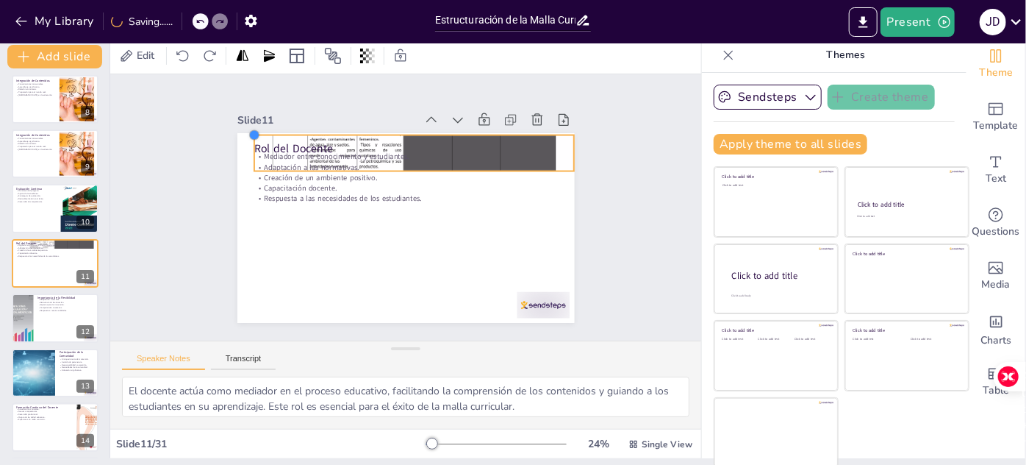
drag, startPoint x: 228, startPoint y: 127, endPoint x: 245, endPoint y: 144, distance: 23.9
click at [245, 144] on div "Rol del Docente Mediador entre conocimiento y estudiantes. Adaptación a las nor…" at bounding box center [386, 213] width 285 height 379
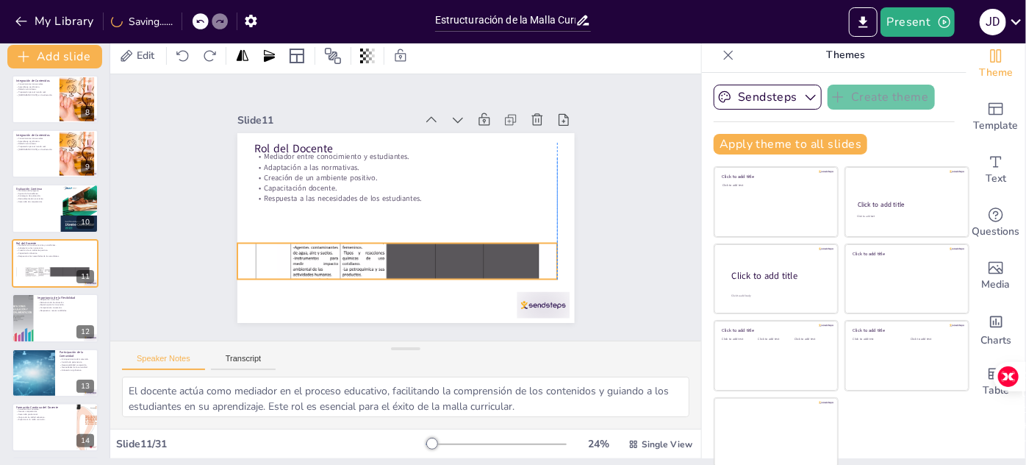
drag, startPoint x: 563, startPoint y: 155, endPoint x: 548, endPoint y: 255, distance: 101.2
click at [515, 255] on div "Rol del Docente Mediador entre conocimiento y estudiantes. Adaptación a las nor…" at bounding box center [369, 271] width 292 height 168
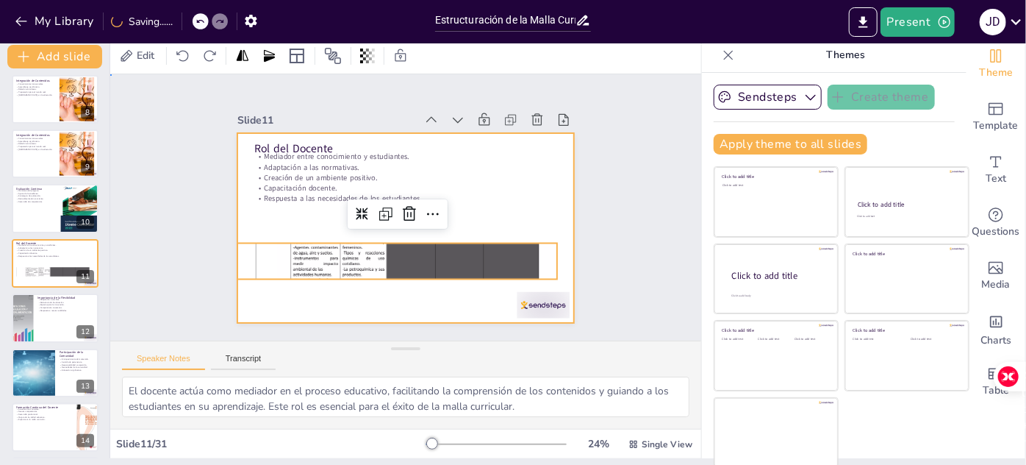
click at [515, 214] on div at bounding box center [397, 226] width 385 height 310
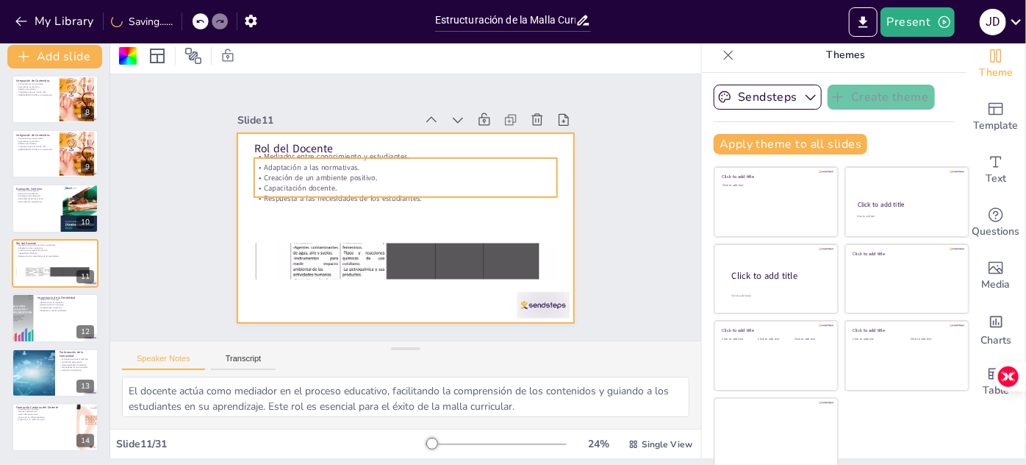
click at [311, 174] on p "Creación de un ambiente positivo." at bounding box center [423, 183] width 252 height 187
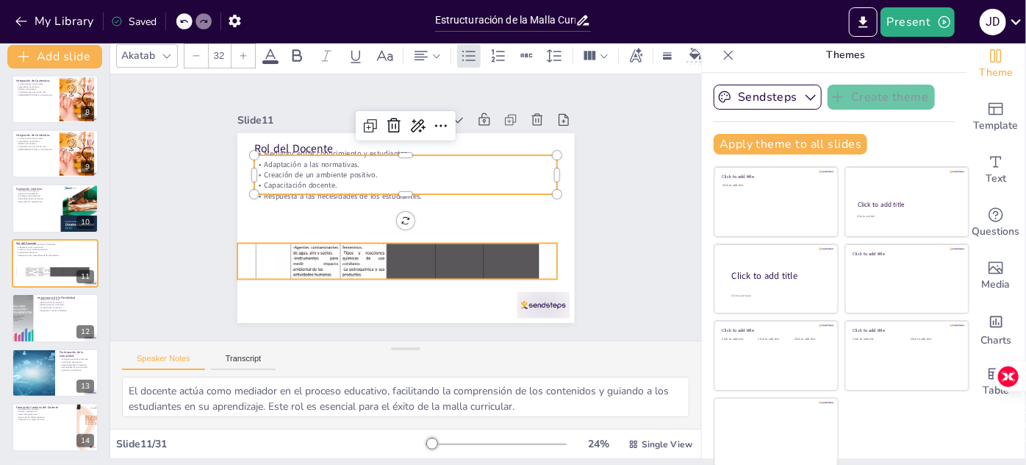
click at [337, 253] on div at bounding box center [397, 154] width 381 height 335
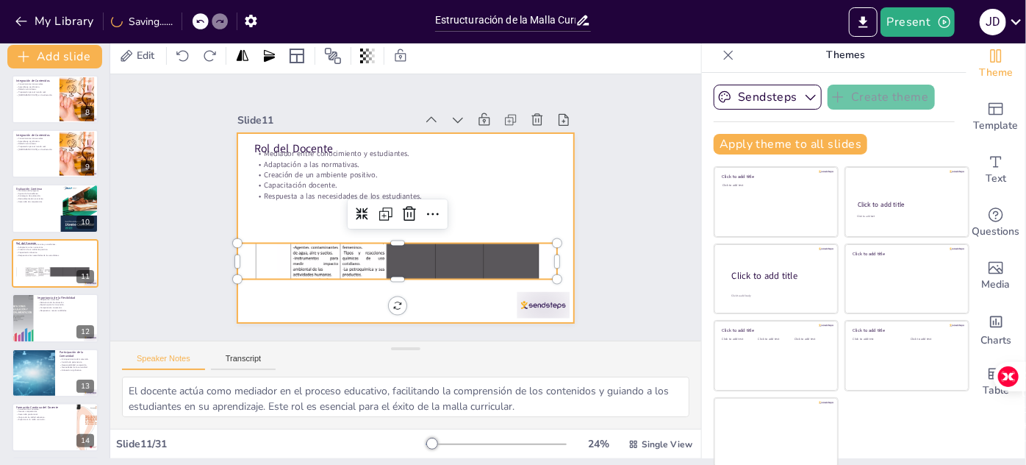
click at [319, 213] on div at bounding box center [421, 221] width 367 height 378
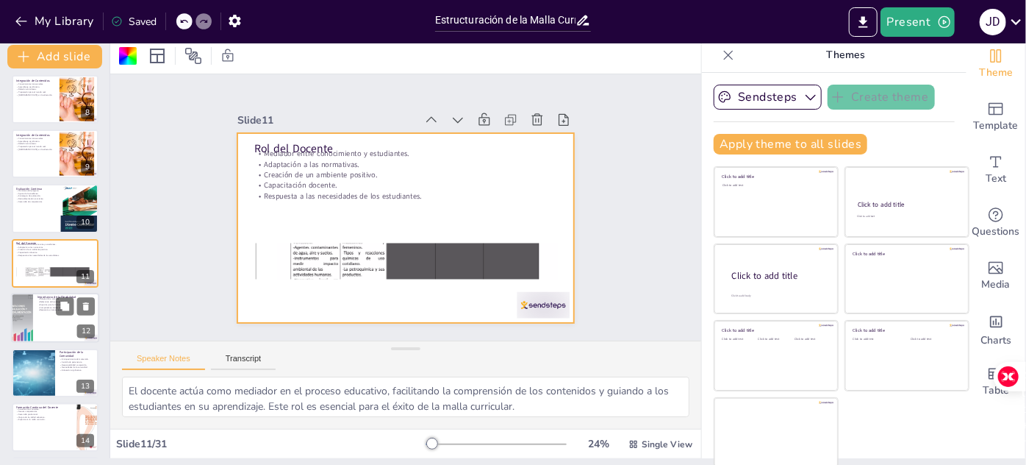
click at [53, 309] on p "Respuesta a nuevas realidades." at bounding box center [65, 310] width 57 height 3
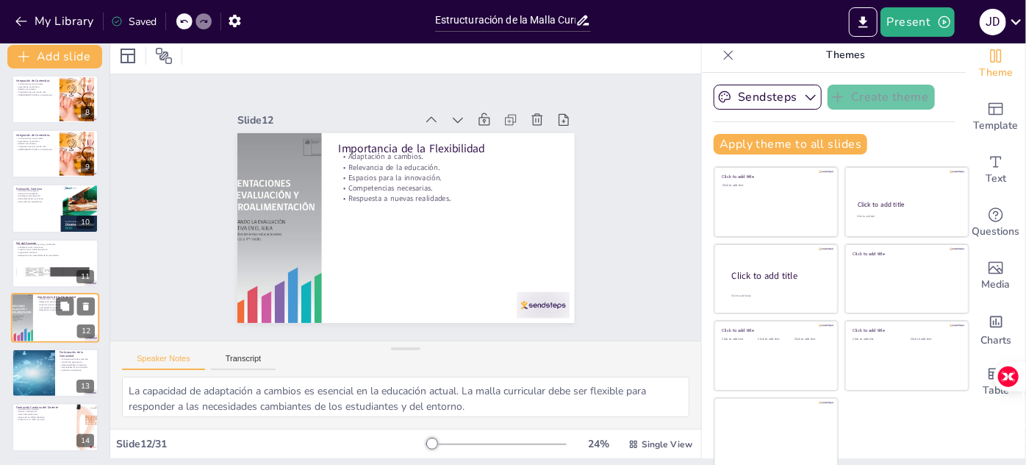
scroll to position [443, 0]
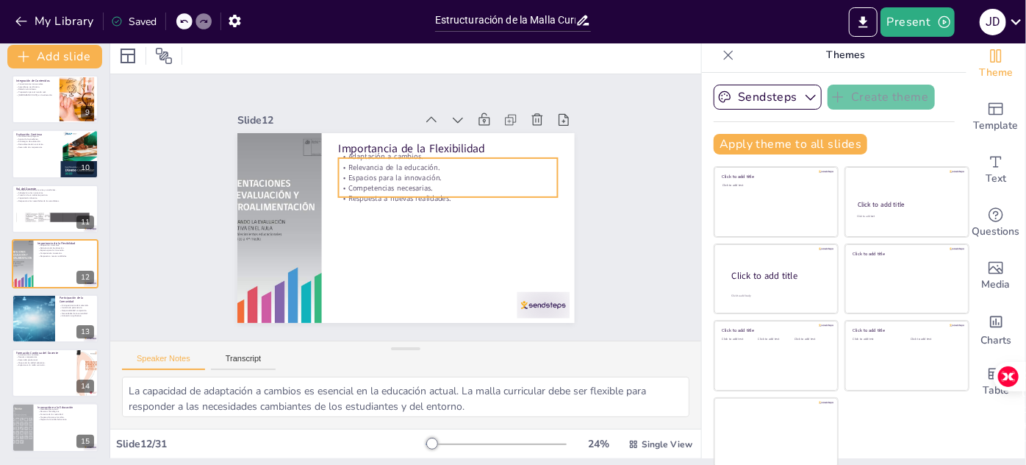
click at [360, 176] on p "Espacios para la innovación." at bounding box center [440, 170] width 217 height 56
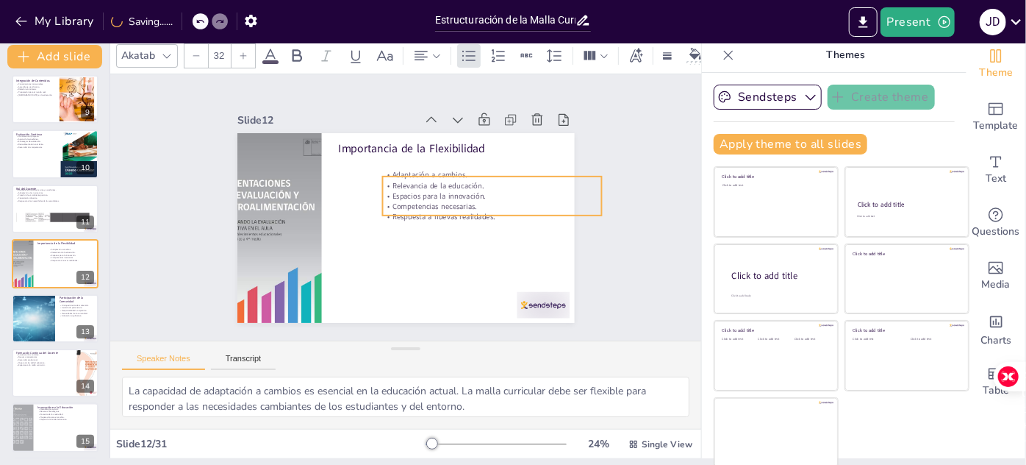
drag, startPoint x: 400, startPoint y: 178, endPoint x: 440, endPoint y: 194, distance: 43.6
click at [404, 194] on p "Espacios para la innovación." at bounding box center [377, 125] width 56 height 217
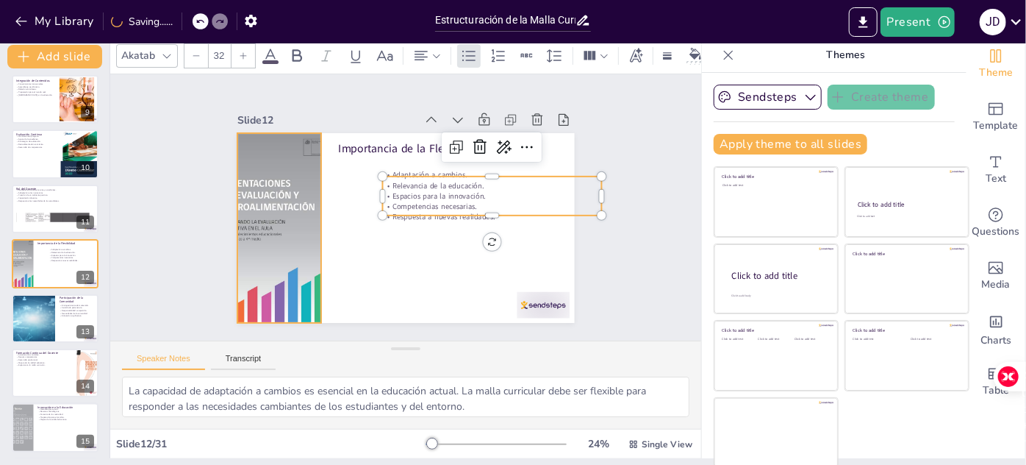
click at [287, 171] on div at bounding box center [298, 277] width 207 height 231
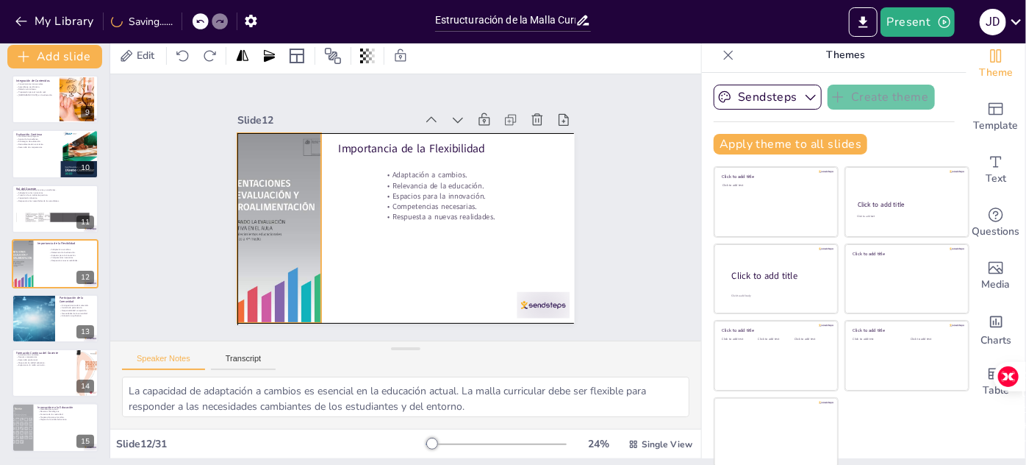
click at [313, 226] on div "Importancia de la Flexibilidad Adaptación a cambios. Relevancia de la educación…" at bounding box center [428, 278] width 321 height 104
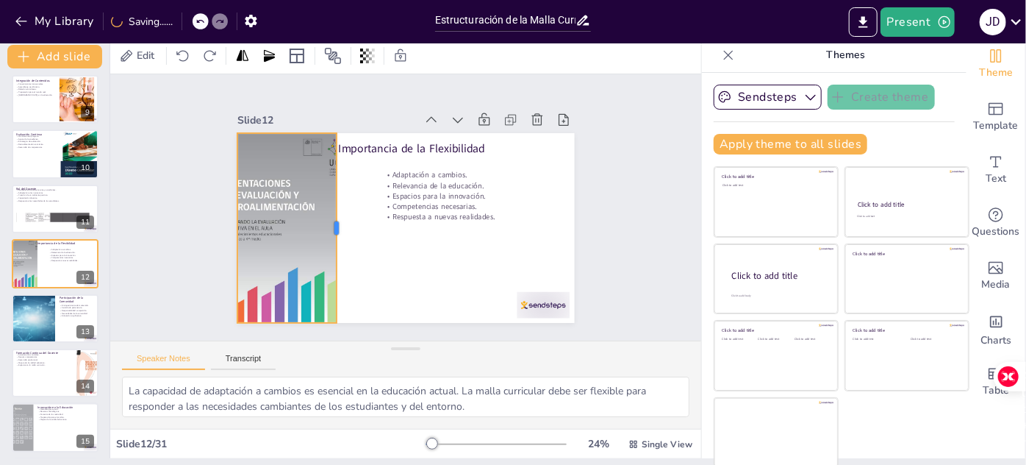
drag, startPoint x: 312, startPoint y: 221, endPoint x: 327, endPoint y: 229, distance: 17.4
click at [327, 229] on div at bounding box center [378, 267] width 149 height 135
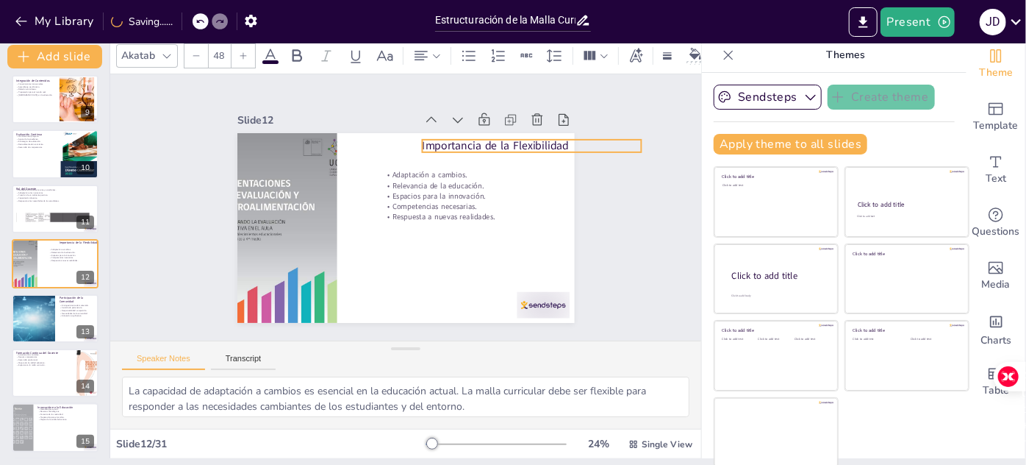
drag, startPoint x: 393, startPoint y: 146, endPoint x: 476, endPoint y: 143, distance: 83.9
click at [476, 143] on p "Importancia de la Flexibilidad" at bounding box center [531, 145] width 219 height 15
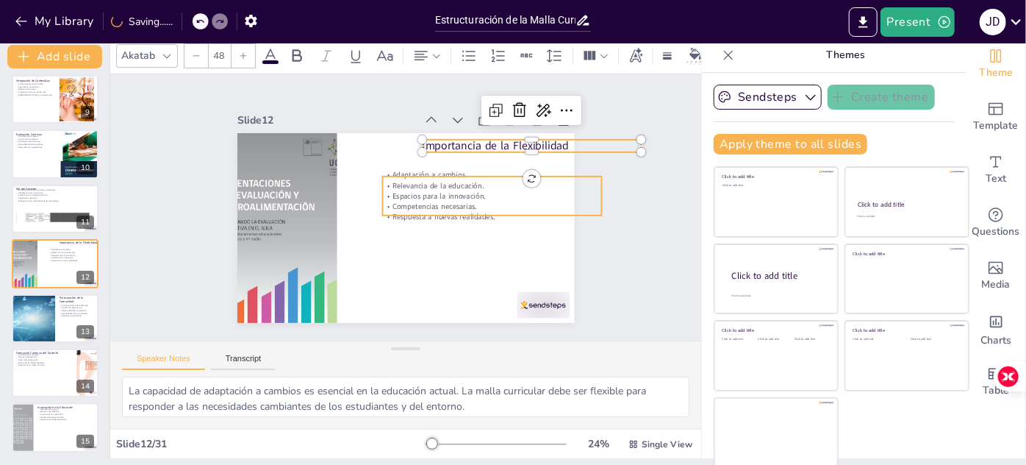
click at [421, 216] on p "Relevancia de la educación." at bounding box center [331, 255] width 212 height 78
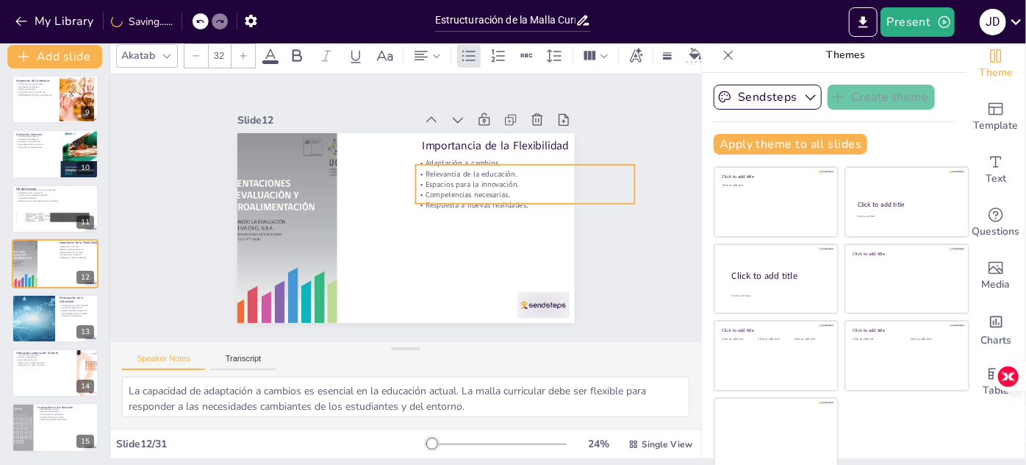
drag, startPoint x: 537, startPoint y: 193, endPoint x: 571, endPoint y: 182, distance: 35.1
click at [571, 182] on div "Slide 1 Diseño y Estructura de la Malla Curricular Esta presentación examina có…" at bounding box center [406, 207] width 410 height 479
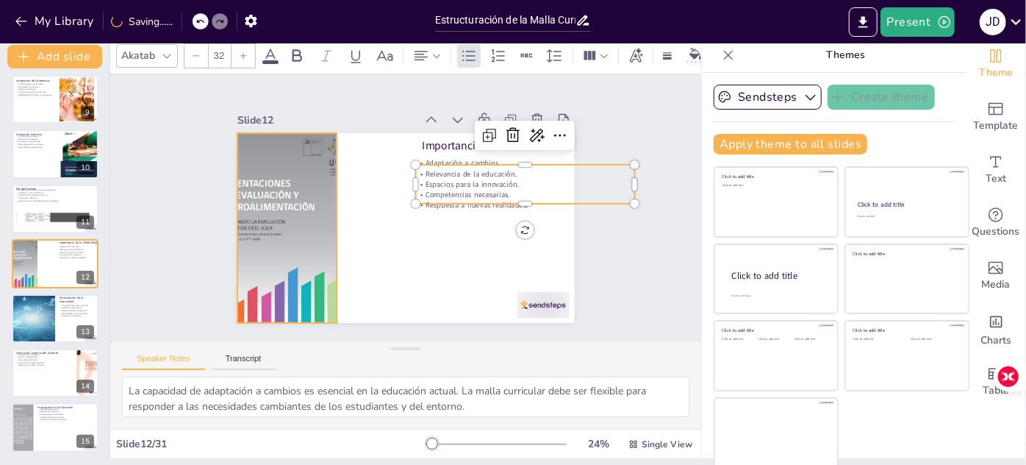
click at [379, 208] on div at bounding box center [497, 298] width 237 height 226
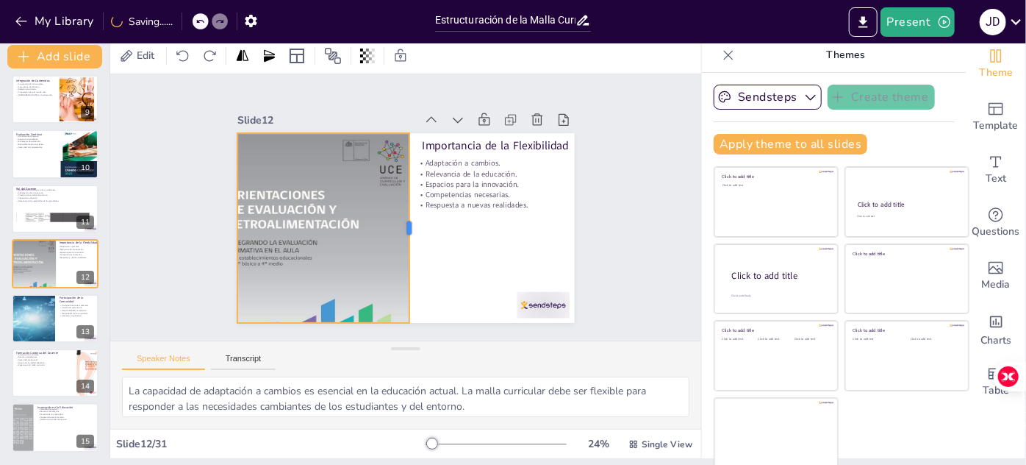
drag, startPoint x: 348, startPoint y: 219, endPoint x: 341, endPoint y: 238, distance: 20.2
click at [397, 227] on div at bounding box center [383, 203] width 160 height 121
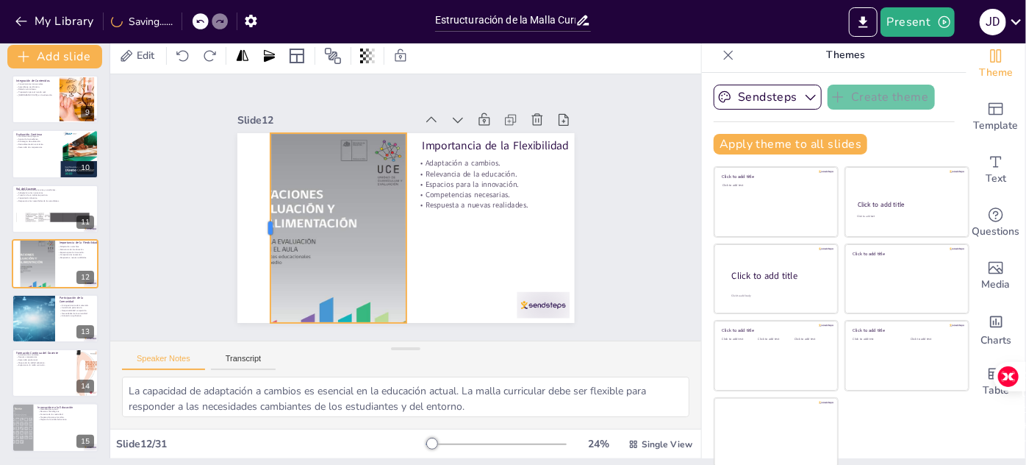
drag, startPoint x: 226, startPoint y: 223, endPoint x: 259, endPoint y: 223, distance: 33.1
click at [472, 223] on div at bounding box center [532, 273] width 121 height 160
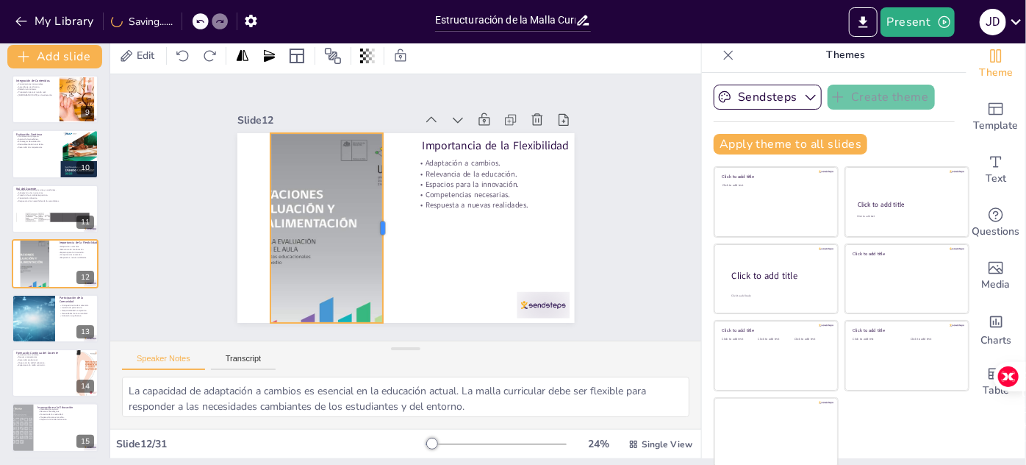
drag, startPoint x: 396, startPoint y: 219, endPoint x: 372, endPoint y: 227, distance: 24.9
click at [372, 227] on div "Importancia de la Flexibilidad Adaptación a cambios. Relevancia de la educación…" at bounding box center [416, 189] width 387 height 333
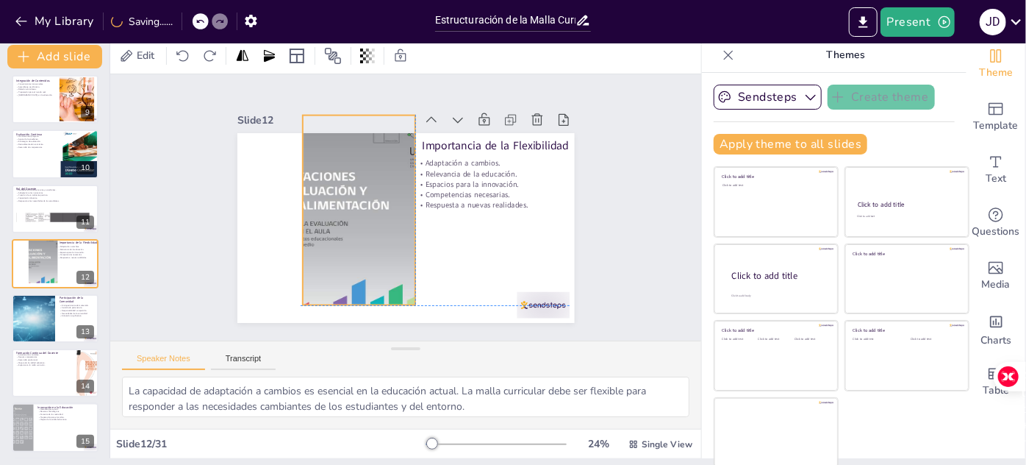
drag, startPoint x: 315, startPoint y: 316, endPoint x: 346, endPoint y: 298, distance: 35.3
click at [346, 282] on div at bounding box center [418, 138] width 300 height 288
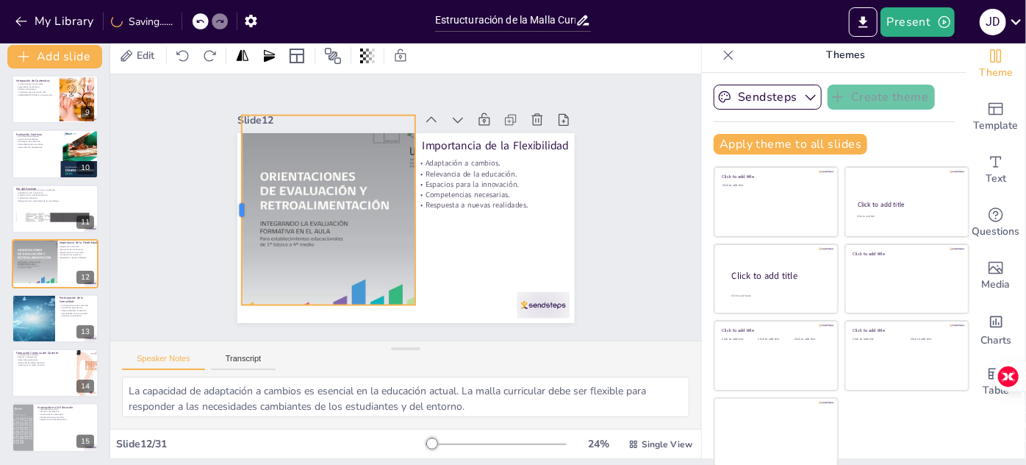
drag, startPoint x: 290, startPoint y: 207, endPoint x: 229, endPoint y: 207, distance: 61.0
click at [570, 207] on div at bounding box center [576, 205] width 12 height 190
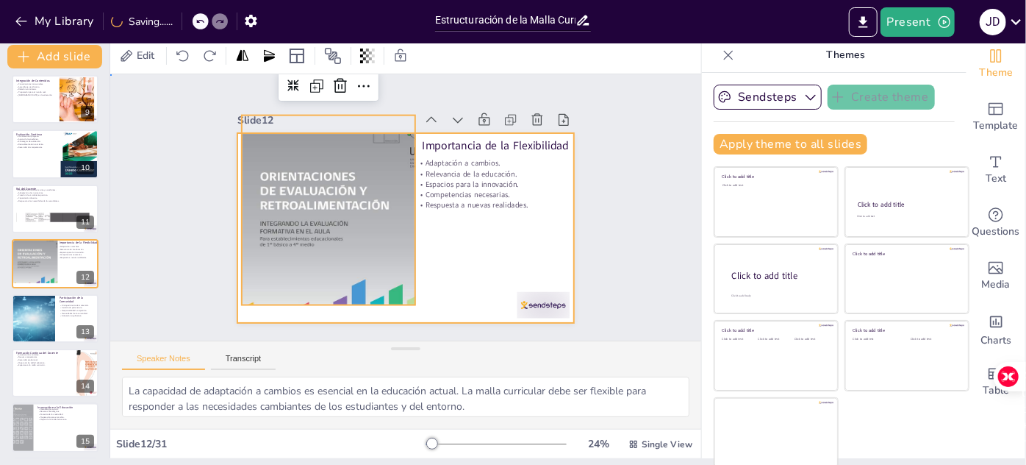
click at [485, 246] on div at bounding box center [386, 211] width 256 height 369
click at [315, 274] on div at bounding box center [386, 274] width 304 height 297
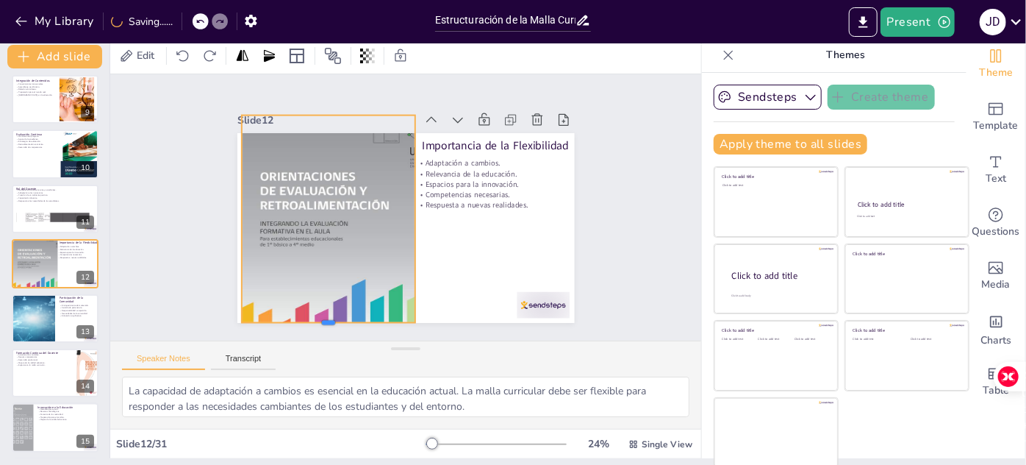
drag, startPoint x: 318, startPoint y: 299, endPoint x: 318, endPoint y: 317, distance: 17.6
click at [493, 272] on div at bounding box center [549, 198] width 112 height 148
drag, startPoint x: 317, startPoint y: 107, endPoint x: 318, endPoint y: 125, distance: 18.4
click at [462, 125] on div at bounding box center [477, 122] width 30 height 174
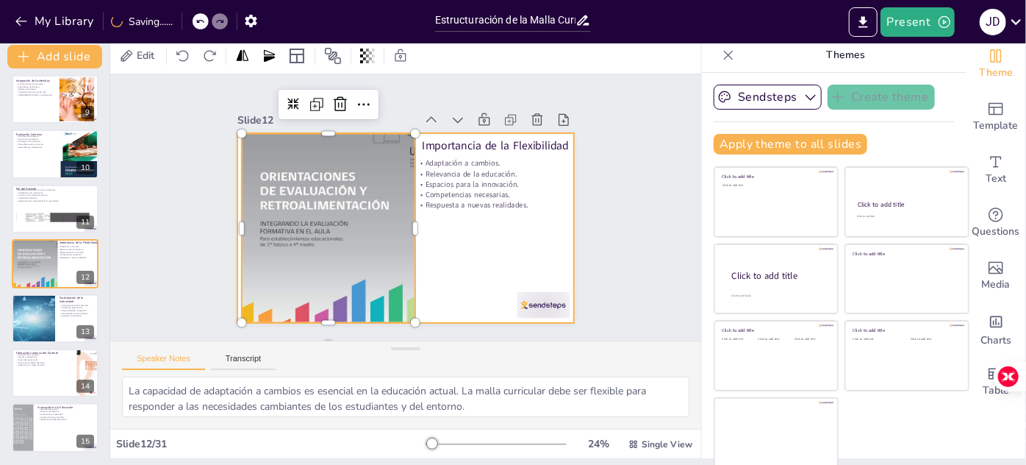
click at [460, 237] on div at bounding box center [412, 188] width 379 height 285
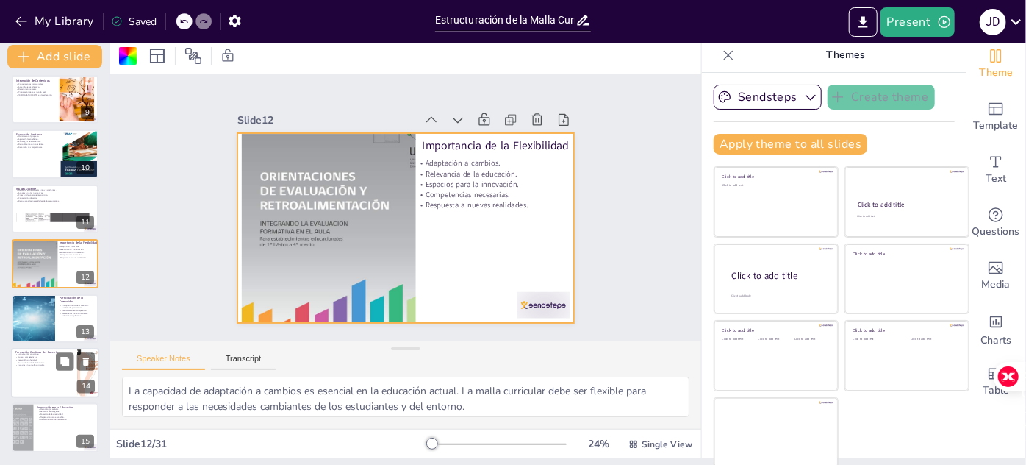
click at [54, 313] on div at bounding box center [33, 318] width 168 height 49
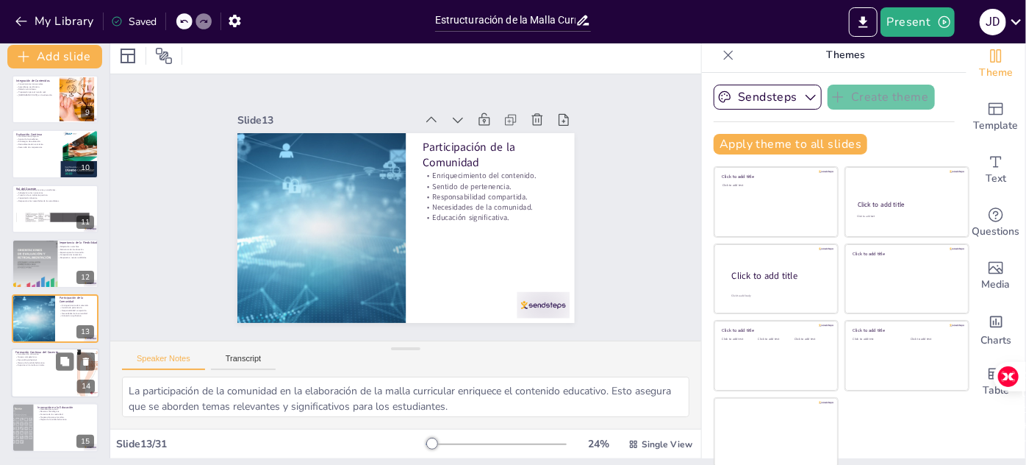
scroll to position [497, 0]
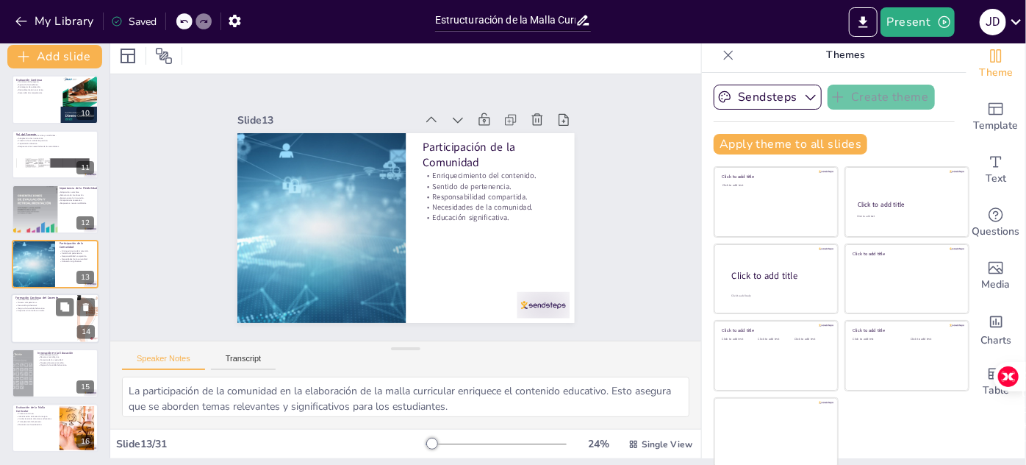
click at [45, 326] on div at bounding box center [55, 318] width 88 height 50
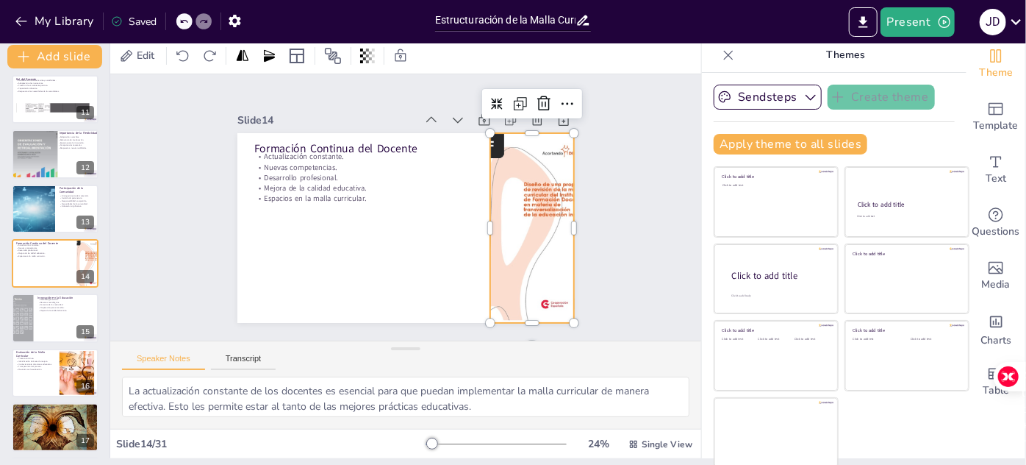
click at [494, 203] on div at bounding box center [525, 162] width 218 height 236
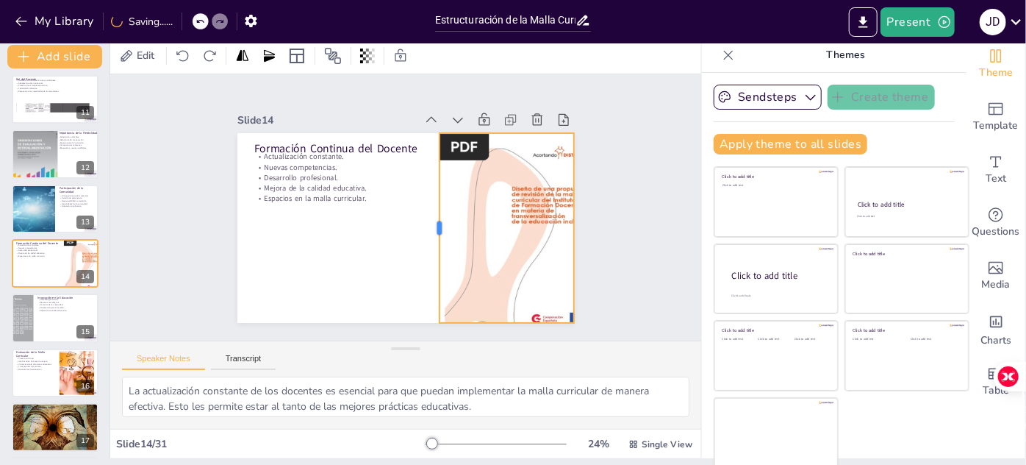
drag, startPoint x: 479, startPoint y: 218, endPoint x: 443, endPoint y: 233, distance: 39.2
click at [428, 232] on div at bounding box center [434, 228] width 12 height 190
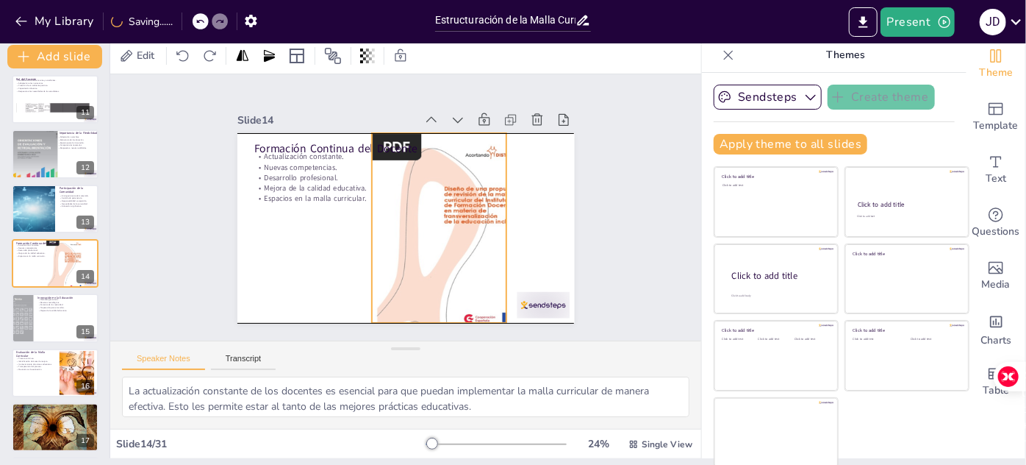
drag, startPoint x: 504, startPoint y: 237, endPoint x: 437, endPoint y: 239, distance: 67.7
click at [437, 239] on div at bounding box center [405, 263] width 260 height 246
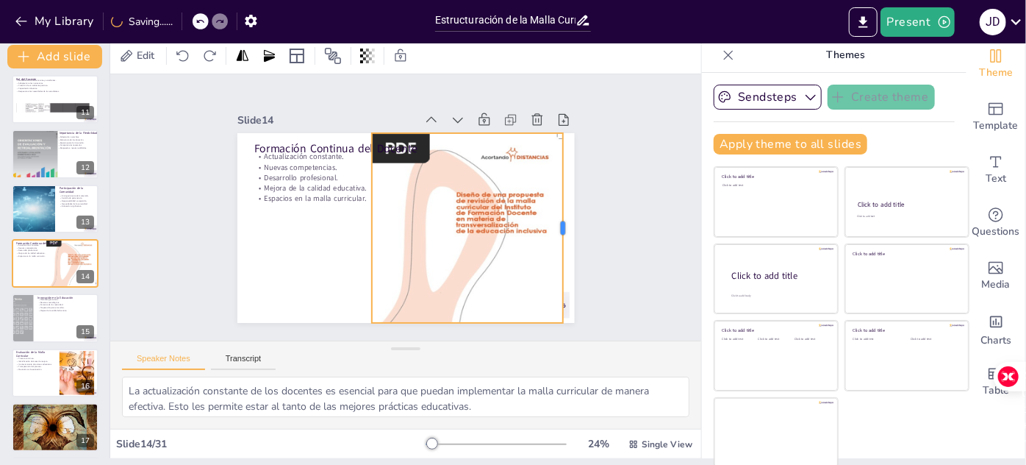
drag, startPoint x: 496, startPoint y: 222, endPoint x: 527, endPoint y: 229, distance: 31.7
click at [553, 167] on div at bounding box center [530, 99] width 149 height 135
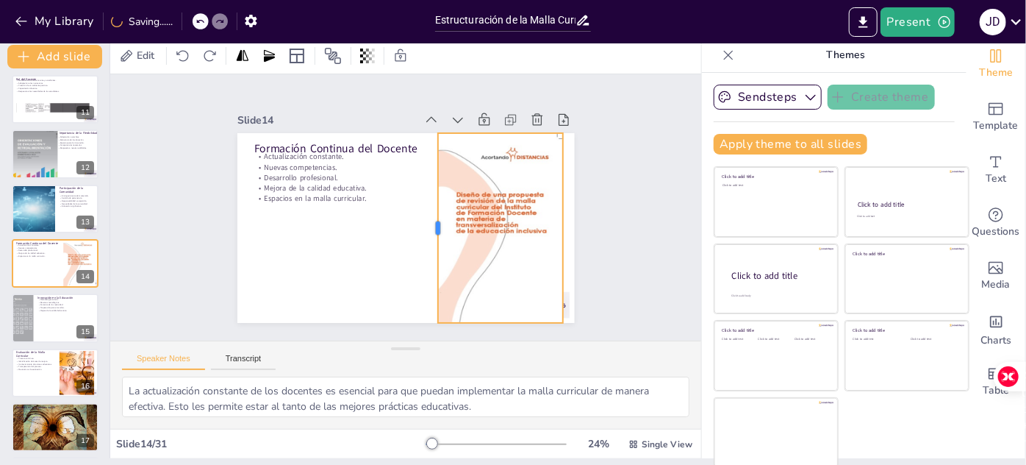
drag, startPoint x: 361, startPoint y: 222, endPoint x: 415, endPoint y: 234, distance: 55.7
click at [427, 226] on div at bounding box center [373, 214] width 149 height 136
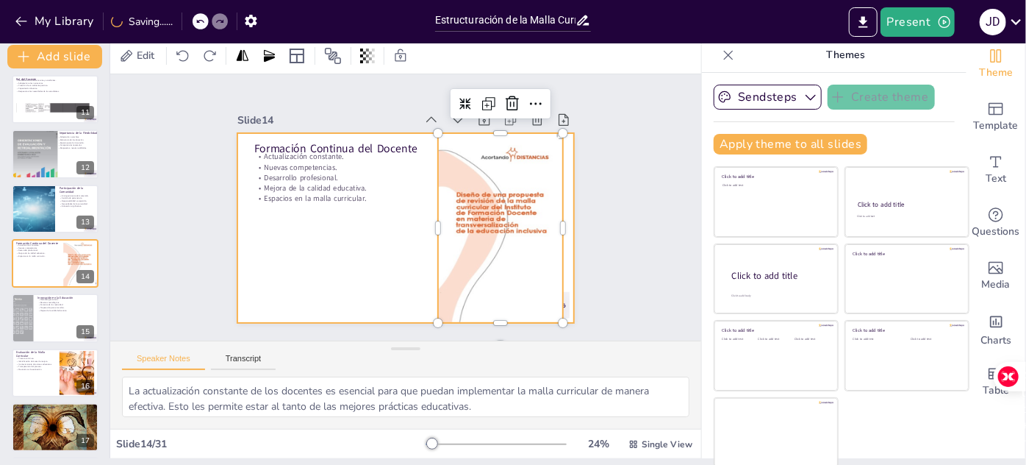
click at [372, 244] on div at bounding box center [387, 197] width 333 height 387
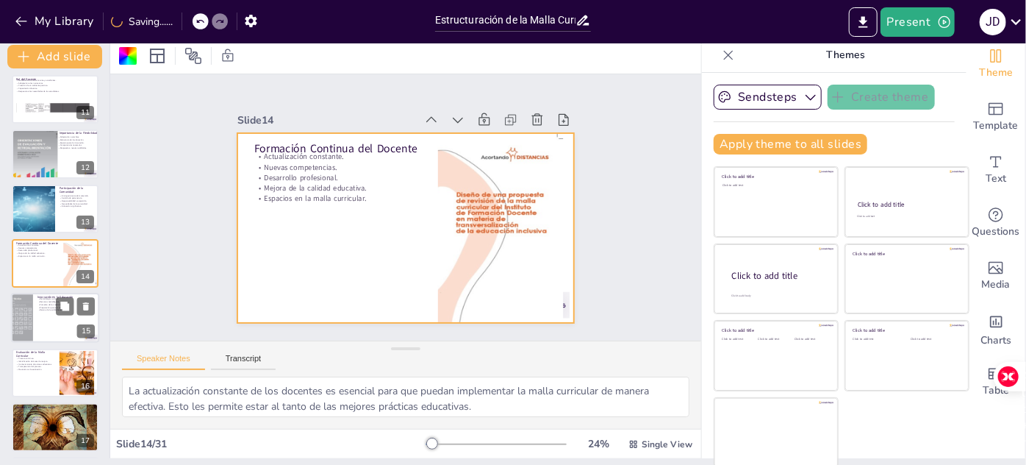
click at [56, 315] on div at bounding box center [55, 318] width 88 height 50
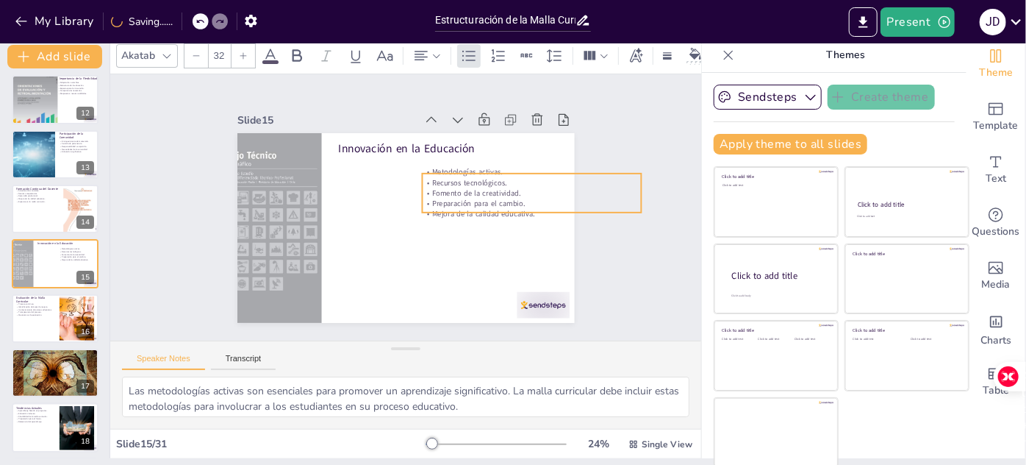
drag, startPoint x: 363, startPoint y: 171, endPoint x: 447, endPoint y: 186, distance: 85.2
click at [446, 186] on p "Fomento de la creatividad." at bounding box center [418, 81] width 56 height 217
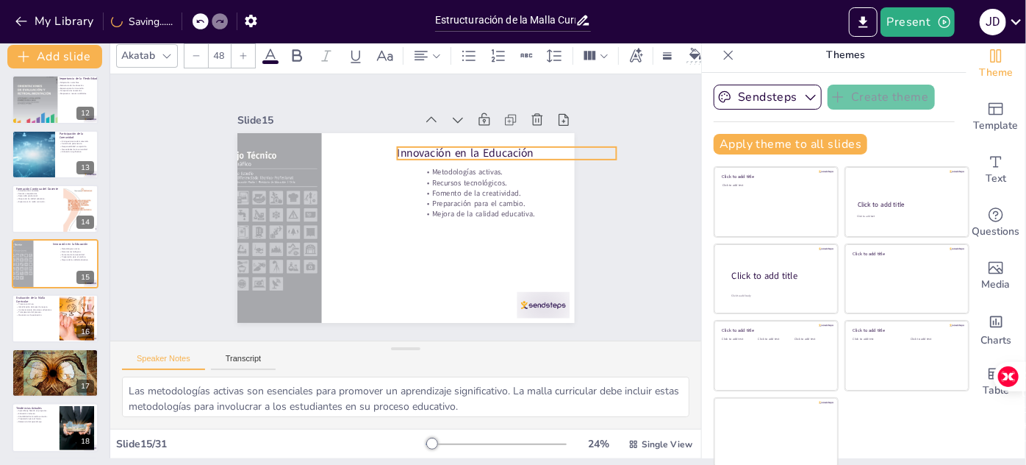
drag, startPoint x: 400, startPoint y: 148, endPoint x: 459, endPoint y: 152, distance: 59.0
click at [449, 152] on p "Innovación en la Educación" at bounding box center [398, 93] width 104 height 207
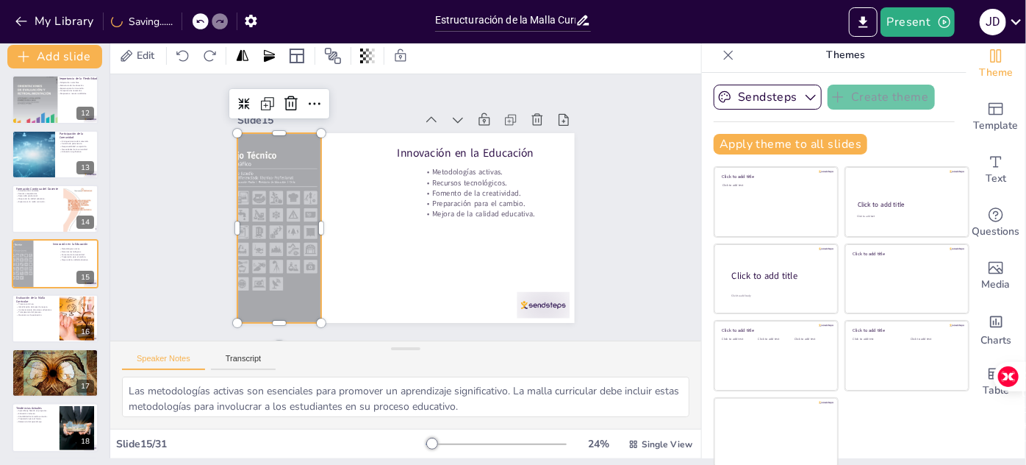
click at [278, 199] on div at bounding box center [281, 241] width 161 height 204
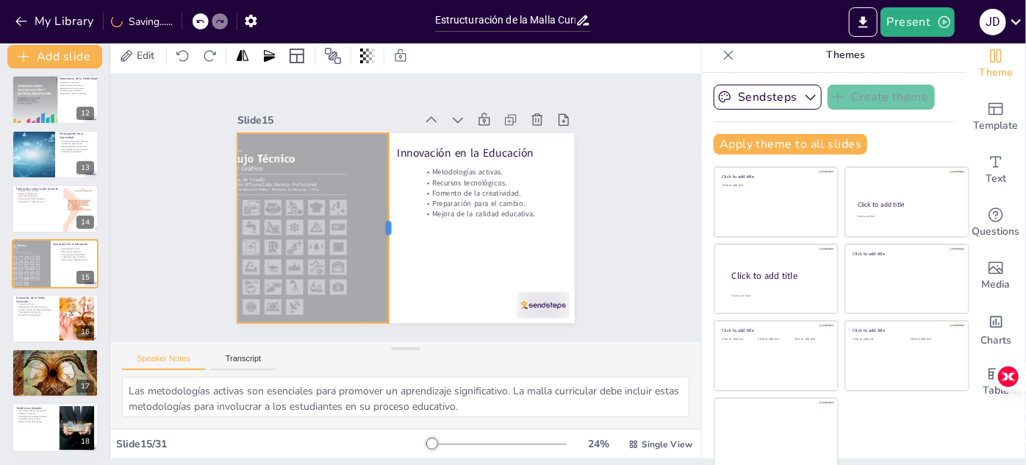
drag, startPoint x: 311, startPoint y: 221, endPoint x: 379, endPoint y: 212, distance: 68.2
click at [379, 212] on div at bounding box center [420, 225] width 178 height 87
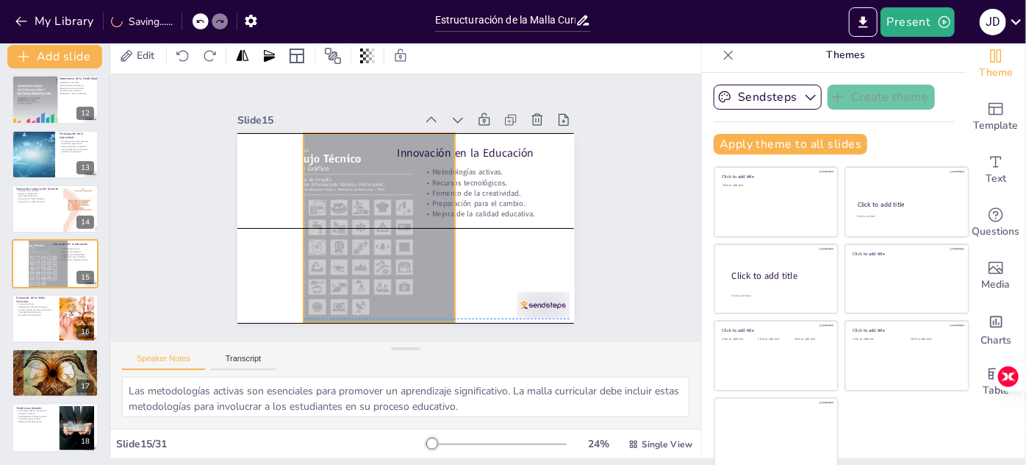
drag, startPoint x: 253, startPoint y: 221, endPoint x: 319, endPoint y: 221, distance: 66.2
click at [319, 221] on div at bounding box center [391, 156] width 274 height 254
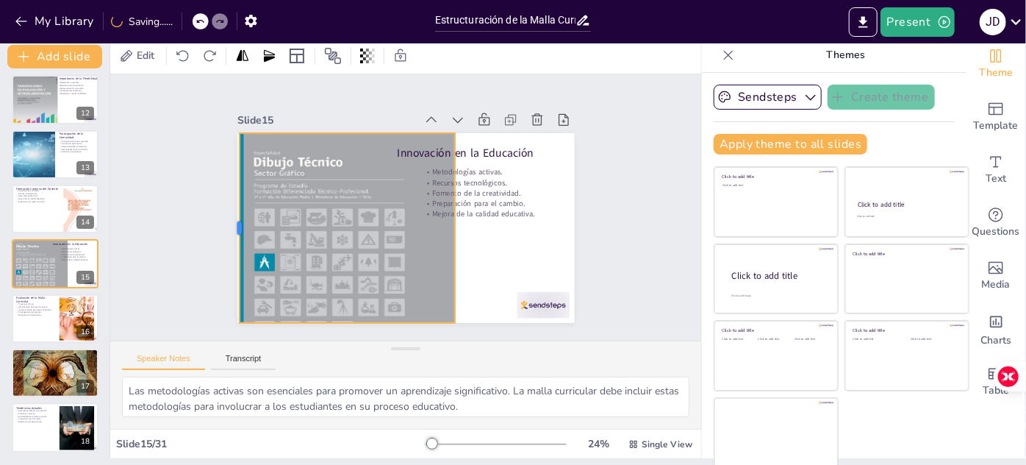
drag, startPoint x: 291, startPoint y: 222, endPoint x: 227, endPoint y: 226, distance: 64.1
click at [227, 161] on div at bounding box center [275, 93] width 149 height 136
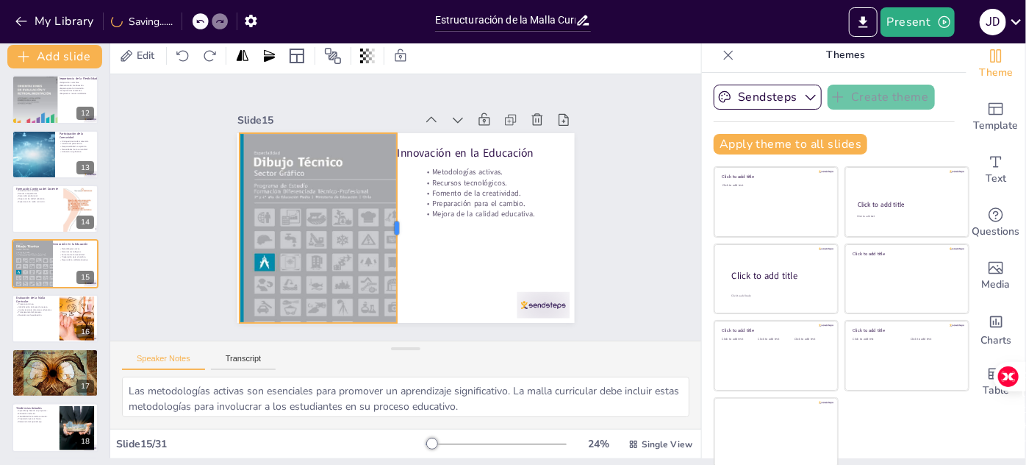
drag, startPoint x: 445, startPoint y: 222, endPoint x: 387, endPoint y: 223, distance: 58.1
click at [387, 223] on div at bounding box center [421, 193] width 135 height 149
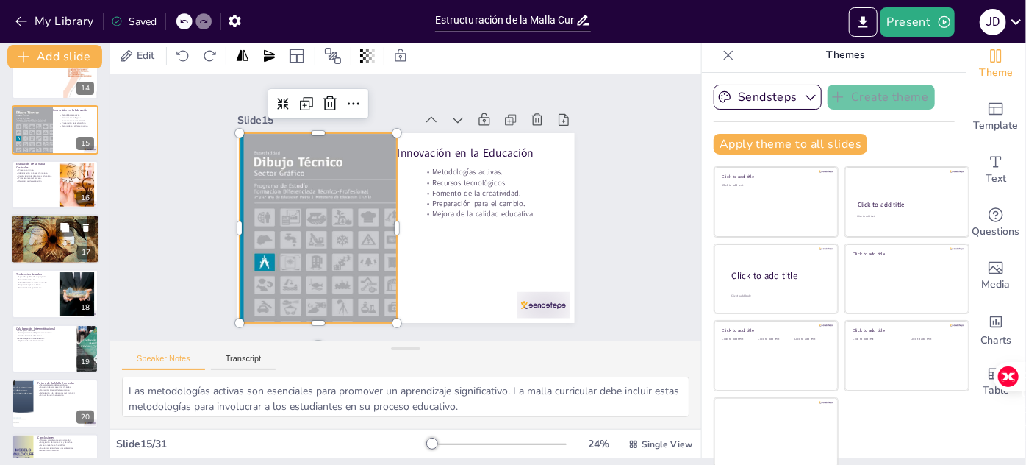
click at [29, 235] on div at bounding box center [55, 239] width 88 height 126
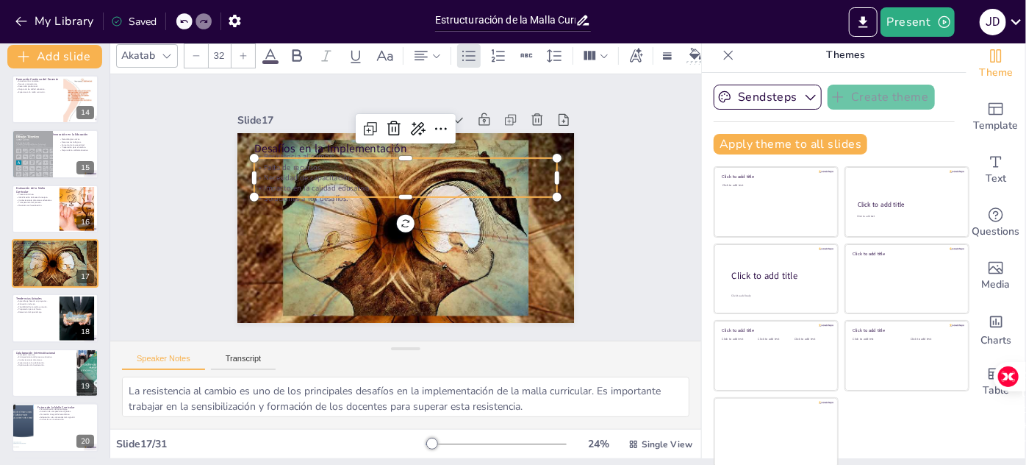
click at [399, 168] on p "Necesidad de capacitación." at bounding box center [436, 213] width 74 height 299
click at [990, 172] on span "Text" at bounding box center [996, 179] width 21 height 16
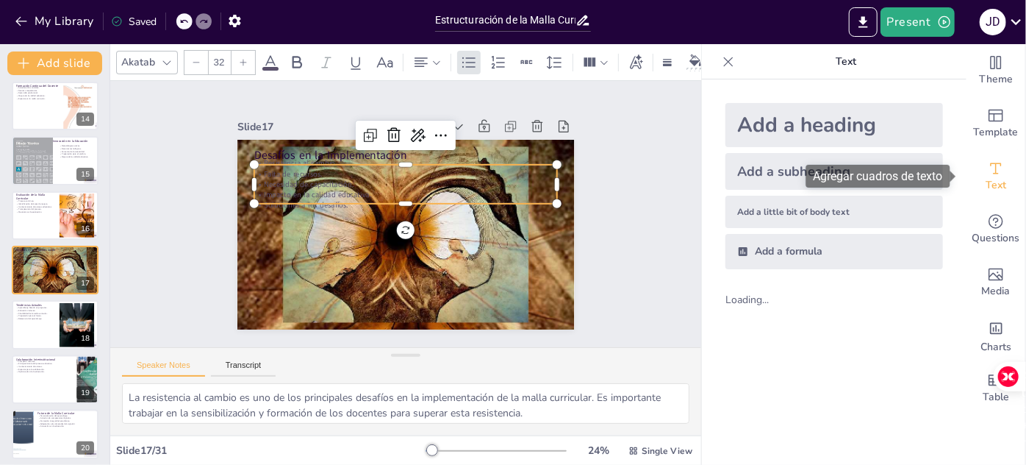
scroll to position [0, 0]
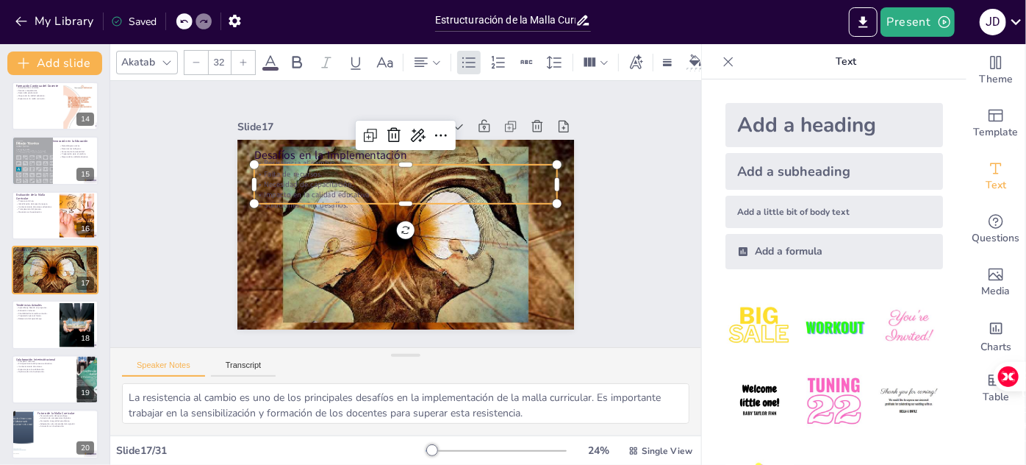
click at [733, 326] on img at bounding box center [760, 327] width 68 height 68
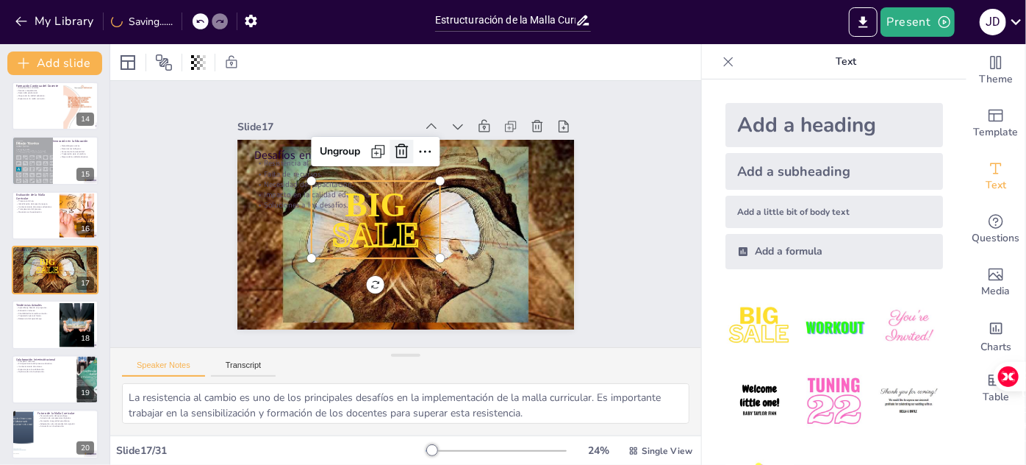
click at [375, 246] on icon at bounding box center [362, 258] width 25 height 25
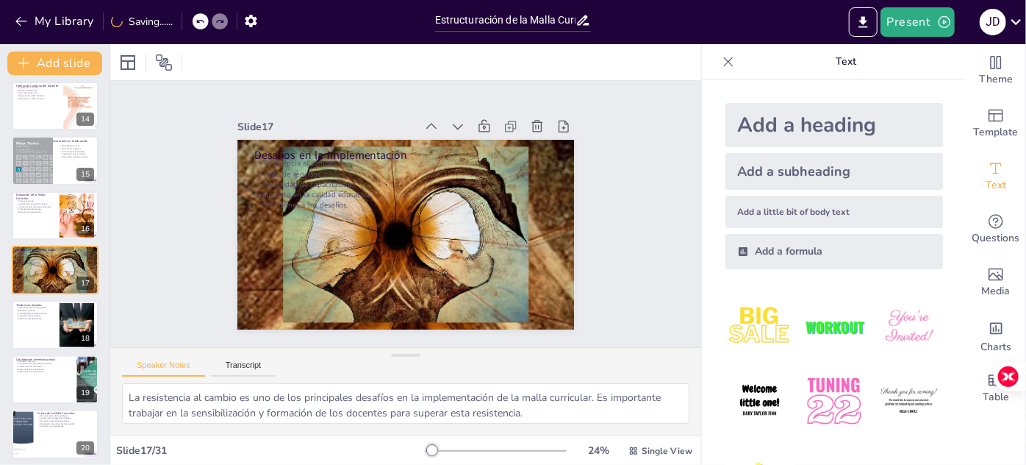
click at [776, 123] on div "Add a heading" at bounding box center [835, 125] width 218 height 44
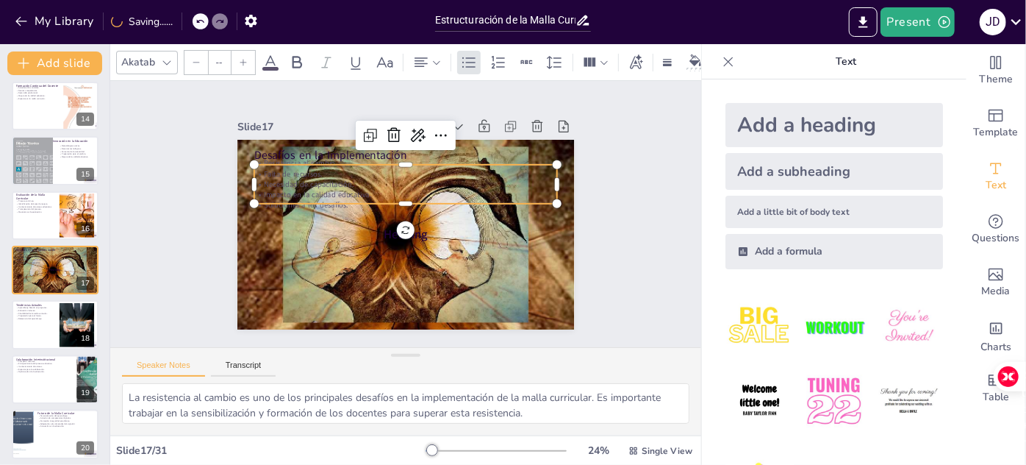
click at [317, 178] on p "Necesidad de capacitación." at bounding box center [411, 185] width 299 height 73
click at [340, 161] on icon at bounding box center [330, 170] width 19 height 19
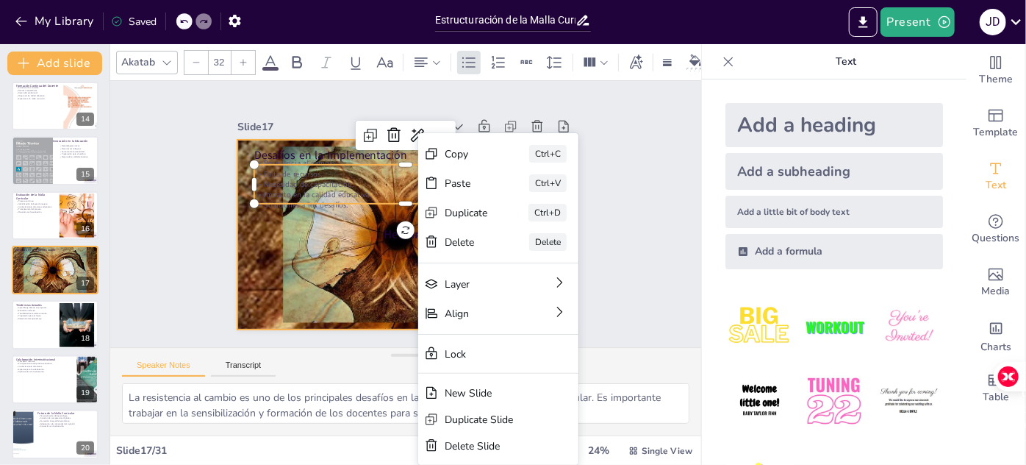
click at [324, 268] on div at bounding box center [385, 209] width 537 height 429
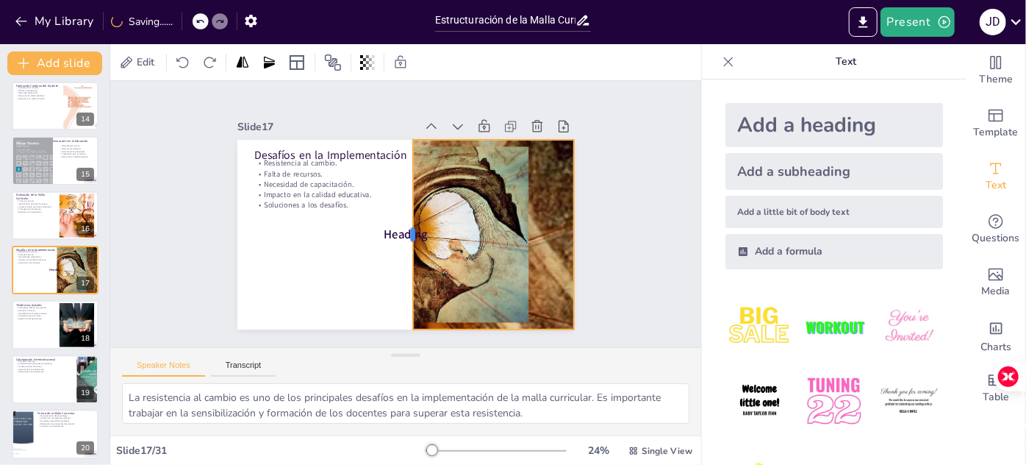
drag, startPoint x: 226, startPoint y: 228, endPoint x: 402, endPoint y: 250, distance: 177.1
click at [402, 250] on div at bounding box center [425, 221] width 178 height 88
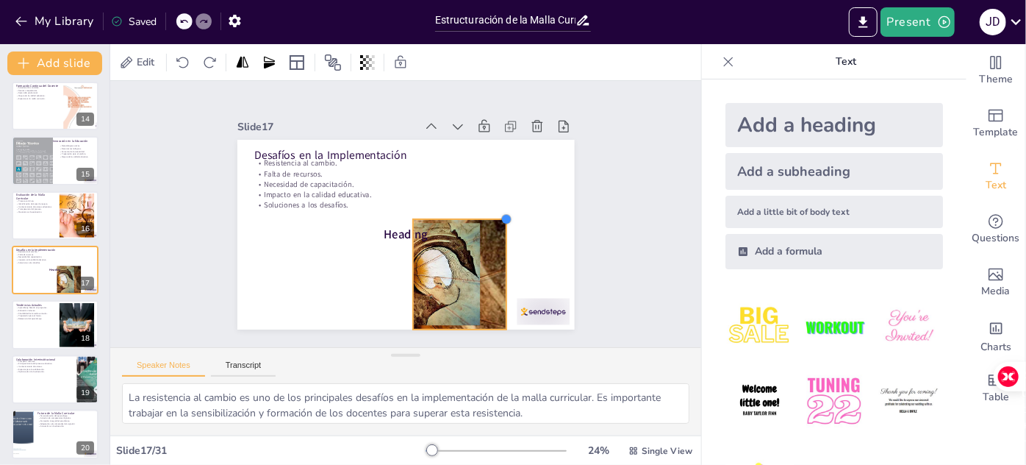
drag, startPoint x: 568, startPoint y: 136, endPoint x: 452, endPoint y: 215, distance: 140.3
click at [452, 215] on div "Desafíos en la Implementación Resistencia al cambio. Falta de recursos. Necesid…" at bounding box center [397, 195] width 385 height 310
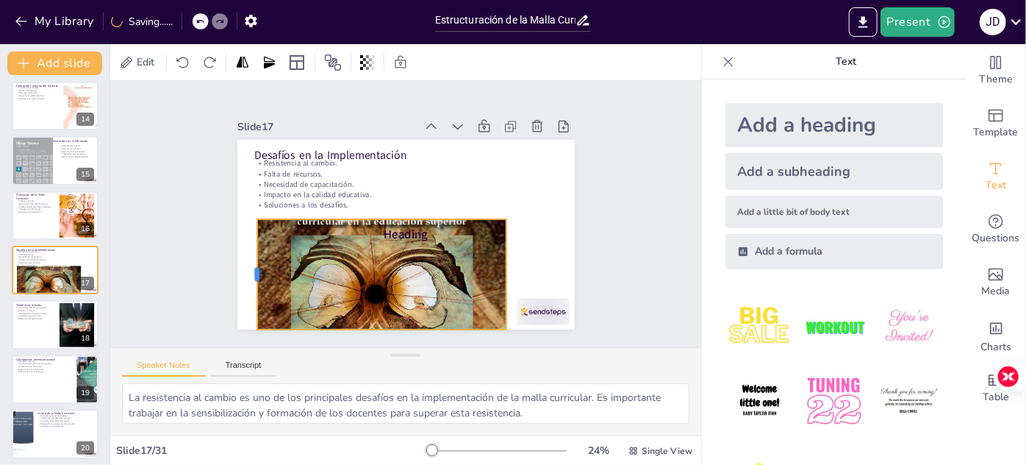
drag, startPoint x: 404, startPoint y: 271, endPoint x: 248, endPoint y: 271, distance: 155.9
click at [346, 352] on div at bounding box center [399, 380] width 106 height 56
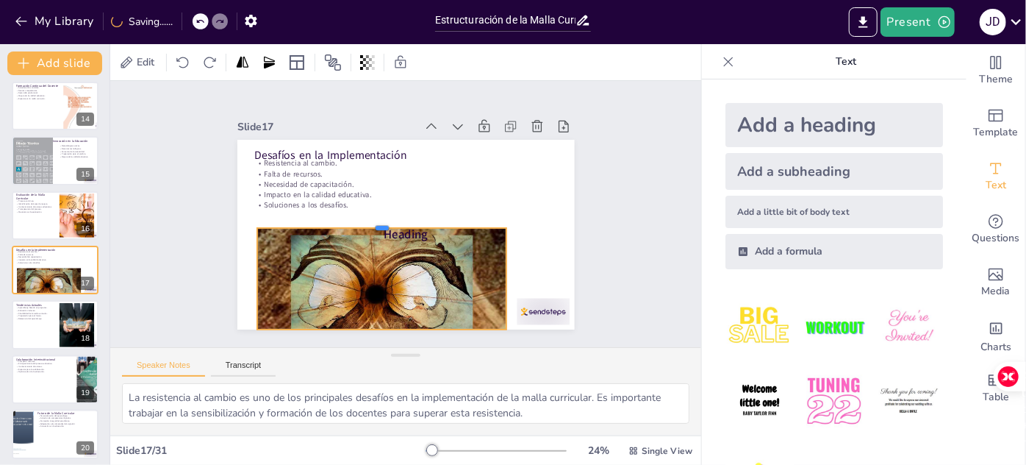
drag, startPoint x: 375, startPoint y: 212, endPoint x: 377, endPoint y: 221, distance: 9.1
click at [377, 221] on div at bounding box center [408, 188] width 112 height 233
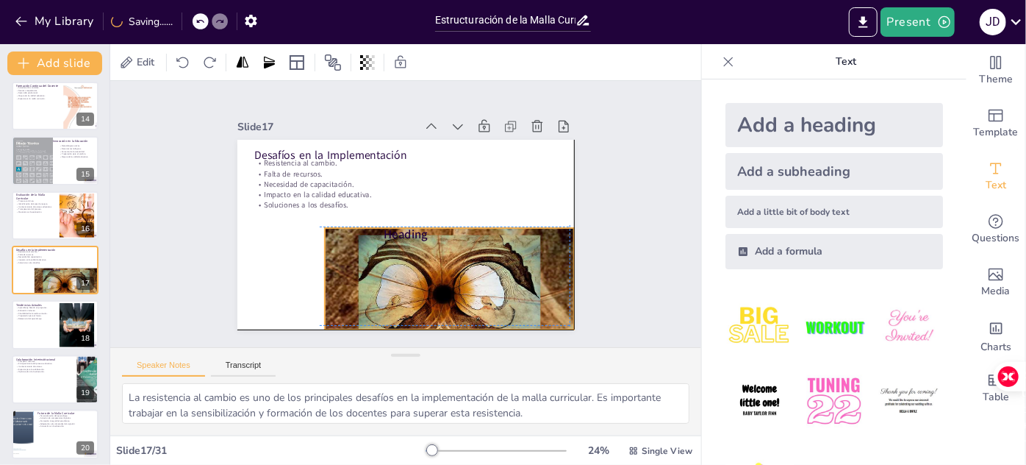
drag, startPoint x: 396, startPoint y: 264, endPoint x: 458, endPoint y: 261, distance: 62.6
click at [458, 261] on div at bounding box center [483, 261] width 374 height 399
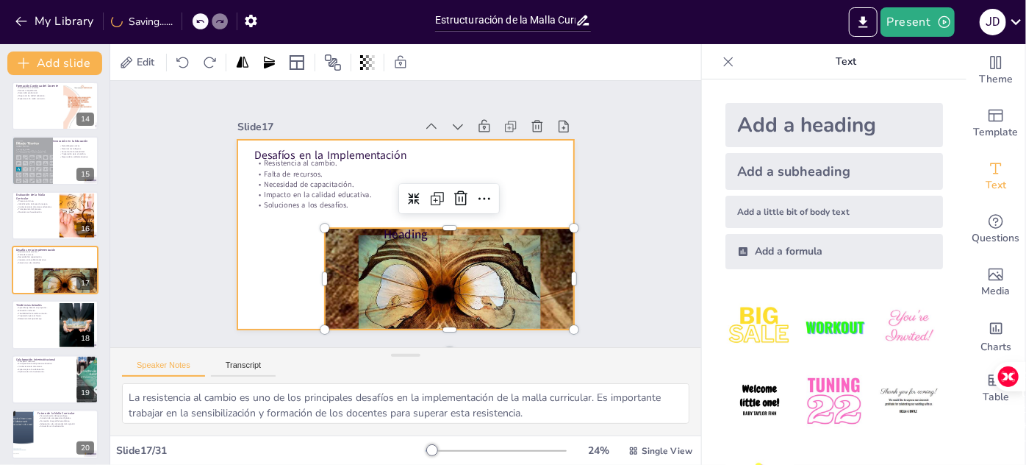
click at [272, 252] on div at bounding box center [425, 221] width 310 height 385
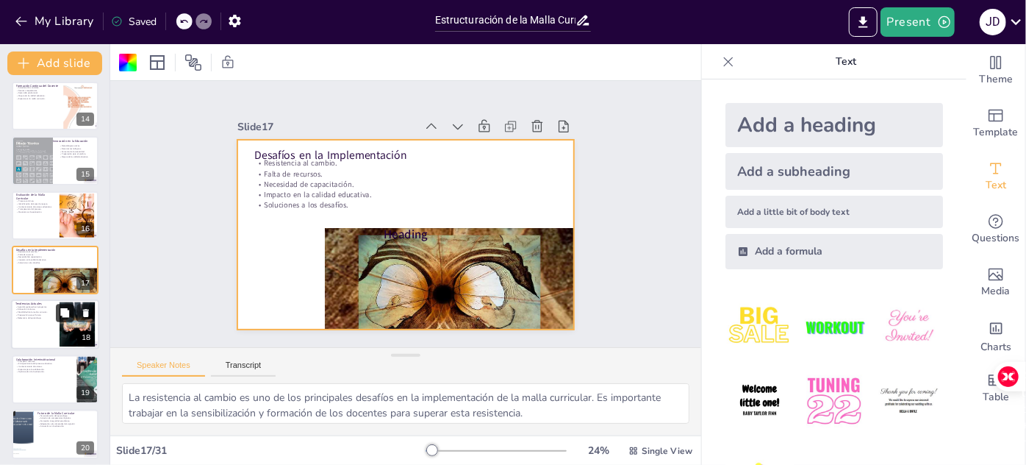
click at [60, 311] on icon at bounding box center [64, 313] width 9 height 9
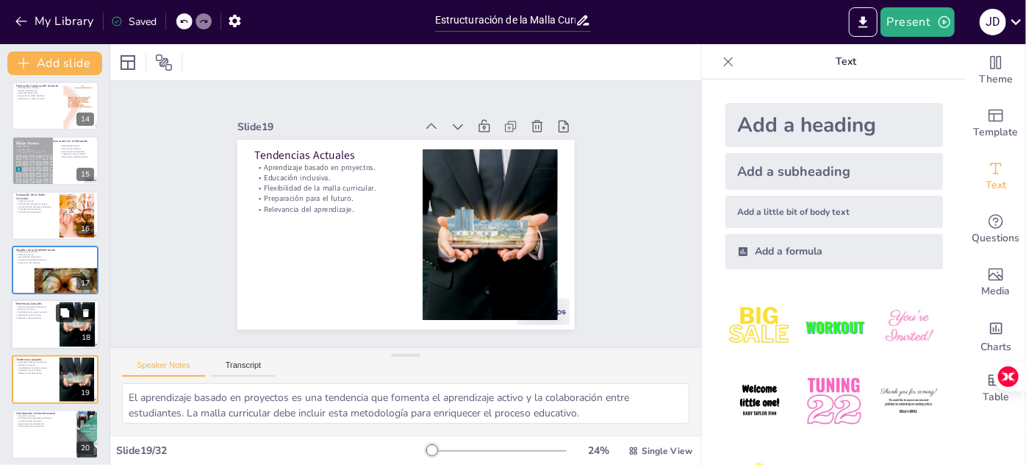
scroll to position [825, 0]
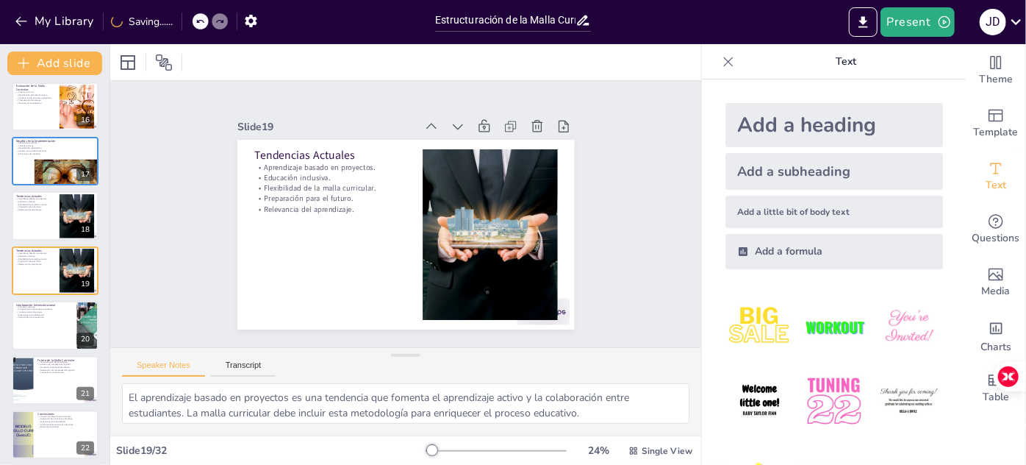
click at [41, 382] on div at bounding box center [55, 380] width 87 height 49
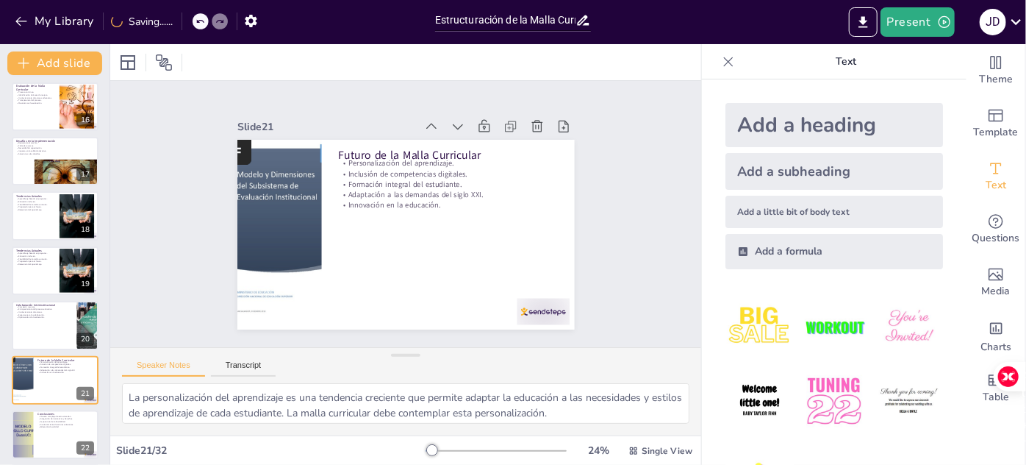
scroll to position [935, 0]
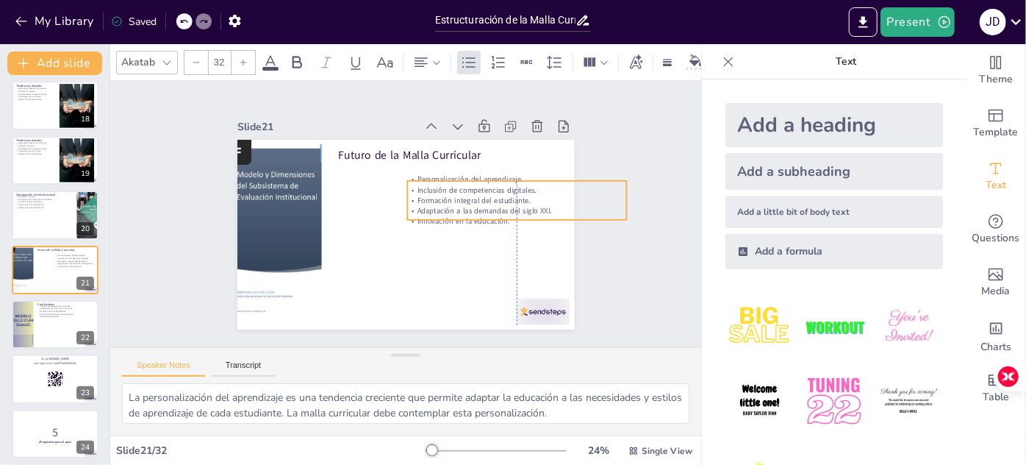
drag, startPoint x: 393, startPoint y: 174, endPoint x: 466, endPoint y: 190, distance: 75.3
click at [399, 190] on p "Formación integral del estudiante." at bounding box center [314, 149] width 170 height 154
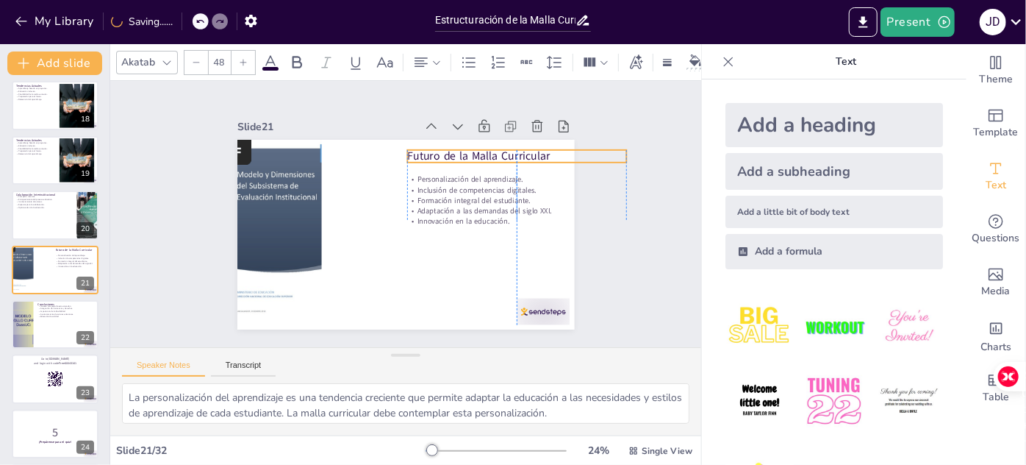
drag, startPoint x: 421, startPoint y: 150, endPoint x: 492, endPoint y: 151, distance: 70.6
click at [356, 151] on p "Futuro de la Malla Curricular" at bounding box center [347, 102] width 15 height 219
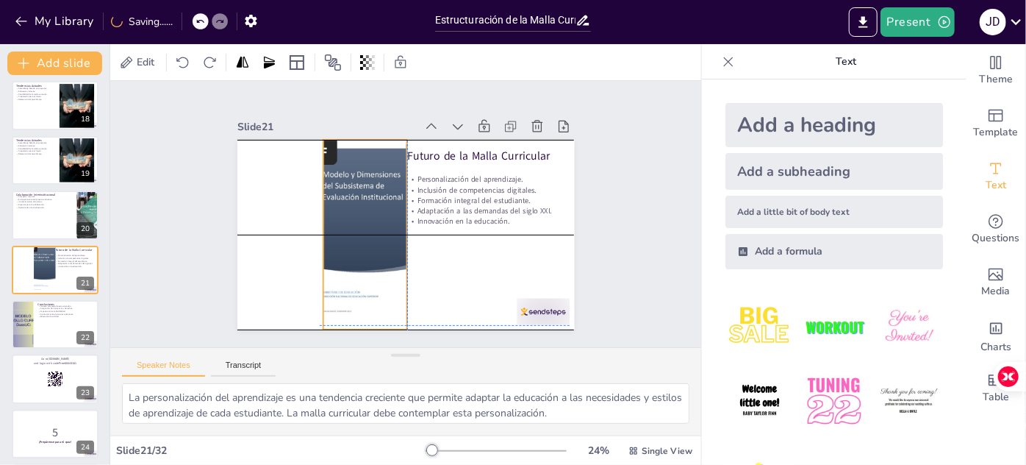
drag, startPoint x: 276, startPoint y: 180, endPoint x: 337, endPoint y: 186, distance: 61.3
click at [353, 181] on div at bounding box center [399, 169] width 224 height 194
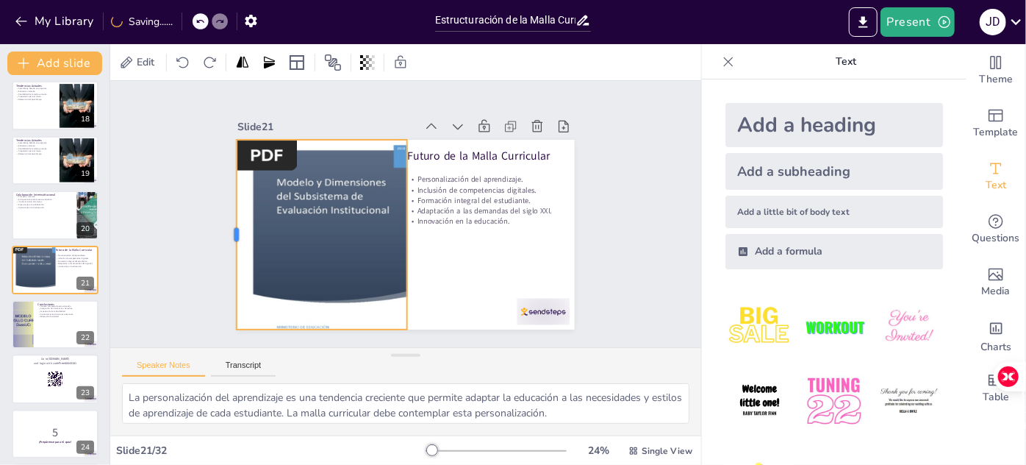
drag, startPoint x: 296, startPoint y: 229, endPoint x: 227, endPoint y: 230, distance: 69.1
click at [227, 165] on div at bounding box center [273, 97] width 149 height 136
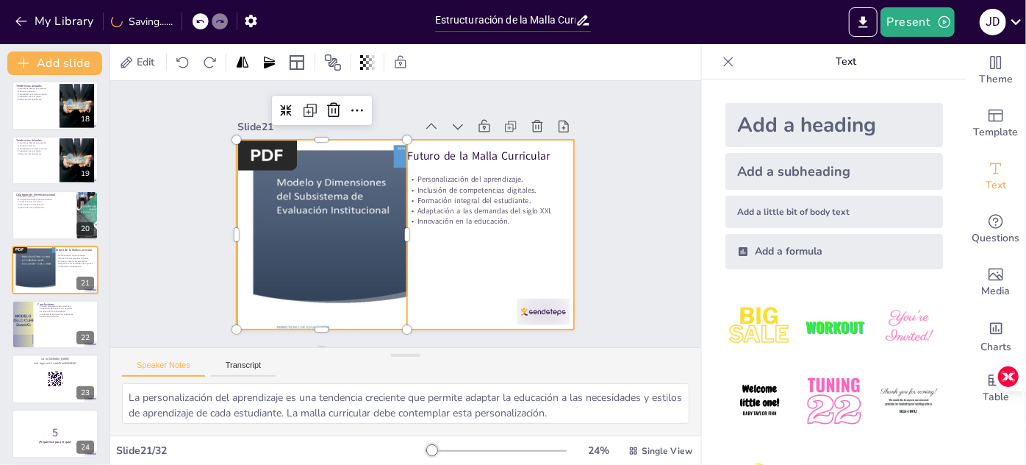
click at [444, 256] on div at bounding box center [387, 203] width 333 height 387
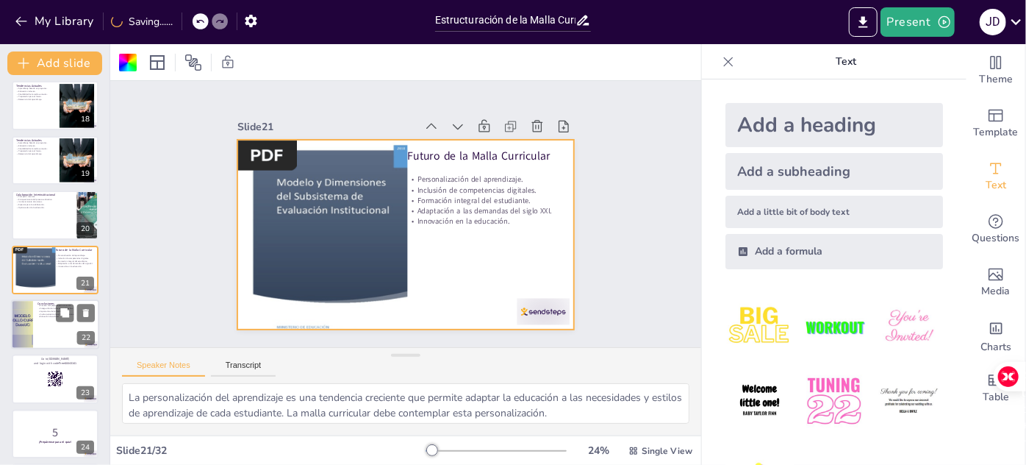
click at [49, 335] on div at bounding box center [55, 324] width 88 height 50
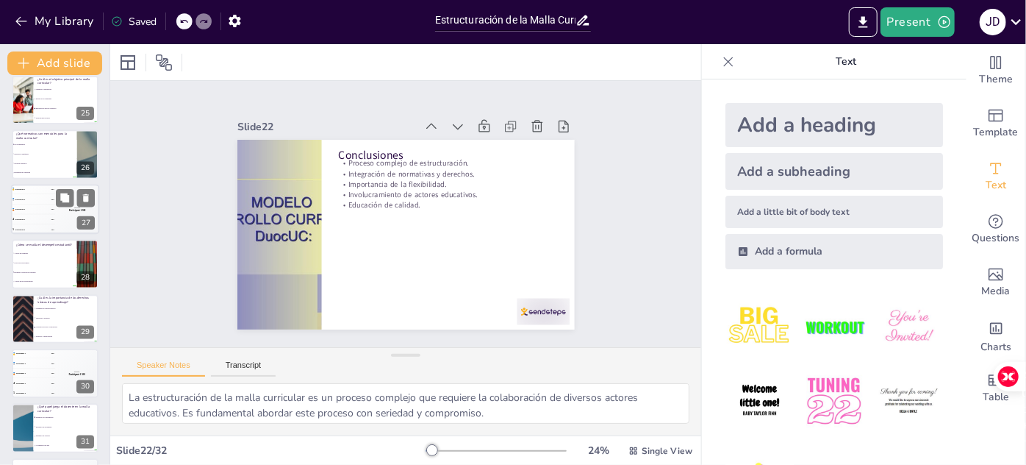
click at [28, 217] on div "4 Participant 4 200" at bounding box center [33, 220] width 44 height 10
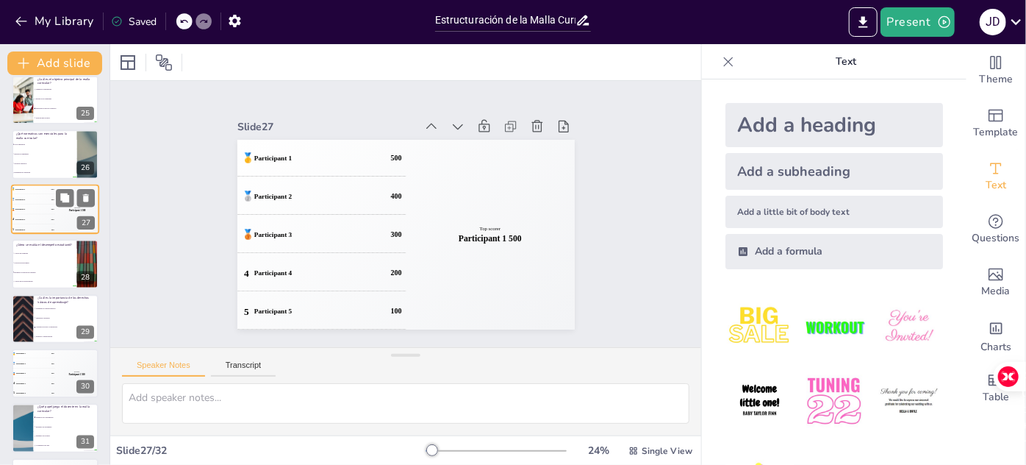
scroll to position [1262, 0]
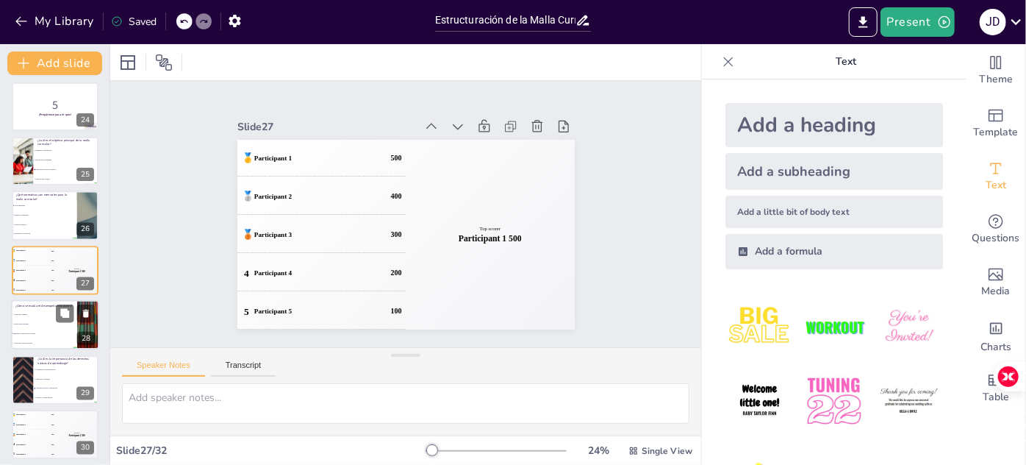
click at [39, 324] on li "Con proyectos grupales" at bounding box center [44, 325] width 66 height 10
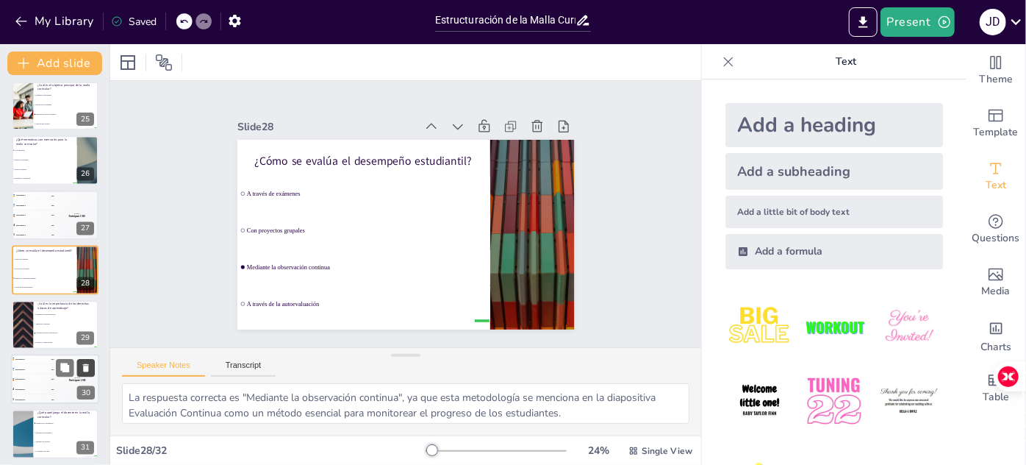
scroll to position [1378, 0]
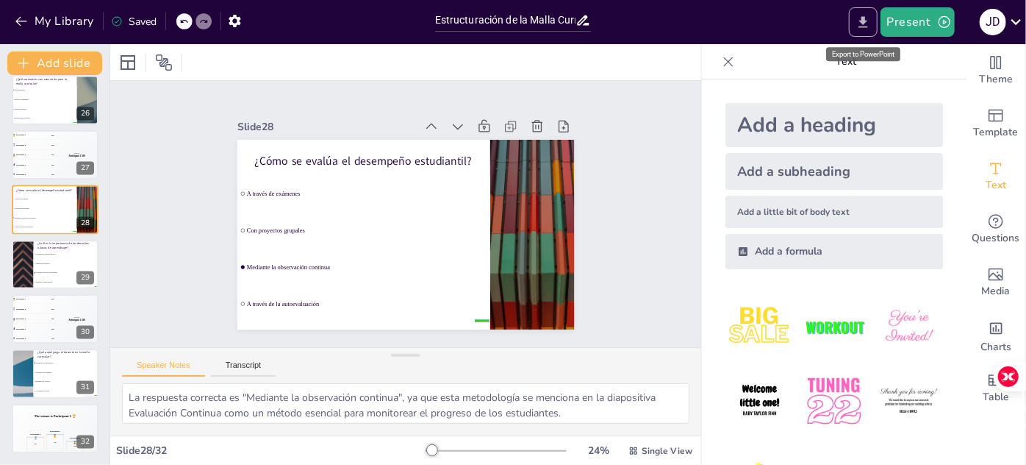
click at [871, 24] on icon "Export to PowerPoint" at bounding box center [863, 22] width 15 height 15
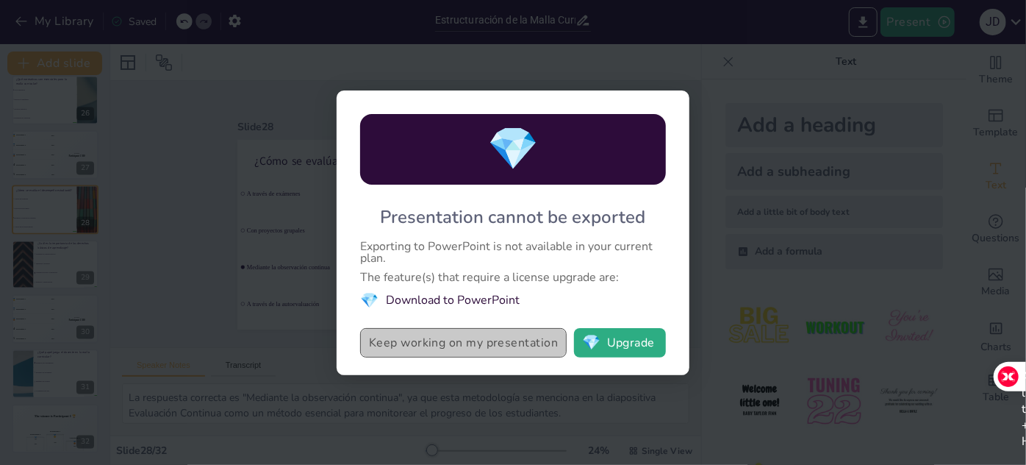
click at [523, 345] on button "Keep working on my presentation" at bounding box center [463, 342] width 207 height 29
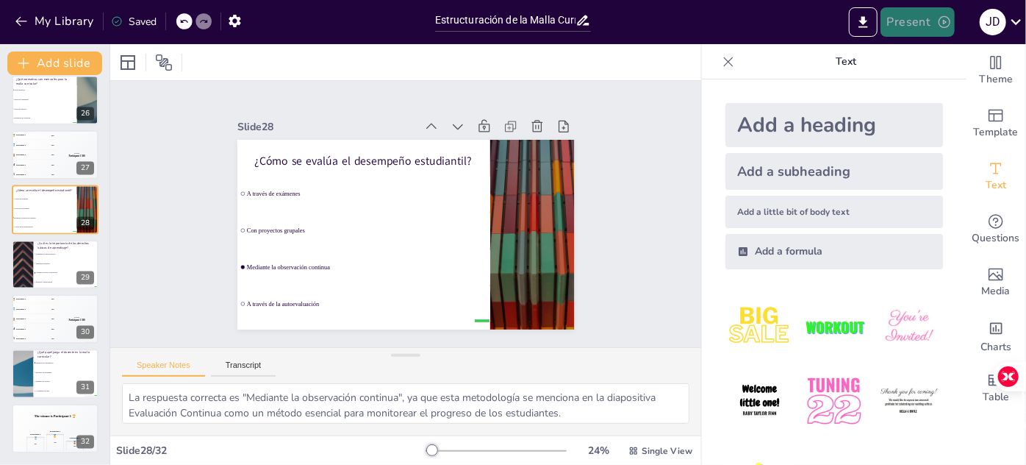
click at [910, 23] on button "Present" at bounding box center [918, 21] width 74 height 29
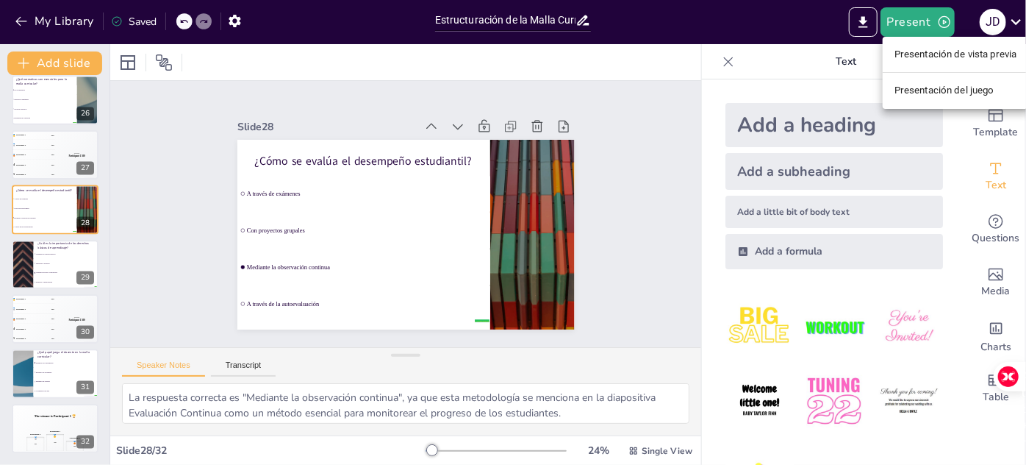
click at [671, 121] on div at bounding box center [513, 232] width 1026 height 465
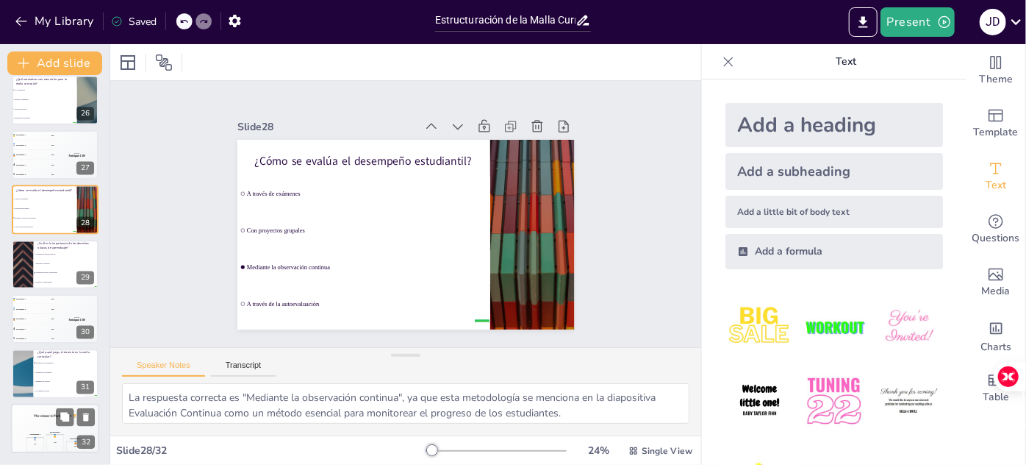
drag, startPoint x: 43, startPoint y: 432, endPoint x: 43, endPoint y: 424, distance: 8.8
click at [43, 432] on div "Participant 2 🥈 400" at bounding box center [35, 441] width 18 height 21
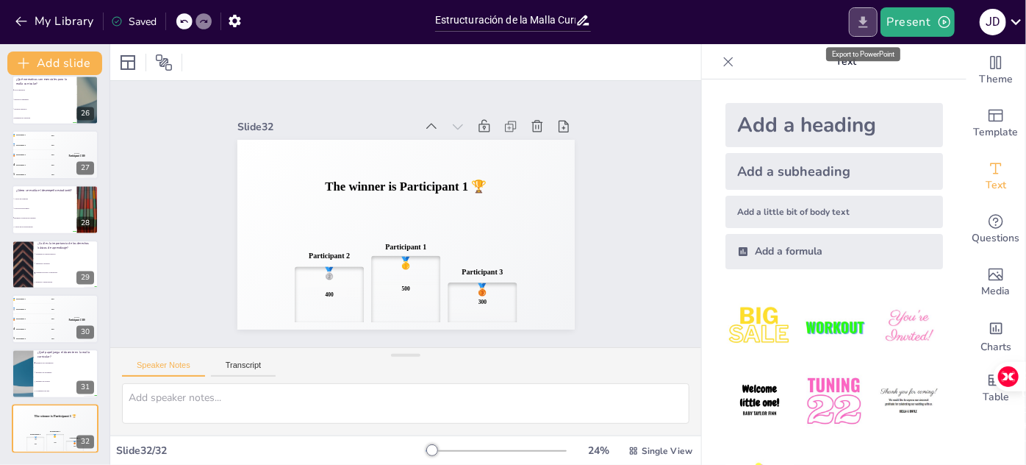
click at [868, 20] on icon "Export to PowerPoint" at bounding box center [864, 21] width 9 height 11
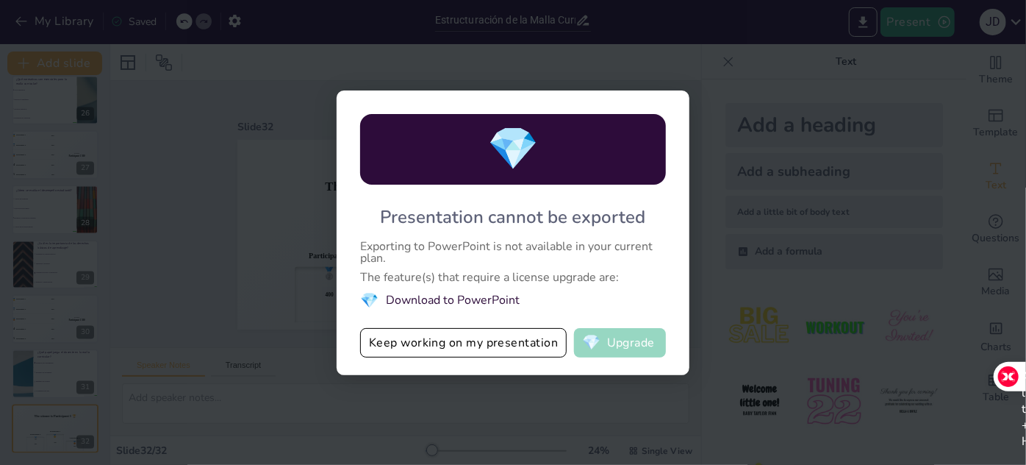
click at [619, 340] on button "💎 Upgrade" at bounding box center [620, 342] width 92 height 29
